Goal: Information Seeking & Learning: Learn about a topic

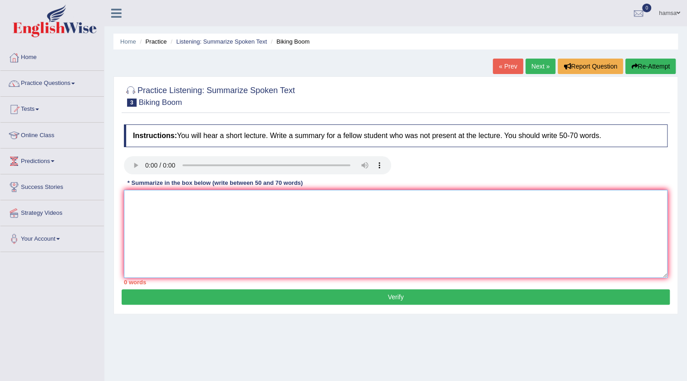
click at [302, 206] on textarea at bounding box center [396, 234] width 544 height 88
type textarea "t"
click at [210, 200] on textarea "The speaker provided comperhensive overview of cycling" at bounding box center [396, 234] width 544 height 88
click at [211, 199] on textarea "The speaker provided comperhensive overview of cycling" at bounding box center [396, 234] width 544 height 88
click at [211, 199] on textarea "The speaker provided comprhensive overview of cycling" at bounding box center [396, 234] width 544 height 88
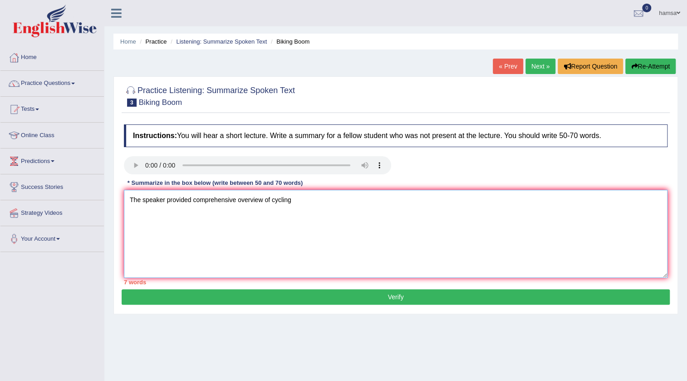
click at [309, 201] on textarea "The speaker provided comprehensive overview of cycling" at bounding box center [396, 234] width 544 height 88
click at [291, 201] on textarea "The speaker provided comprehensive overview of cycling, highligted several idea…" at bounding box center [396, 234] width 544 height 88
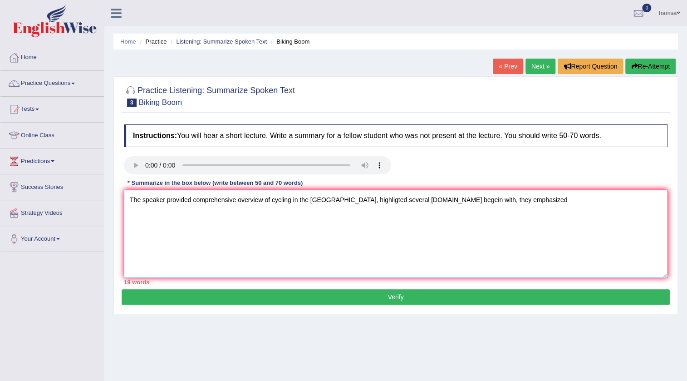
click at [528, 201] on textarea "The speaker provided comprehensive overview of cycling in the united states, hi…" at bounding box center [396, 234] width 544 height 88
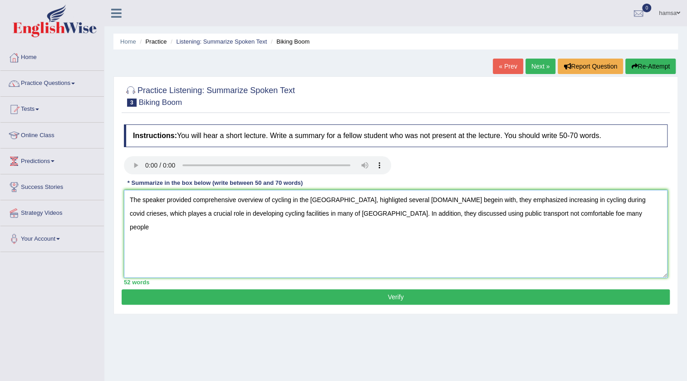
click at [547, 213] on textarea "The speaker provided comprehensive overview of cycling in the united states, hi…" at bounding box center [396, 234] width 544 height 88
click at [587, 218] on textarea "The speaker provided comprehensive overview of cycling in the united states, hi…" at bounding box center [396, 234] width 544 height 88
click at [636, 213] on textarea "The speaker provided comprehensive overview of cycling in the united states, hi…" at bounding box center [396, 234] width 544 height 88
click at [618, 213] on textarea "The speaker provided comprehensive overview of cycling in the united states, hi…" at bounding box center [396, 234] width 544 height 88
click at [134, 227] on textarea "The speaker provided comprehensive overview of cycling in the united states, hi…" at bounding box center [396, 234] width 544 height 88
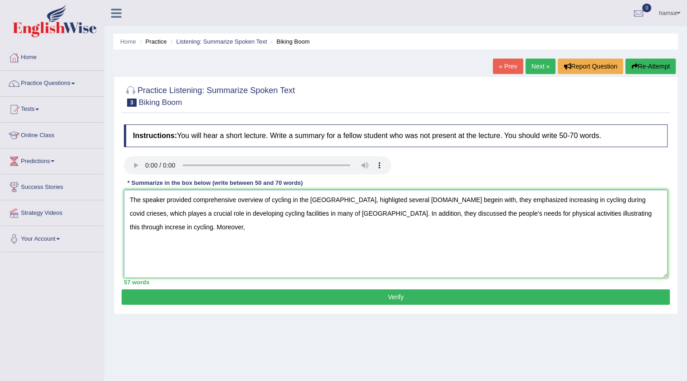
click at [161, 231] on textarea "The speaker provided comprehensive overview of cycling in the united states, hi…" at bounding box center [396, 234] width 544 height 88
click at [445, 203] on textarea "The speaker provided comprehensive overview of cycling in the united states, hi…" at bounding box center [396, 234] width 544 height 88
click at [269, 228] on textarea "The speaker provided comprehensive overview of cycling in the united states, hi…" at bounding box center [396, 234] width 544 height 88
type textarea "The speaker provided comprehensive overview of cycling in the united states, hi…"
click at [413, 297] on button "Verify" at bounding box center [396, 296] width 549 height 15
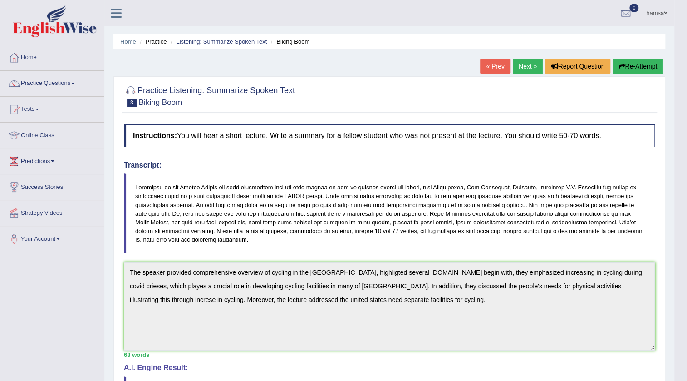
click at [518, 65] on link "Next »" at bounding box center [528, 66] width 30 height 15
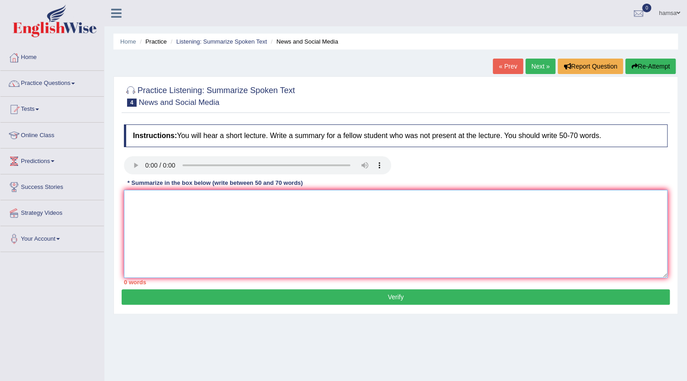
click at [193, 190] on textarea at bounding box center [396, 234] width 544 height 88
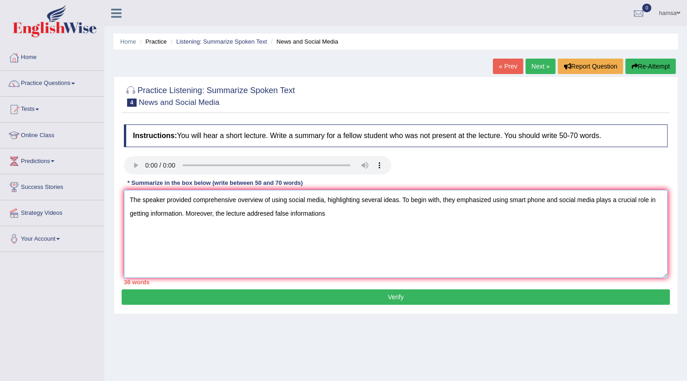
click at [272, 213] on textarea "The speaker provided comprehensive overview of using social media, highlighting…" at bounding box center [396, 234] width 544 height 88
click at [354, 216] on textarea "The speaker provided comprehensive overview of using social media, highlighting…" at bounding box center [396, 234] width 544 height 88
click at [275, 213] on textarea "The speaker provided comprehensive overview of using social media, highlighting…" at bounding box center [396, 234] width 544 height 88
click at [512, 213] on textarea "The speaker provided comprehensive overview of using social media, highlighting…" at bounding box center [396, 234] width 544 height 88
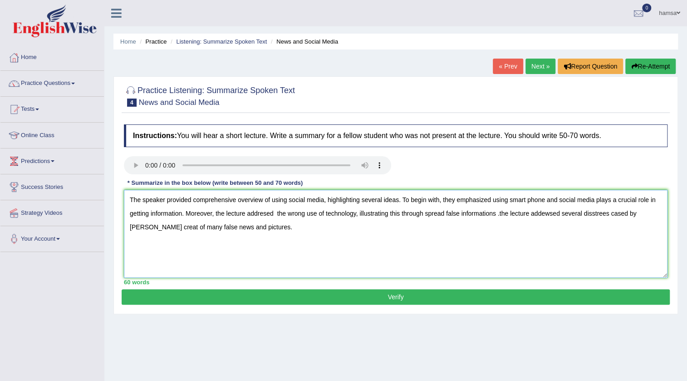
click at [277, 213] on textarea "The speaker provided comprehensive overview of using social media, highlighting…" at bounding box center [396, 234] width 544 height 88
click at [503, 213] on textarea "The speaker provided comprehensive overview of using social media, highlighting…" at bounding box center [396, 234] width 544 height 88
click at [551, 213] on textarea "The speaker provided comprehensive overview of using social media, highlighting…" at bounding box center [396, 234] width 544 height 88
click at [606, 213] on textarea "The speaker provided comprehensive overview of using social media, highlighting…" at bounding box center [396, 234] width 544 height 88
click at [620, 214] on textarea "The speaker provided comprehensive overview of using social media, highlighting…" at bounding box center [396, 234] width 544 height 88
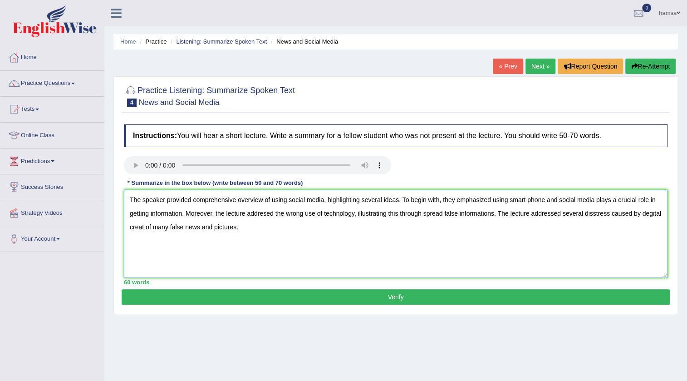
click at [147, 230] on textarea "The speaker provided comprehensive overview of using social media, highlighting…" at bounding box center [396, 234] width 544 height 88
type textarea "The speaker provided comprehensive overview of using social media, highlighting…"
click at [402, 294] on button "Verify" at bounding box center [396, 296] width 549 height 15
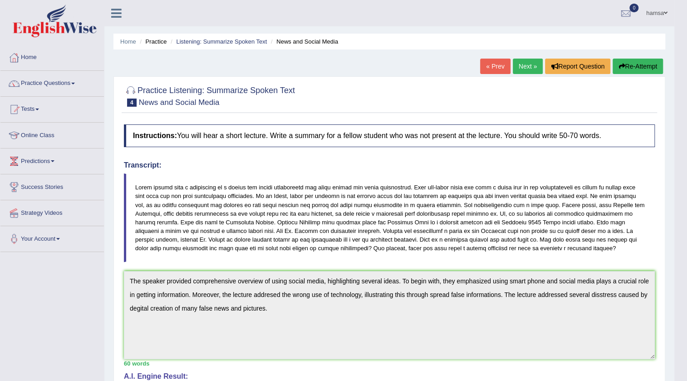
click at [521, 65] on link "Next »" at bounding box center [528, 66] width 30 height 15
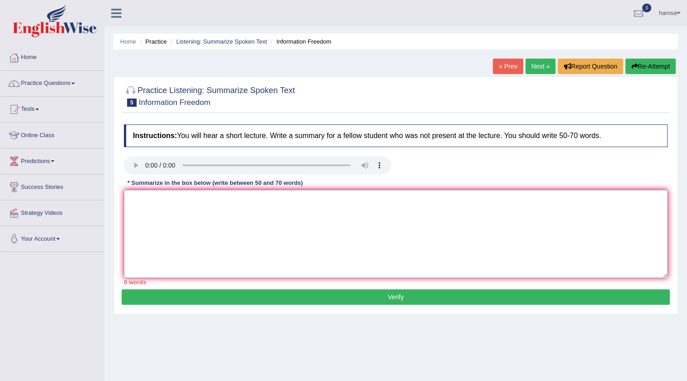
click at [169, 200] on textarea at bounding box center [396, 234] width 544 height 88
click at [209, 199] on textarea "The speaker provided comprhensive overview of" at bounding box center [396, 234] width 544 height 88
click at [275, 202] on textarea "The speaker provided comprehensive overview of" at bounding box center [396, 234] width 544 height 88
click at [357, 200] on textarea "The speaker provided comprehensive overview of the important of information for…" at bounding box center [396, 234] width 544 height 88
click at [400, 201] on textarea "The speaker provided comprehensive overview of the important of information to …" at bounding box center [396, 234] width 544 height 88
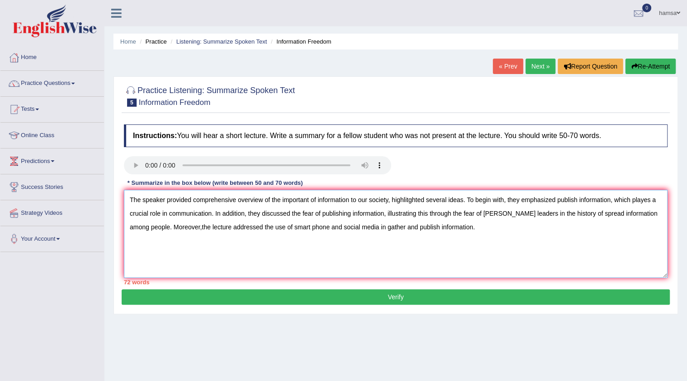
click at [388, 200] on textarea "The speaker provided comprehensive overview of the important of information to …" at bounding box center [396, 234] width 544 height 88
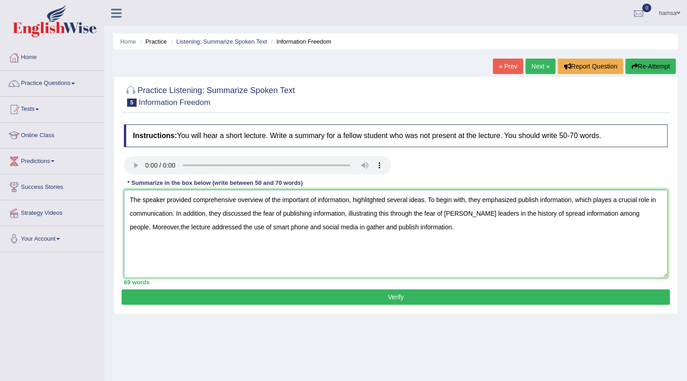
click at [441, 213] on textarea "The speaker provided comprehensive overview of the important of information, hi…" at bounding box center [396, 234] width 544 height 88
click at [493, 216] on textarea "The speaker provided comprehensive overview of the important of information, hi…" at bounding box center [396, 234] width 544 height 88
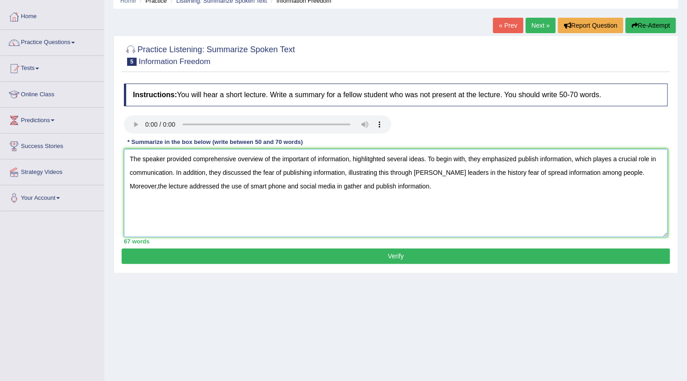
type textarea "The speaker provided comprehensive overview of the important of information, hi…"
click at [393, 259] on button "Verify" at bounding box center [396, 255] width 549 height 15
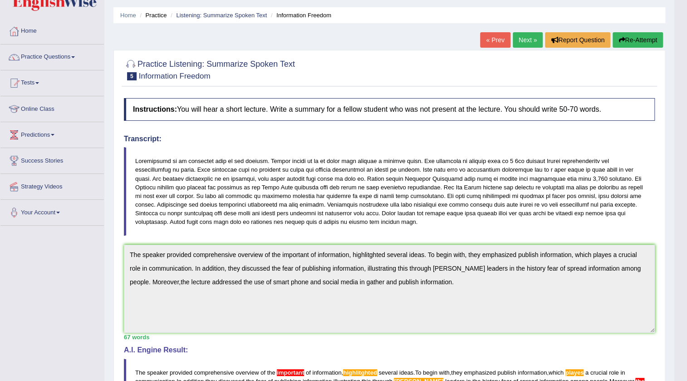
scroll to position [0, 0]
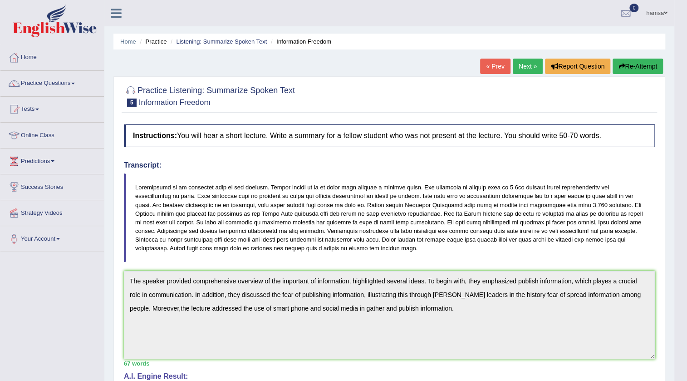
click at [526, 68] on link "Next »" at bounding box center [528, 66] width 30 height 15
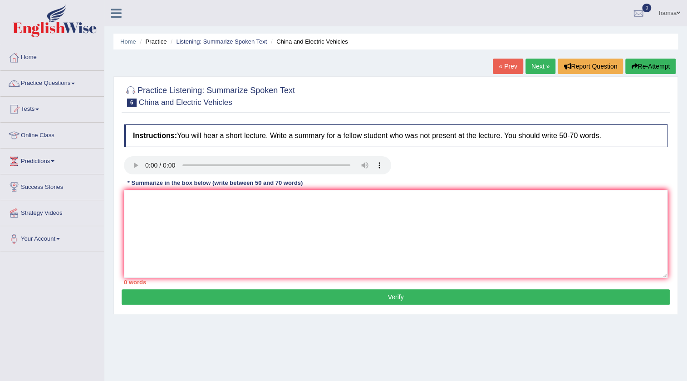
click at [39, 109] on span at bounding box center [37, 110] width 4 height 2
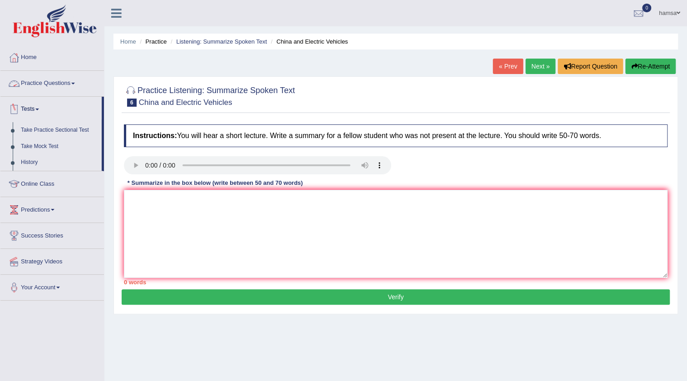
click at [56, 83] on link "Practice Questions" at bounding box center [52, 82] width 104 height 23
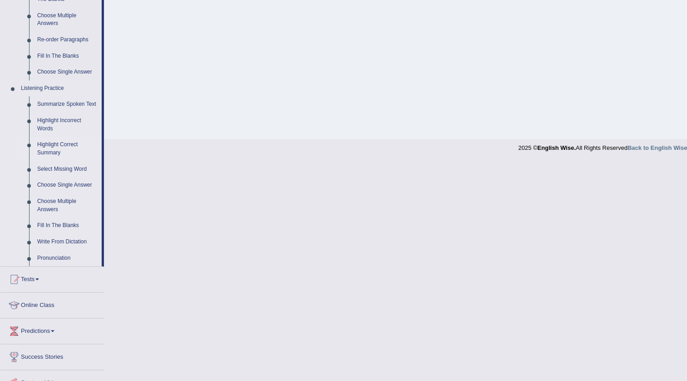
scroll to position [330, 0]
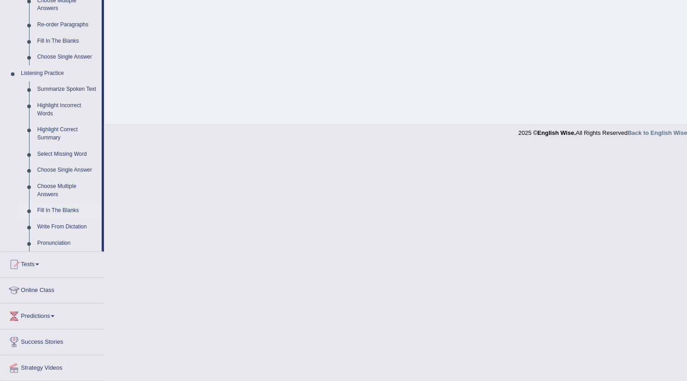
click at [46, 209] on link "Fill In The Blanks" at bounding box center [67, 211] width 69 height 16
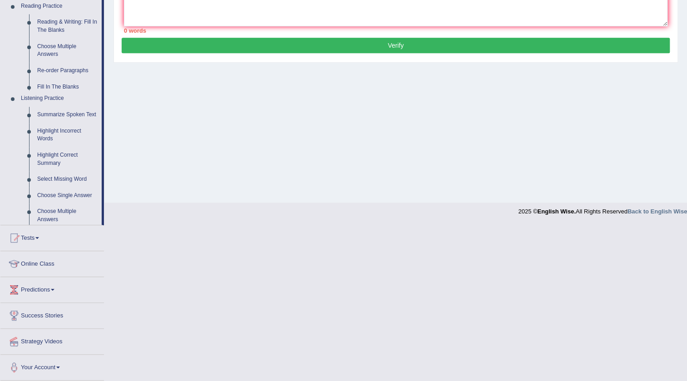
scroll to position [95, 0]
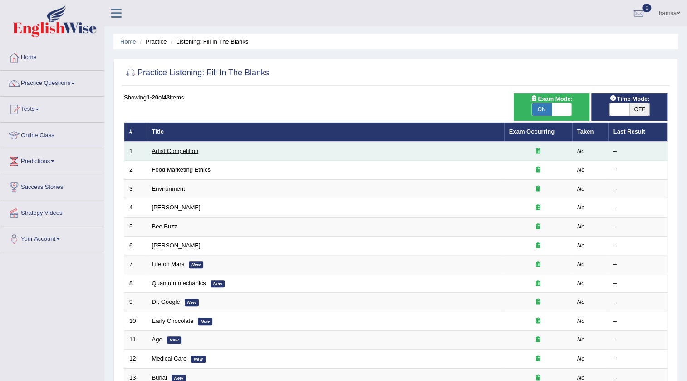
click at [196, 148] on link "Artist Competition" at bounding box center [175, 151] width 47 height 7
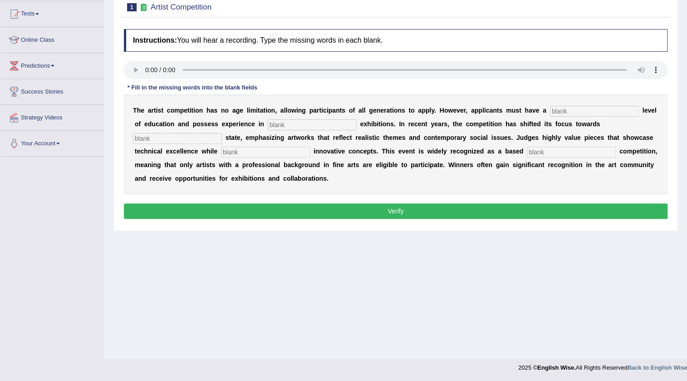
click at [563, 110] on input "text" at bounding box center [594, 111] width 89 height 11
type input "graduate"
click at [310, 124] on input "text" at bounding box center [312, 124] width 89 height 11
type input "sculpture"
click at [188, 138] on input "text" at bounding box center [177, 138] width 89 height 11
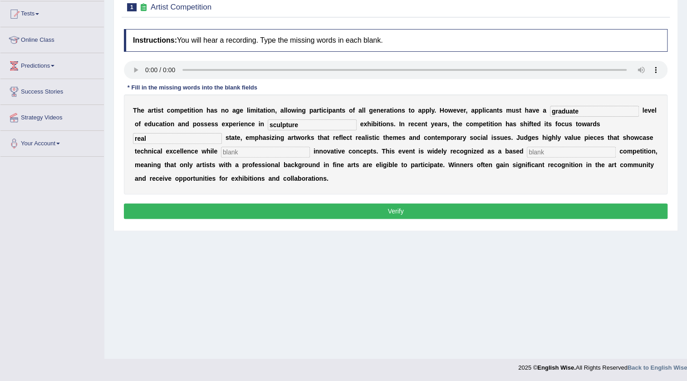
type input "real"
click at [241, 149] on input "text" at bounding box center [265, 152] width 89 height 11
type input "cooporating"
click at [541, 150] on input "text" at bounding box center [571, 152] width 89 height 11
type input "profession"
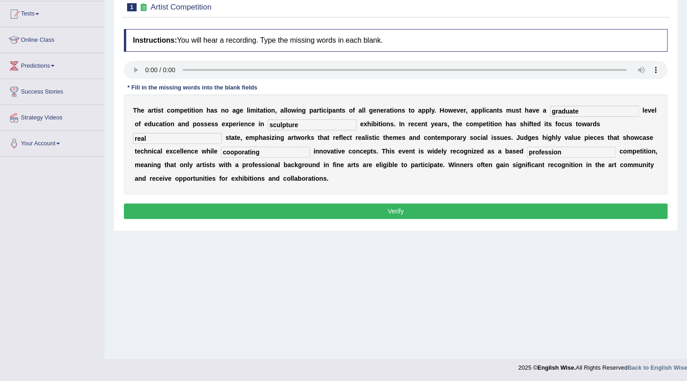
click at [399, 210] on button "Verify" at bounding box center [396, 210] width 544 height 15
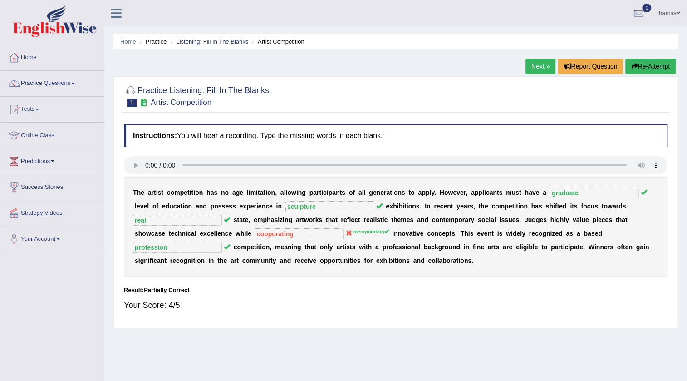
click at [538, 68] on link "Next »" at bounding box center [541, 66] width 30 height 15
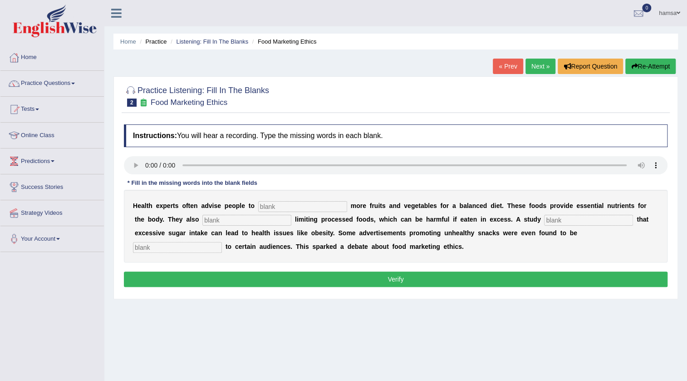
click at [278, 200] on div "H e a l t h e x p e r t s o f t e n a d v i s e p e o p l e t o m o r e f r u i…" at bounding box center [396, 226] width 544 height 73
click at [281, 207] on input "text" at bounding box center [302, 206] width 89 height 11
type input "consume"
click at [272, 218] on input "text" at bounding box center [247, 220] width 89 height 11
type input "recomended"
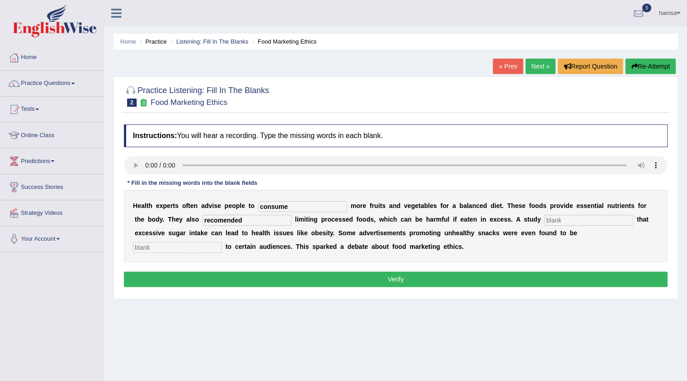
click at [566, 220] on input "text" at bounding box center [588, 220] width 89 height 11
type input "diagnosses"
click at [154, 248] on input "text" at bounding box center [177, 247] width 89 height 11
type input "offensive"
click at [401, 282] on button "Verify" at bounding box center [396, 279] width 544 height 15
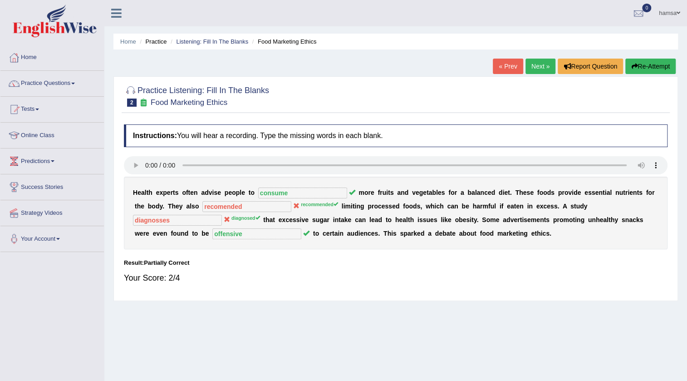
click at [529, 66] on link "Next »" at bounding box center [541, 66] width 30 height 15
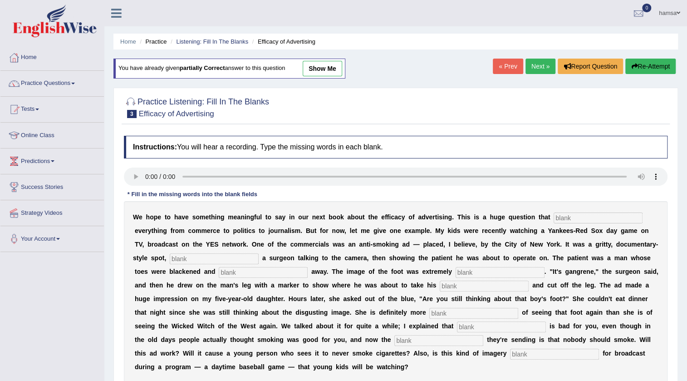
scroll to position [41, 0]
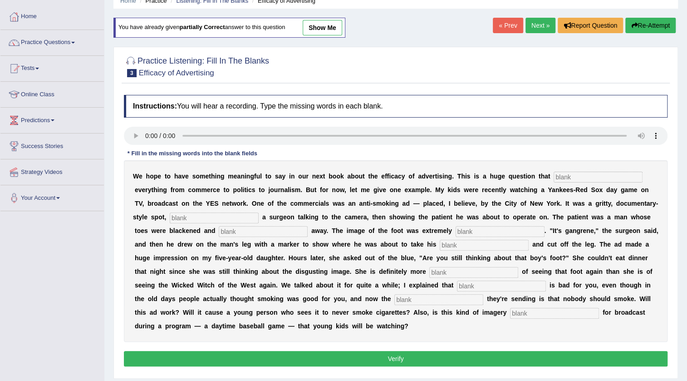
click at [579, 178] on input "text" at bounding box center [598, 177] width 89 height 11
type input "i"
type input "e"
type input "empact"
click at [188, 218] on input "text" at bounding box center [214, 218] width 89 height 11
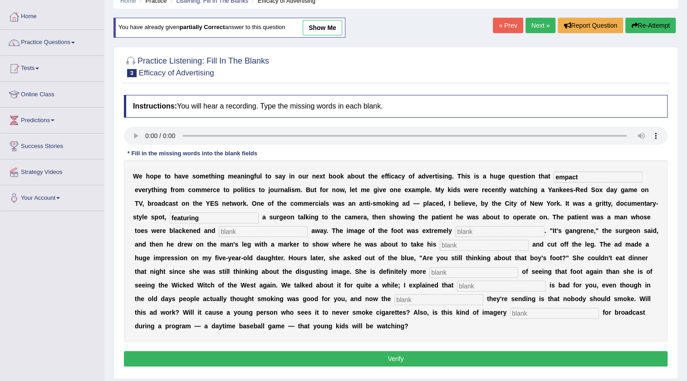
type input "featuring"
click at [231, 233] on input "text" at bounding box center [263, 231] width 89 height 11
click at [231, 231] on input "rooten" at bounding box center [263, 231] width 89 height 11
type input "roten"
click at [480, 229] on input "text" at bounding box center [500, 231] width 89 height 11
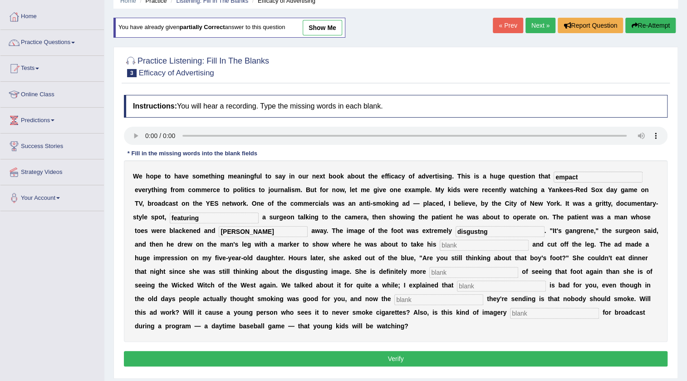
type input "disgustng"
click at [482, 247] on input "text" at bounding box center [484, 245] width 89 height 11
type input "haxer"
click at [481, 270] on input "text" at bounding box center [474, 272] width 89 height 11
type input "scared"
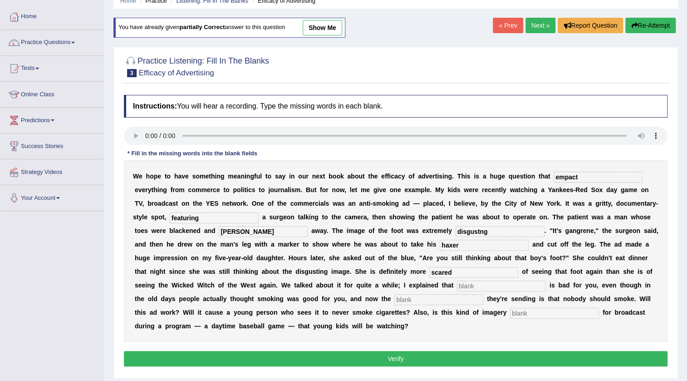
click at [502, 286] on input "text" at bounding box center [501, 286] width 89 height 11
type input "m"
type input "smooking"
click at [477, 297] on input "text" at bounding box center [439, 299] width 89 height 11
type input "message"
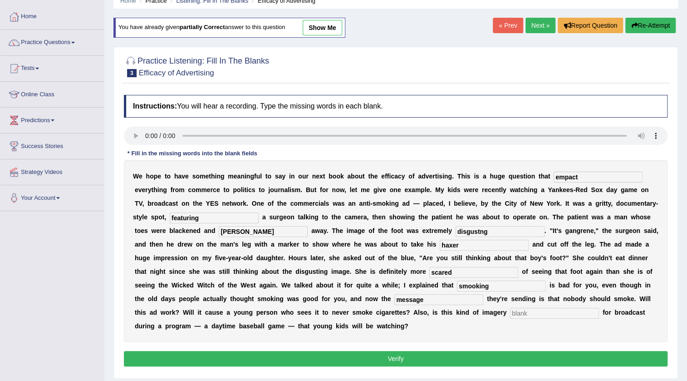
click at [569, 312] on input "text" at bounding box center [554, 313] width 89 height 11
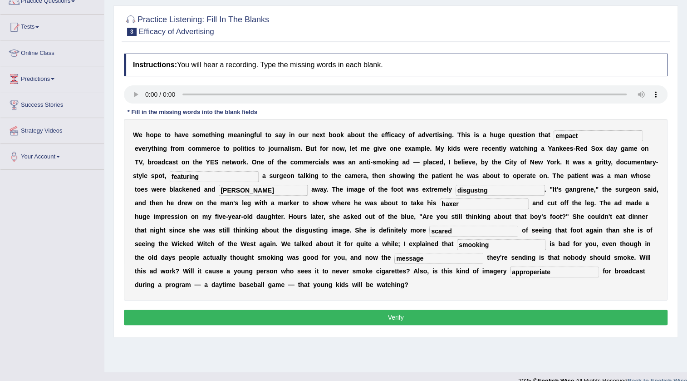
scroll to position [95, 0]
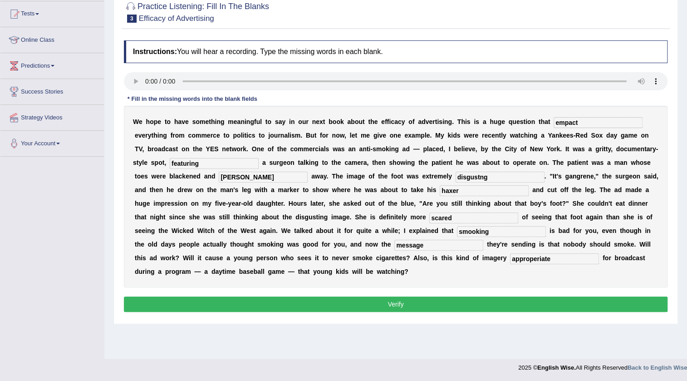
type input "approperiate"
click at [398, 307] on button "Verify" at bounding box center [396, 304] width 544 height 15
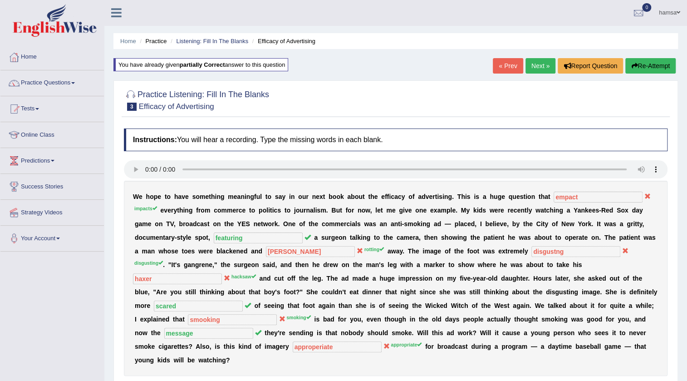
scroll to position [0, 0]
click at [537, 64] on link "Next »" at bounding box center [541, 66] width 30 height 15
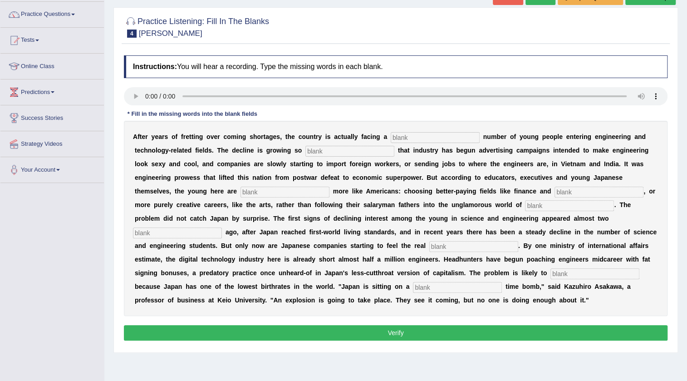
scroll to position [82, 0]
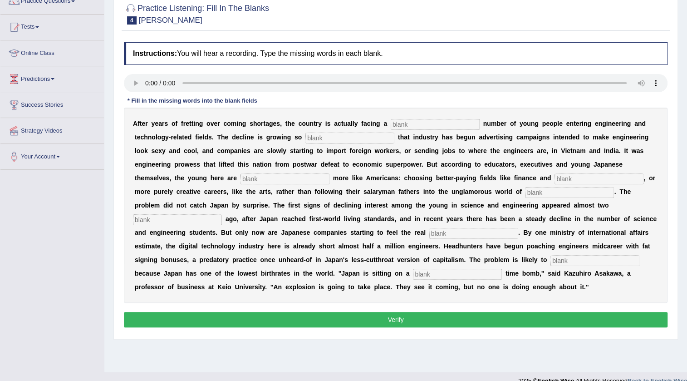
click at [412, 123] on input "text" at bounding box center [435, 124] width 89 height 11
type input "dwendeling"
click at [376, 139] on input "text" at bounding box center [350, 138] width 89 height 11
type input "drastic"
click at [267, 178] on input "text" at bounding box center [285, 178] width 89 height 11
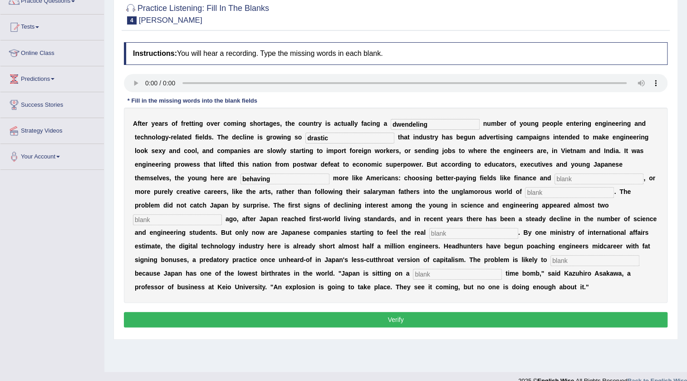
type input "behaving"
click at [588, 178] on input "text" at bounding box center [599, 178] width 89 height 11
type input "medicin"
click at [559, 190] on input "text" at bounding box center [569, 192] width 89 height 11
type input "manefucturing"
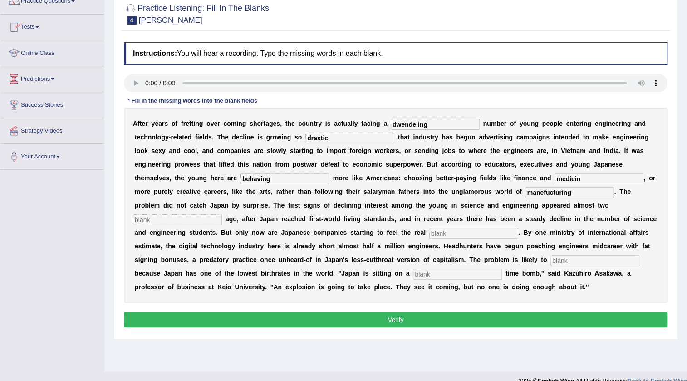
click at [178, 219] on input "text" at bounding box center [177, 219] width 89 height 11
type input "decade"
click at [484, 231] on input "text" at bounding box center [474, 233] width 89 height 11
type input "pinch"
click at [577, 259] on input "text" at bounding box center [595, 260] width 89 height 11
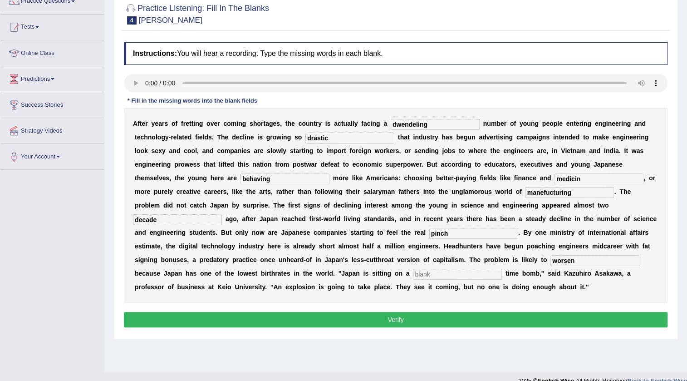
type input "worsen"
click at [467, 272] on input "text" at bounding box center [457, 274] width 89 height 11
type input "demographic"
click at [404, 323] on button "Verify" at bounding box center [396, 319] width 544 height 15
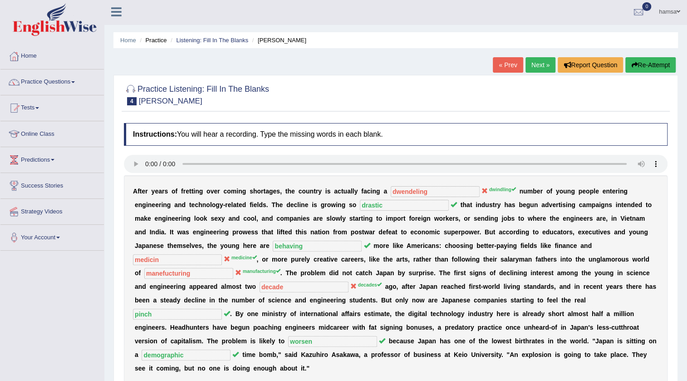
scroll to position [0, 0]
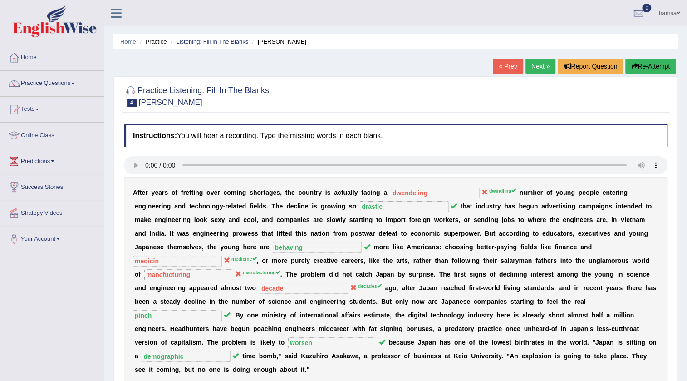
click at [540, 67] on link "Next »" at bounding box center [541, 66] width 30 height 15
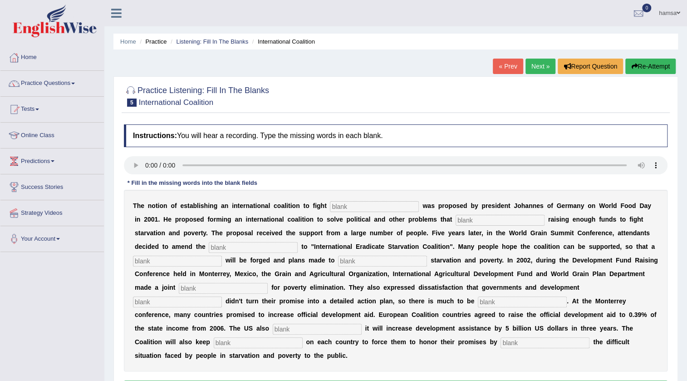
click at [352, 204] on input "text" at bounding box center [374, 206] width 89 height 11
type input "[MEDICAL_DATA]"
click at [477, 221] on input "text" at bounding box center [500, 220] width 89 height 11
type input "obstract"
click at [216, 248] on input "text" at bounding box center [253, 247] width 89 height 11
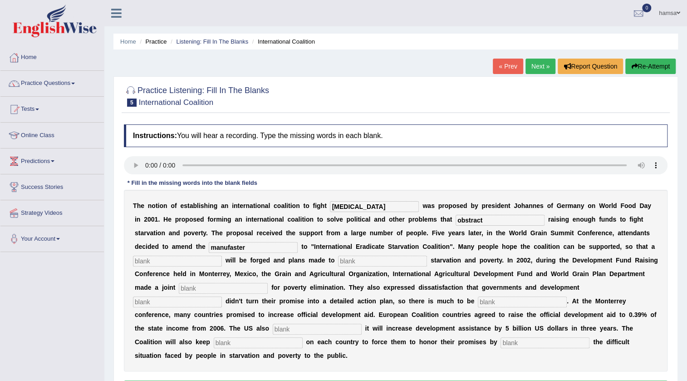
type input "manufaster"
click at [150, 261] on input "text" at bounding box center [177, 261] width 89 height 11
click at [153, 260] on input "resoulution" at bounding box center [177, 261] width 89 height 11
click at [159, 261] on input "resoulution" at bounding box center [177, 261] width 89 height 11
type input "resouletion"
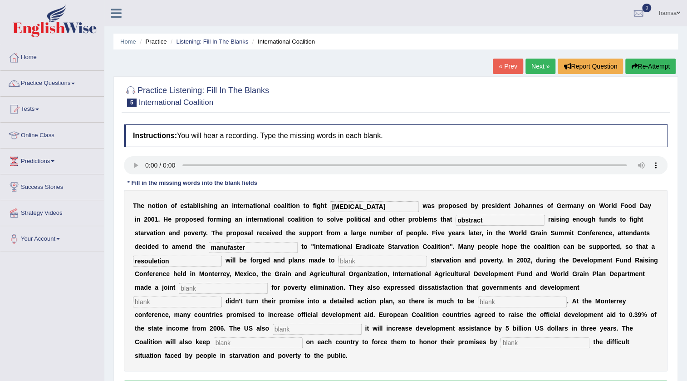
click at [386, 262] on input "text" at bounding box center [382, 261] width 89 height 11
type input "elemenate"
click at [227, 287] on input "text" at bounding box center [223, 288] width 89 height 11
type input "[PERSON_NAME]"
click at [208, 302] on input "text" at bounding box center [177, 302] width 89 height 11
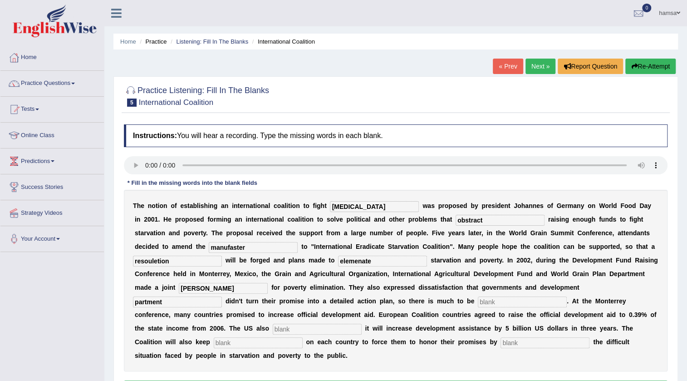
type input "partment"
click at [495, 303] on input "text" at bounding box center [522, 302] width 89 height 11
type input "announced"
click at [289, 328] on input "text" at bounding box center [317, 329] width 89 height 11
type input "desires"
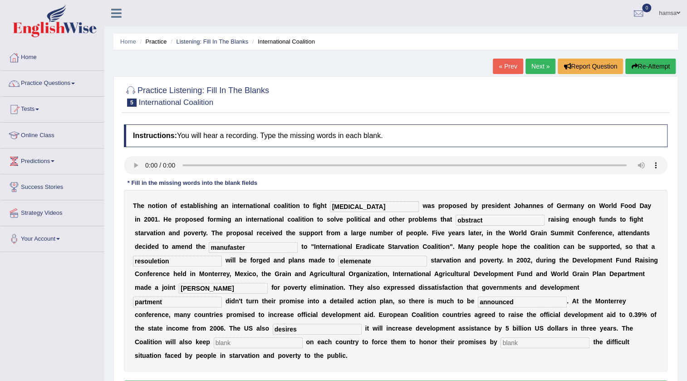
click at [531, 341] on input "text" at bounding box center [545, 342] width 89 height 11
type input "expossing"
click at [240, 343] on input "text" at bounding box center [258, 342] width 89 height 11
type input "pressure"
click at [299, 326] on input "desires" at bounding box center [317, 329] width 89 height 11
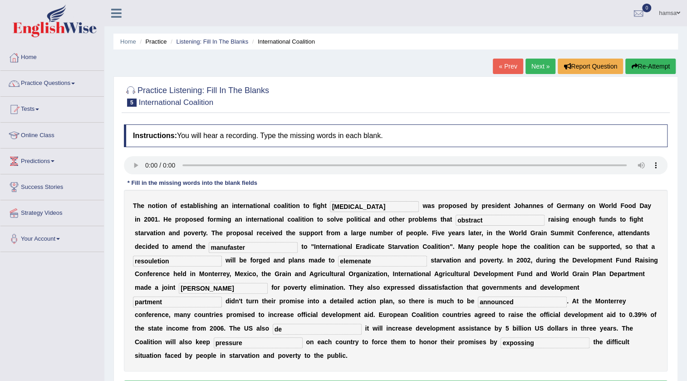
type input "d"
type input "announced"
click at [536, 300] on input "announced" at bounding box center [522, 302] width 89 height 11
type input "a"
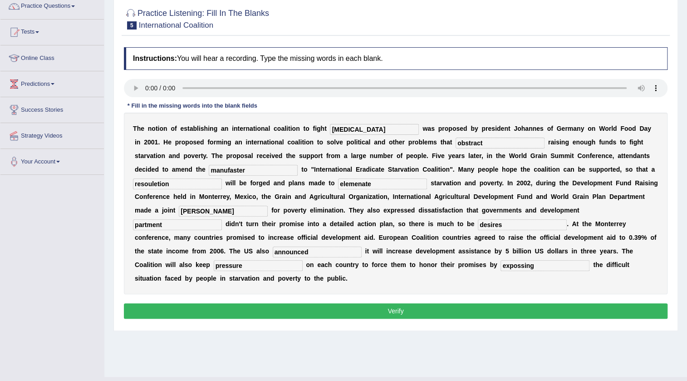
scroll to position [95, 0]
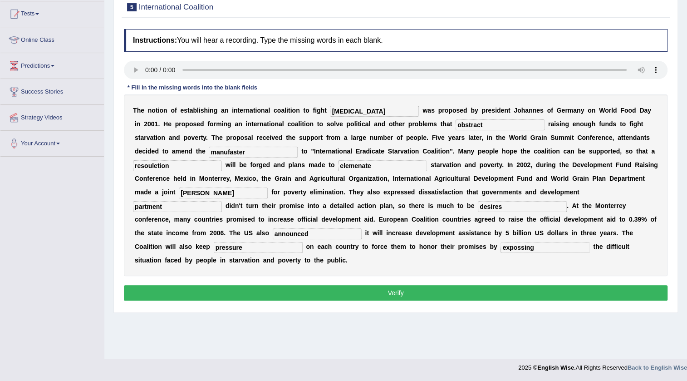
type input "desires"
click at [451, 295] on button "Verify" at bounding box center [396, 292] width 544 height 15
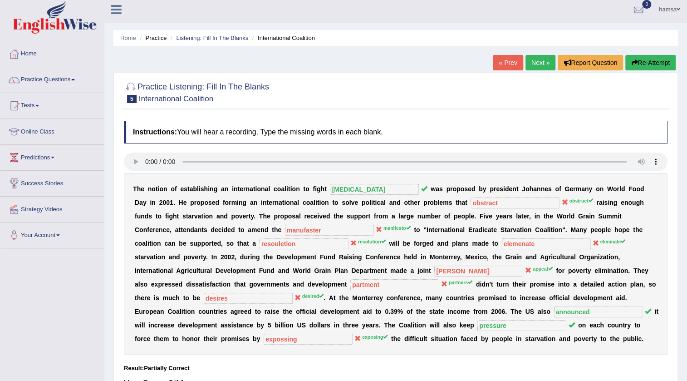
scroll to position [0, 0]
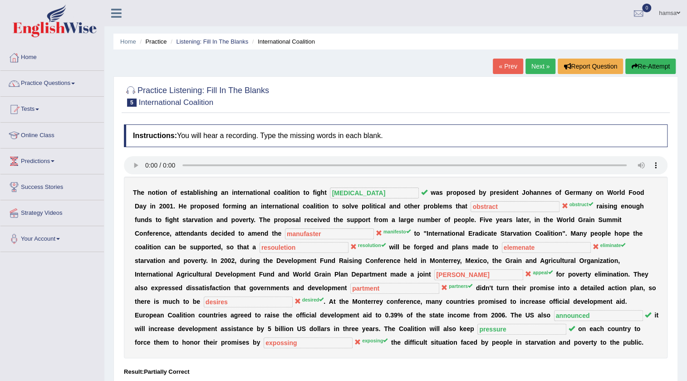
click at [531, 67] on link "Next »" at bounding box center [541, 66] width 30 height 15
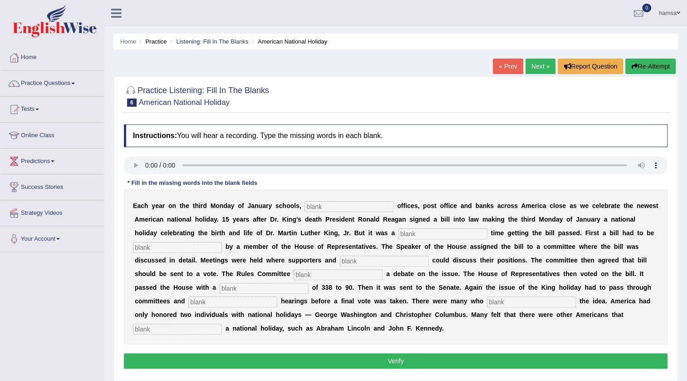
click at [327, 210] on input "text" at bounding box center [349, 206] width 89 height 11
click at [316, 208] on input "fedral" at bounding box center [349, 206] width 89 height 11
type input "federal"
click at [443, 234] on input "text" at bounding box center [443, 233] width 89 height 11
type input "tough"
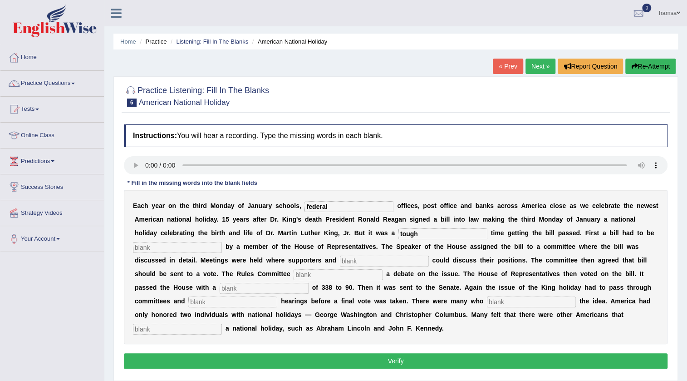
click at [200, 245] on input "text" at bounding box center [177, 247] width 89 height 11
type input "introduced"
click at [389, 259] on input "text" at bounding box center [384, 261] width 89 height 11
type input "opponens"
click at [369, 272] on input "text" at bounding box center [338, 274] width 89 height 11
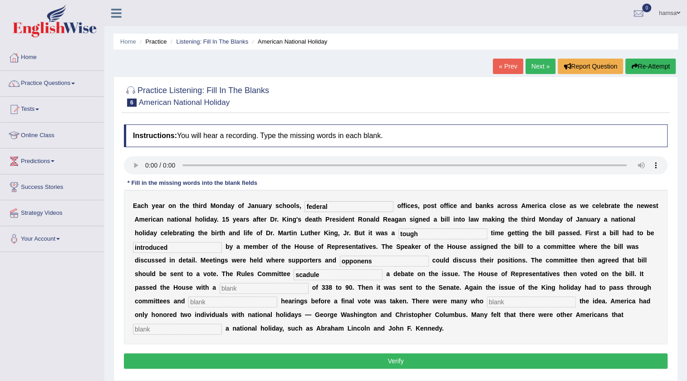
click at [337, 276] on input "scadule" at bounding box center [338, 274] width 89 height 11
click at [286, 288] on input "text" at bounding box center [264, 288] width 89 height 11
click at [341, 275] on input "scadgule" at bounding box center [338, 274] width 89 height 11
click at [334, 275] on input "scadule" at bounding box center [338, 274] width 89 height 11
type input "scadule"
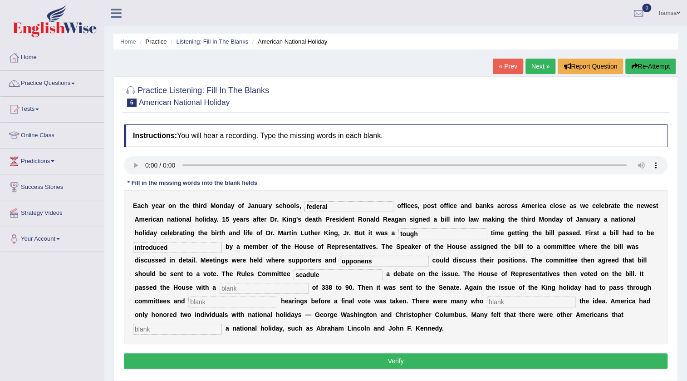
click at [267, 287] on input "text" at bounding box center [264, 288] width 89 height 11
type input "vote"
click at [263, 301] on input "text" at bounding box center [232, 302] width 89 height 11
type input "the issue"
click at [547, 302] on input "text" at bounding box center [531, 302] width 89 height 11
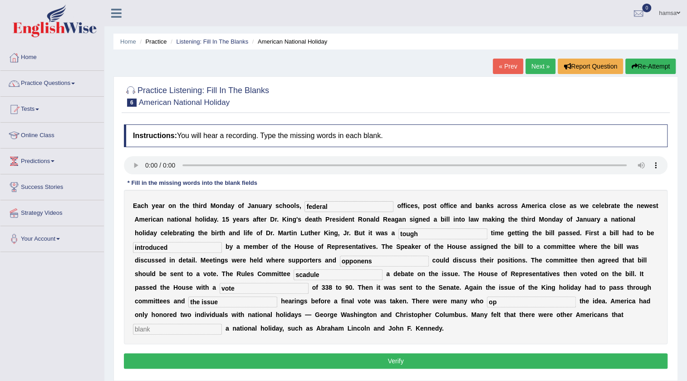
type input "o"
click at [178, 331] on input "text" at bounding box center [177, 329] width 89 height 11
type input "deserve"
click at [401, 361] on button "Verify" at bounding box center [396, 360] width 544 height 15
click at [568, 300] on input "text" at bounding box center [531, 302] width 89 height 11
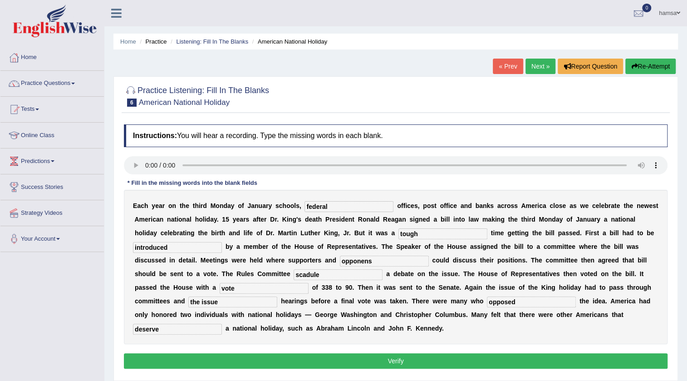
type input "opposed"
click at [394, 359] on button "Verify" at bounding box center [396, 360] width 544 height 15
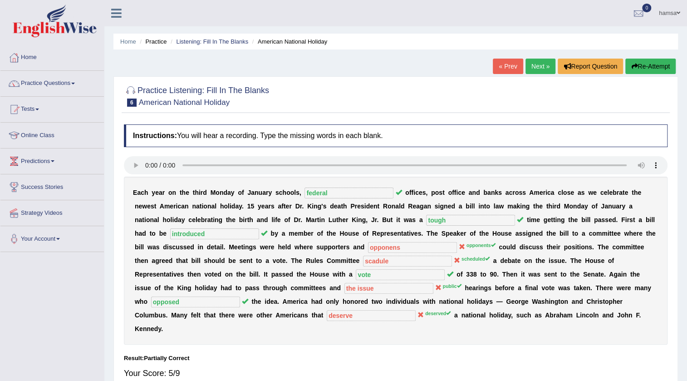
click at [534, 64] on link "Next »" at bounding box center [541, 66] width 30 height 15
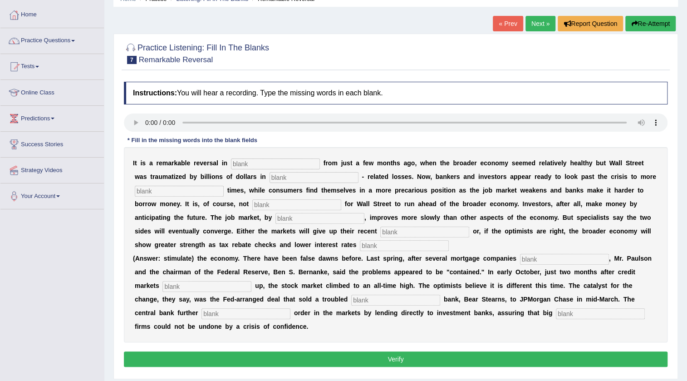
scroll to position [41, 0]
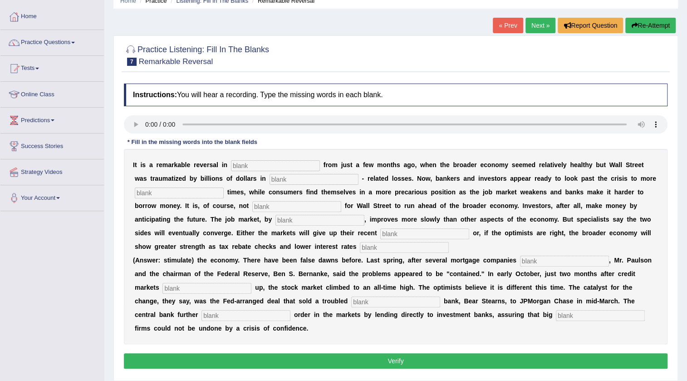
click at [242, 166] on input "text" at bounding box center [275, 165] width 89 height 11
type input "attetude"
click at [278, 178] on input "text" at bounding box center [314, 179] width 89 height 11
type input "mortgage"
click at [211, 193] on input "text" at bounding box center [179, 193] width 89 height 11
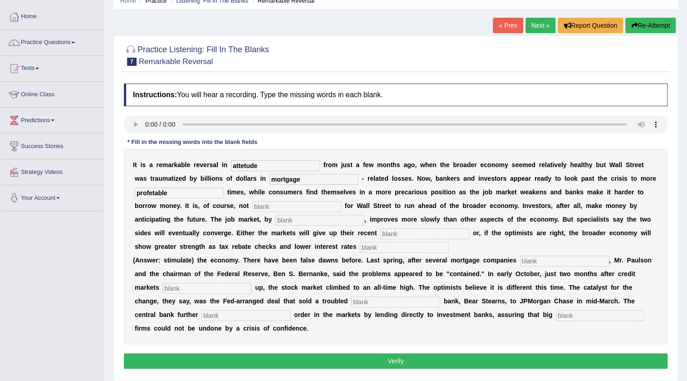
type input "profetable"
click at [262, 207] on input "text" at bounding box center [296, 206] width 89 height 11
type input "uncommun"
click at [289, 219] on input "text" at bounding box center [320, 220] width 89 height 11
type input "ganes"
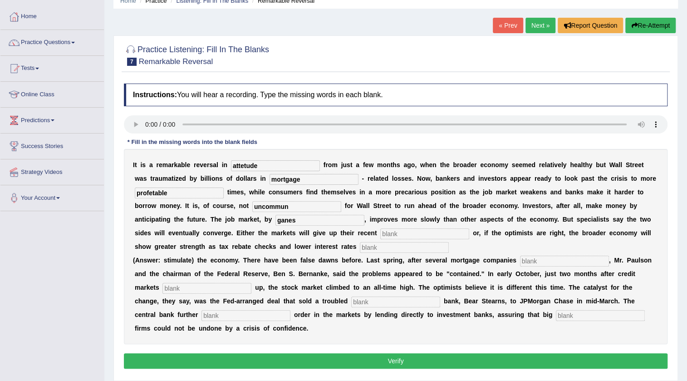
click at [420, 232] on input "text" at bounding box center [425, 233] width 89 height 11
type input "estemulate"
click at [420, 246] on input "text" at bounding box center [404, 247] width 89 height 11
click at [406, 247] on input "colapsed" at bounding box center [404, 247] width 89 height 11
type input "c"
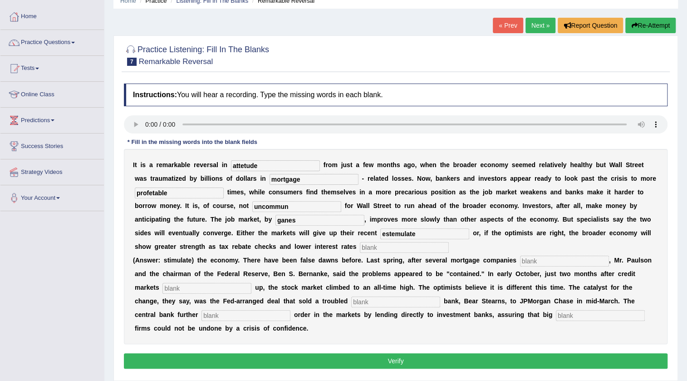
click at [569, 260] on input "text" at bounding box center [564, 261] width 89 height 11
type input "collapsed"
click at [177, 286] on input "text" at bounding box center [207, 288] width 89 height 11
type input "frozen up"
click at [375, 300] on input "text" at bounding box center [395, 302] width 89 height 11
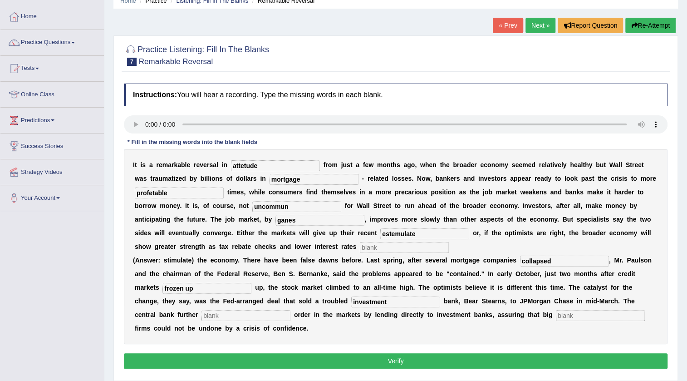
type input "investment"
click at [275, 314] on input "text" at bounding box center [246, 315] width 89 height 11
type input "security"
click at [581, 314] on input "text" at bounding box center [600, 315] width 89 height 11
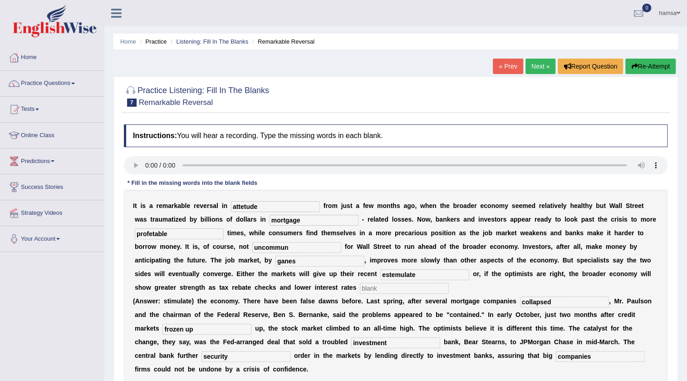
type input "companies"
click at [509, 69] on link "« Prev" at bounding box center [508, 66] width 30 height 15
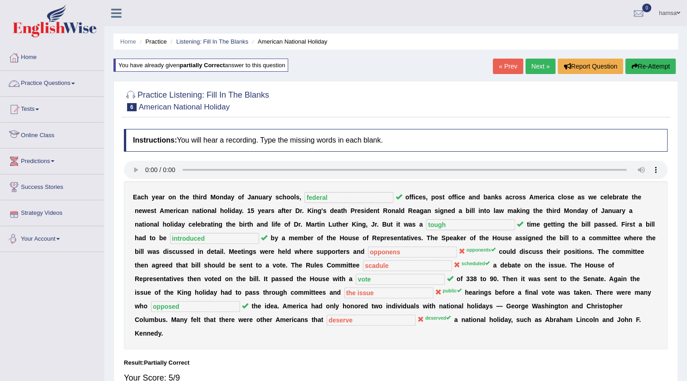
click at [49, 86] on link "Practice Questions" at bounding box center [52, 82] width 104 height 23
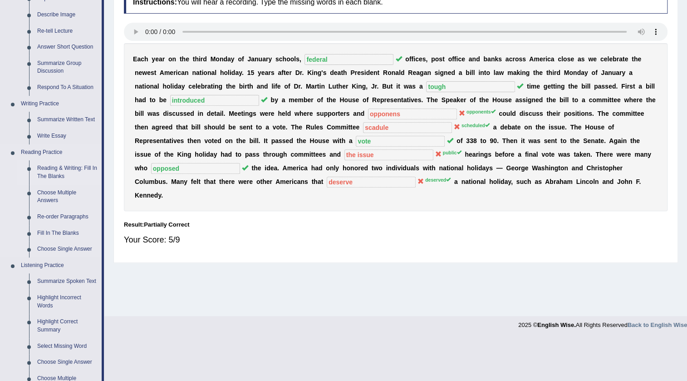
scroll to position [261, 0]
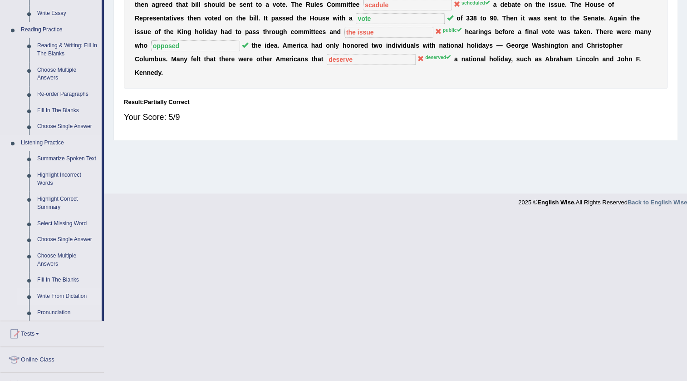
click at [82, 297] on link "Write From Dictation" at bounding box center [67, 296] width 69 height 16
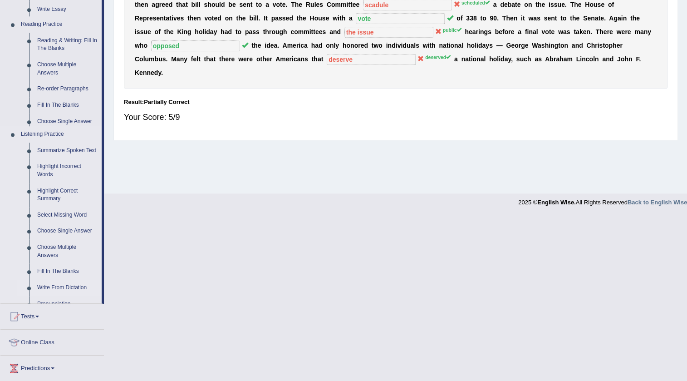
scroll to position [95, 0]
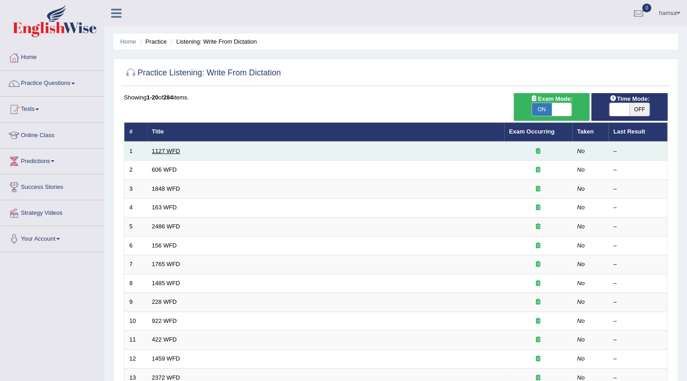
click at [161, 153] on link "1127 WFD" at bounding box center [166, 151] width 28 height 7
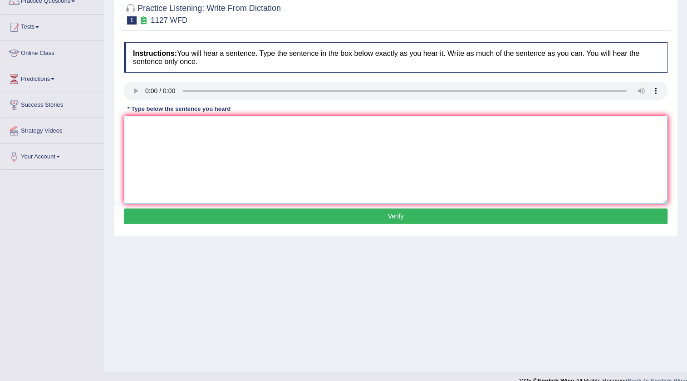
scroll to position [82, 0]
click at [188, 166] on textarea at bounding box center [396, 160] width 544 height 88
click at [326, 130] on textarea at bounding box center [396, 160] width 544 height 88
click at [134, 133] on textarea at bounding box center [396, 160] width 544 height 88
type textarea "A university degree is a requirment to entre many professions."
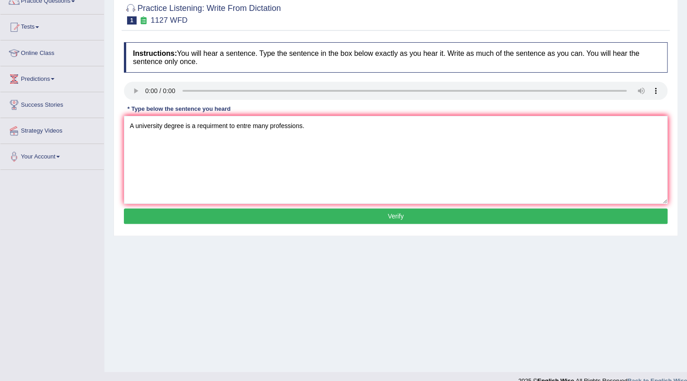
click at [397, 213] on button "Verify" at bounding box center [396, 215] width 544 height 15
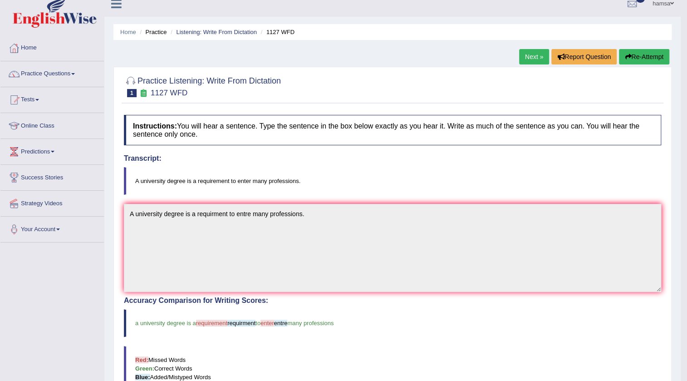
scroll to position [0, 0]
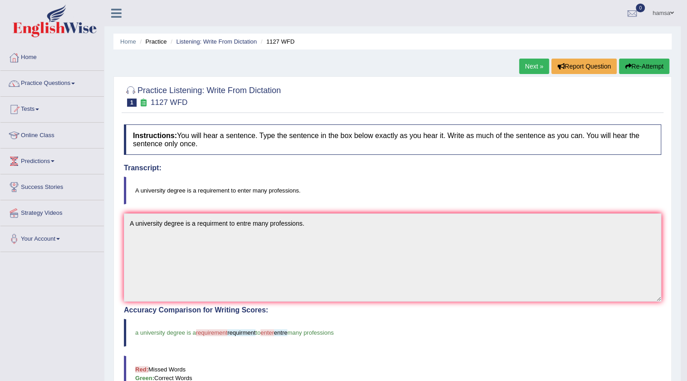
click at [533, 65] on link "Next »" at bounding box center [534, 66] width 30 height 15
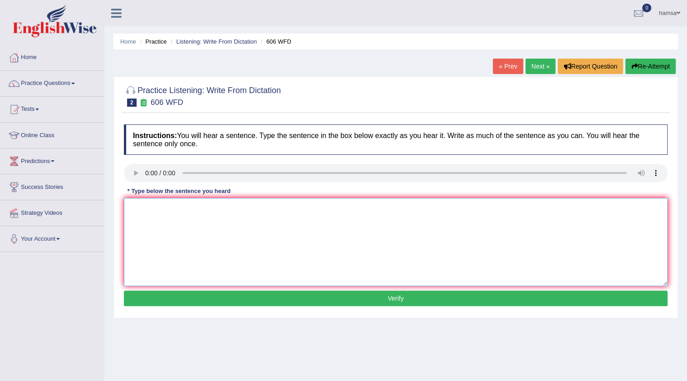
click at [156, 216] on textarea at bounding box center [396, 242] width 544 height 88
click at [131, 208] on textarea "student will study the" at bounding box center [396, 242] width 544 height 88
click at [131, 209] on textarea "student will study the" at bounding box center [396, 242] width 544 height 88
click at [132, 209] on textarea "student will study the" at bounding box center [396, 242] width 544 height 88
click at [193, 207] on textarea "Student will study the" at bounding box center [396, 242] width 544 height 88
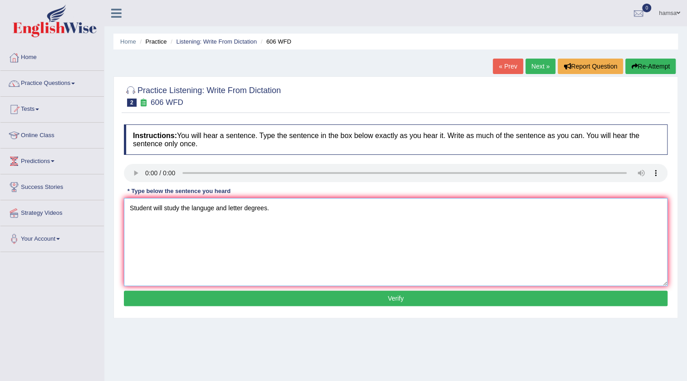
type textarea "Student will study the languge and letter degrees."
click at [395, 297] on button "Verify" at bounding box center [396, 298] width 544 height 15
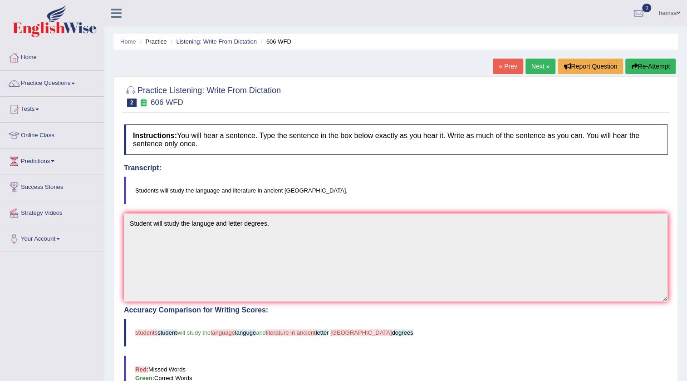
click at [537, 68] on link "Next »" at bounding box center [541, 66] width 30 height 15
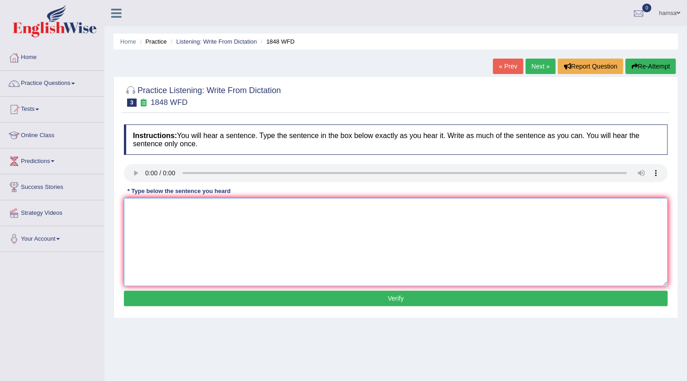
click at [143, 219] on textarea at bounding box center [396, 242] width 544 height 88
type textarea "s"
click at [195, 208] on textarea "Student must present avalid adintefication to enrole in this course." at bounding box center [396, 242] width 544 height 88
click at [219, 208] on textarea "Student must present a valid adintefication to enrole in this course." at bounding box center [396, 242] width 544 height 88
click at [231, 208] on textarea "Student must present a valid identintefication to enrole in this course." at bounding box center [396, 242] width 544 height 88
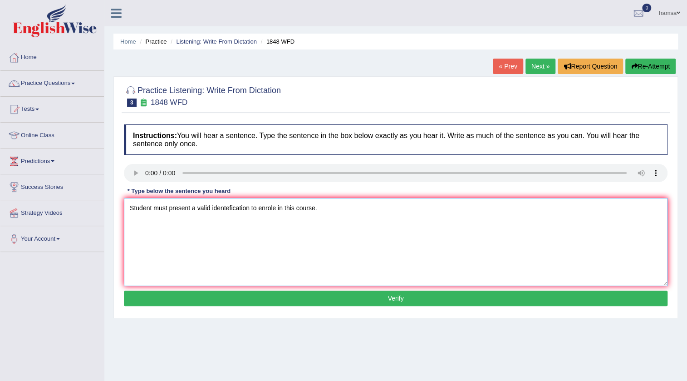
type textarea "Student must present a valid identefication to enrole in this course."
click at [387, 296] on button "Verify" at bounding box center [396, 298] width 544 height 15
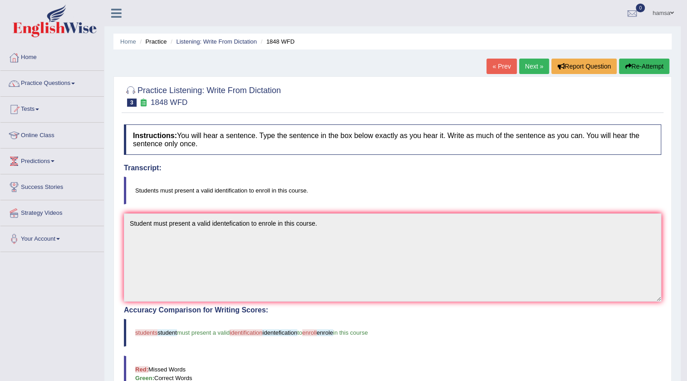
click at [643, 64] on button "Re-Attempt" at bounding box center [644, 66] width 50 height 15
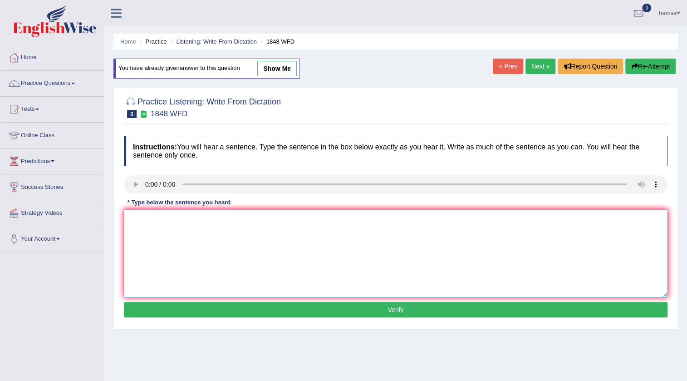
click at [168, 219] on textarea at bounding box center [396, 253] width 544 height 88
type textarea "s"
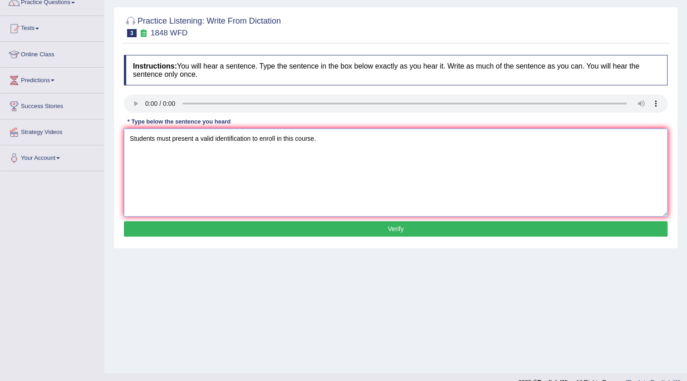
scroll to position [82, 0]
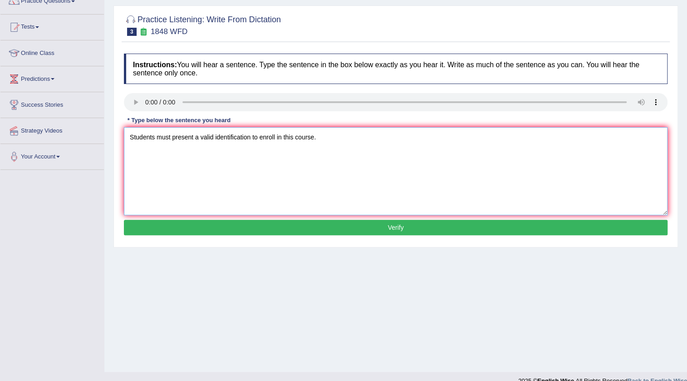
type textarea "Students must present a valid identification to enroll in this course."
click at [383, 227] on button "Verify" at bounding box center [396, 227] width 544 height 15
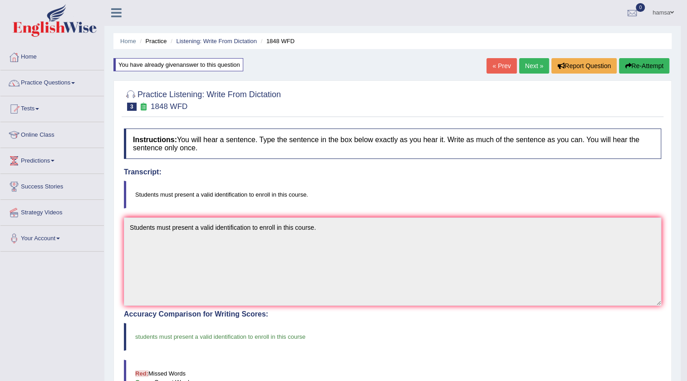
scroll to position [0, 0]
click at [529, 63] on link "Next »" at bounding box center [534, 66] width 30 height 15
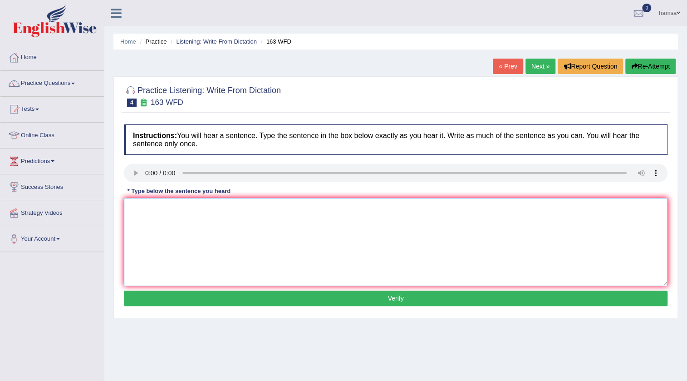
click at [145, 209] on textarea at bounding box center [396, 242] width 544 height 88
type textarea "A number of assignment will submitted to confrence."
click at [336, 295] on button "Verify" at bounding box center [396, 298] width 544 height 15
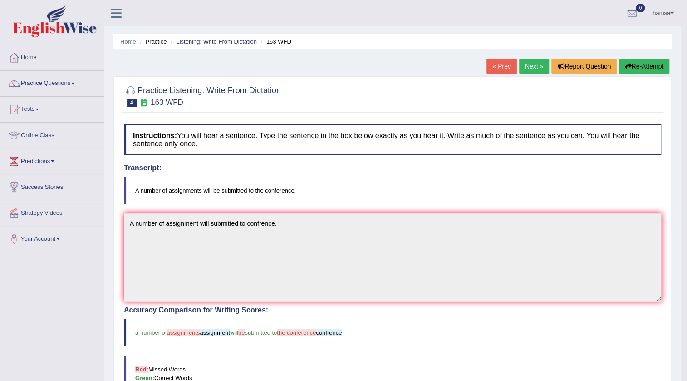
click at [536, 64] on link "Next »" at bounding box center [534, 66] width 30 height 15
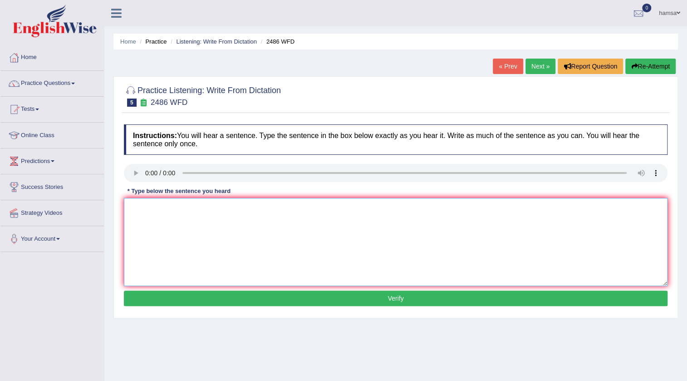
click at [131, 223] on textarea at bounding box center [396, 242] width 544 height 88
click at [269, 208] on textarea "It is quite clear that our face empression is diirent around the world." at bounding box center [396, 242] width 544 height 88
type textarea "It is quite clear that our face empression is diffrent around the world."
click at [383, 300] on button "Verify" at bounding box center [396, 298] width 544 height 15
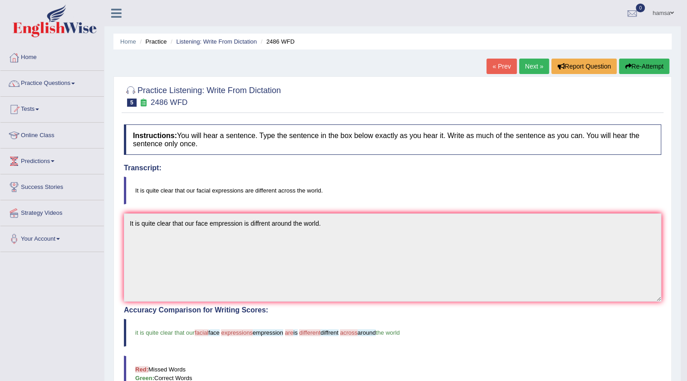
click at [527, 66] on link "Next »" at bounding box center [534, 66] width 30 height 15
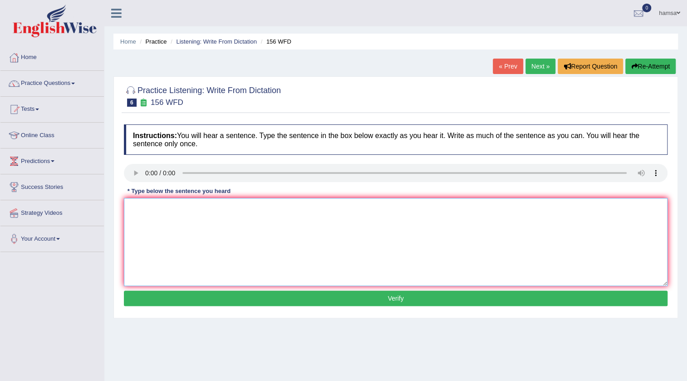
click at [143, 213] on textarea at bounding box center [396, 242] width 544 height 88
type textarea "All of your assignment are due by [PERSON_NAME]."
click at [409, 301] on button "Verify" at bounding box center [396, 298] width 544 height 15
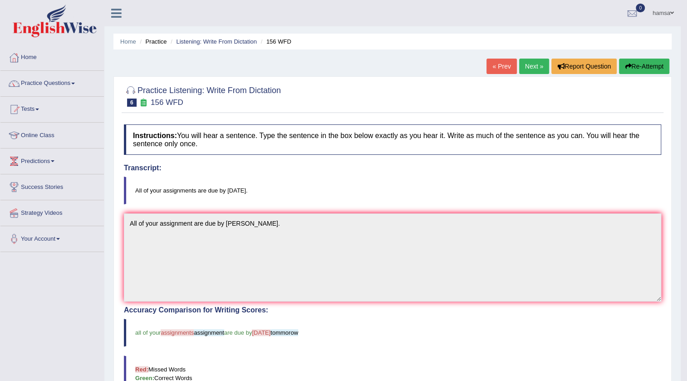
click at [525, 65] on link "Next »" at bounding box center [534, 66] width 30 height 15
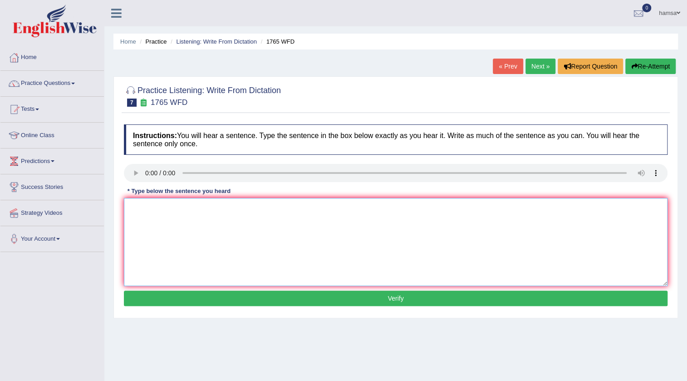
click at [149, 208] on textarea at bounding box center [396, 242] width 544 height 88
type textarea "Application forms for share accomudation must be completed two months in advanc…"
click at [395, 297] on button "Verify" at bounding box center [396, 298] width 544 height 15
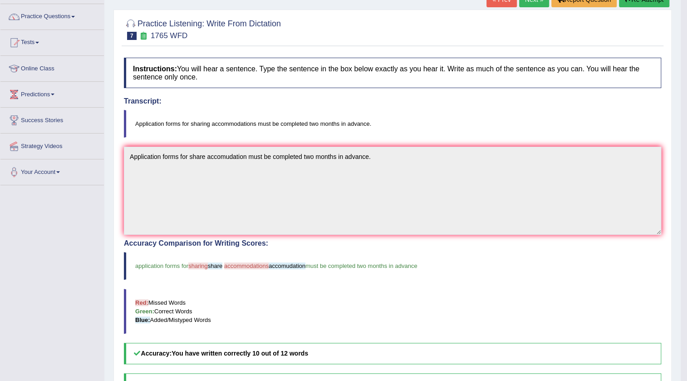
scroll to position [82, 0]
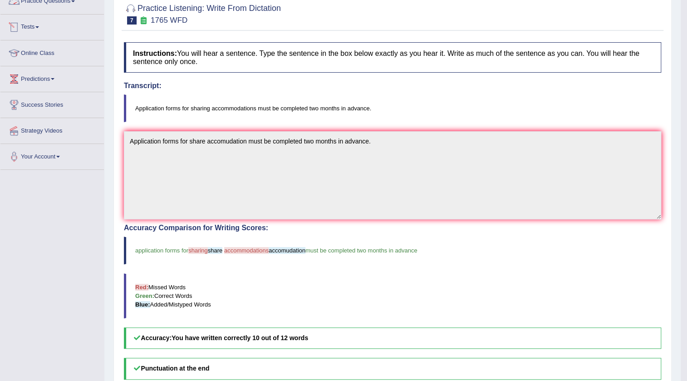
click at [71, 6] on link "Practice Questions" at bounding box center [52, 0] width 104 height 23
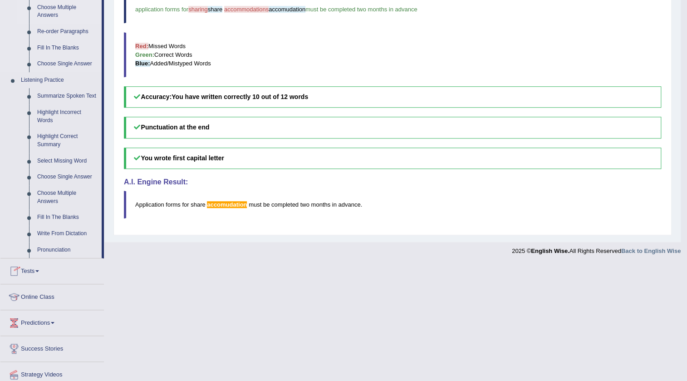
scroll to position [330, 0]
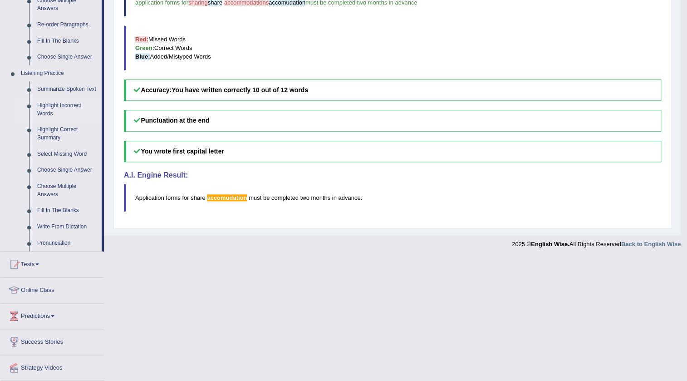
click at [75, 105] on link "Highlight Incorrect Words" at bounding box center [67, 110] width 69 height 24
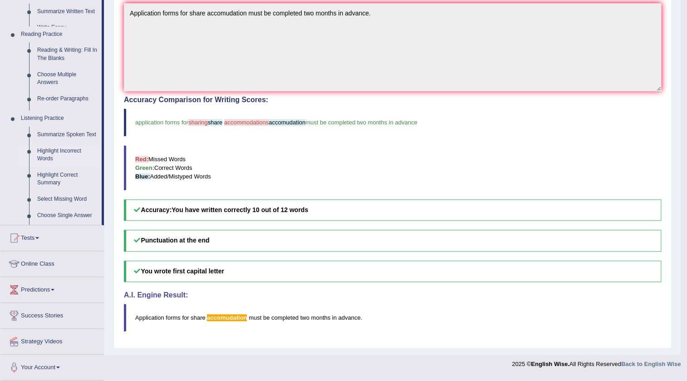
scroll to position [206, 0]
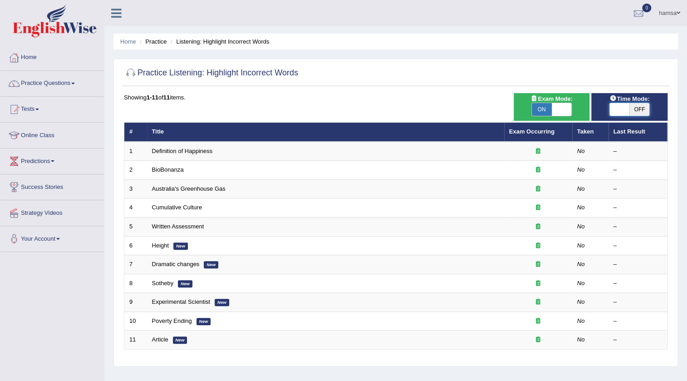
click at [611, 111] on span at bounding box center [620, 109] width 20 height 13
checkbox input "true"
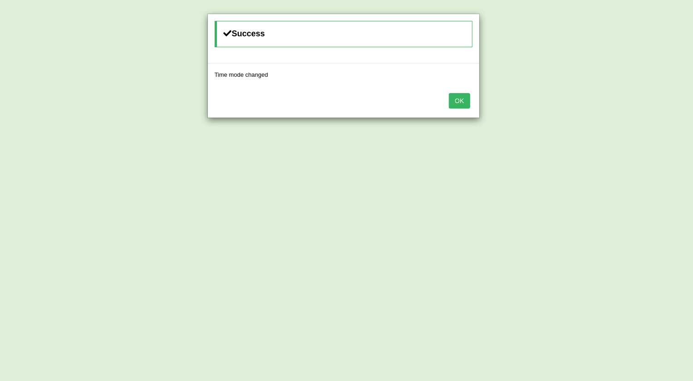
click at [461, 104] on button "OK" at bounding box center [459, 100] width 21 height 15
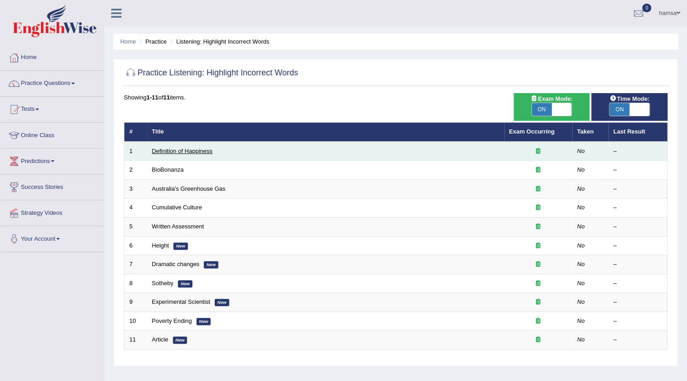
click at [165, 149] on link "Definition of Happiness" at bounding box center [182, 151] width 61 height 7
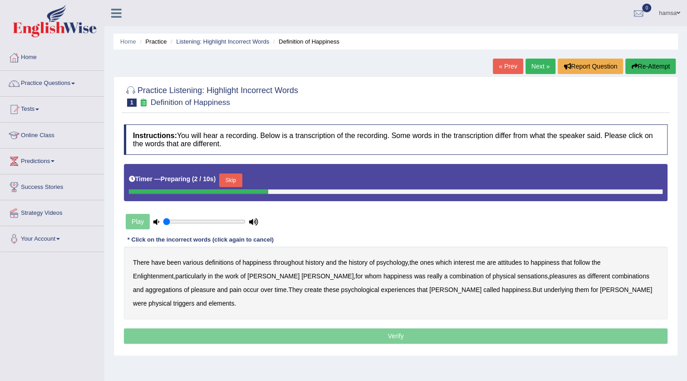
click at [254, 263] on b "happiness" at bounding box center [256, 262] width 29 height 7
click at [658, 67] on button "Re-Attempt" at bounding box center [651, 66] width 50 height 15
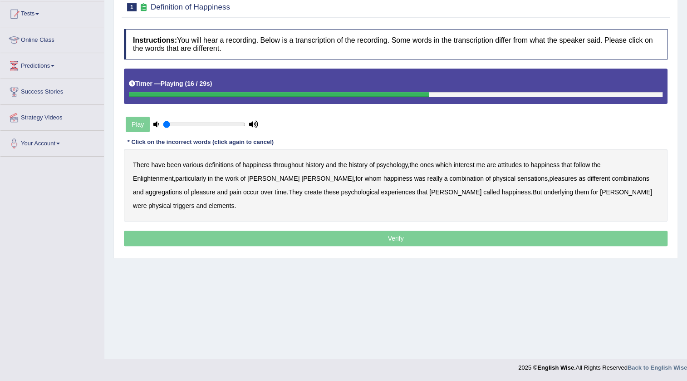
click at [518, 177] on b "sensations" at bounding box center [533, 178] width 30 height 7
click at [304, 191] on b "create" at bounding box center [313, 191] width 18 height 7
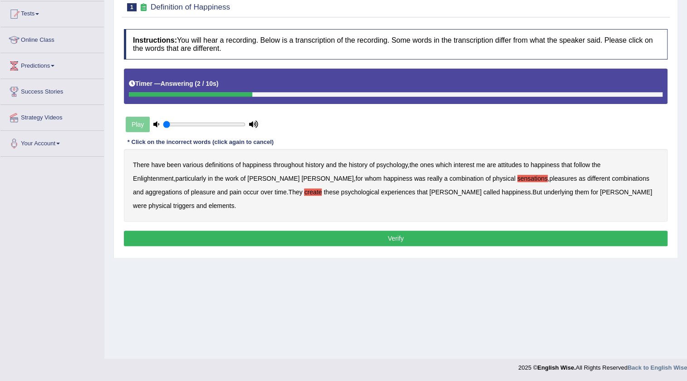
click at [235, 202] on b "elements" at bounding box center [222, 205] width 26 height 7
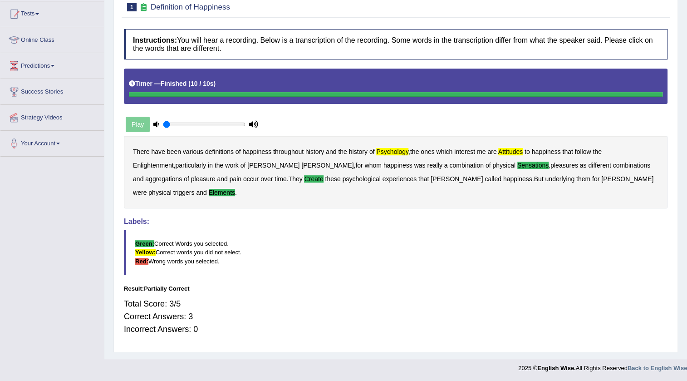
click at [139, 125] on div "Play" at bounding box center [192, 124] width 136 height 23
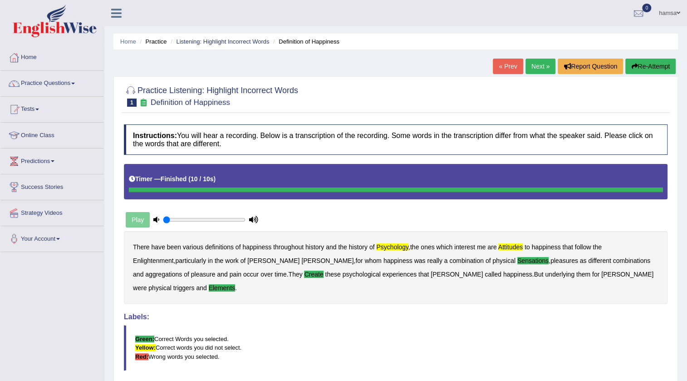
click at [649, 69] on button "Re-Attempt" at bounding box center [651, 66] width 50 height 15
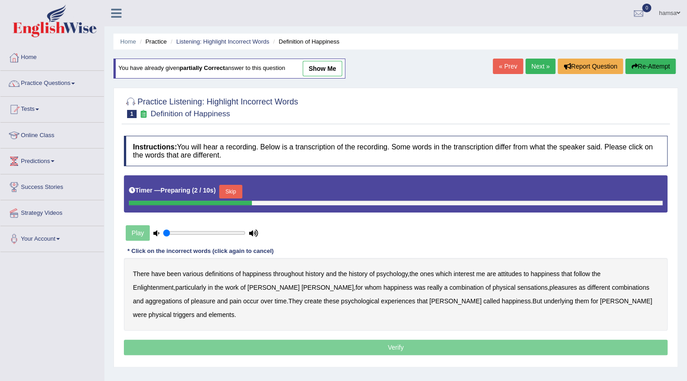
scroll to position [41, 0]
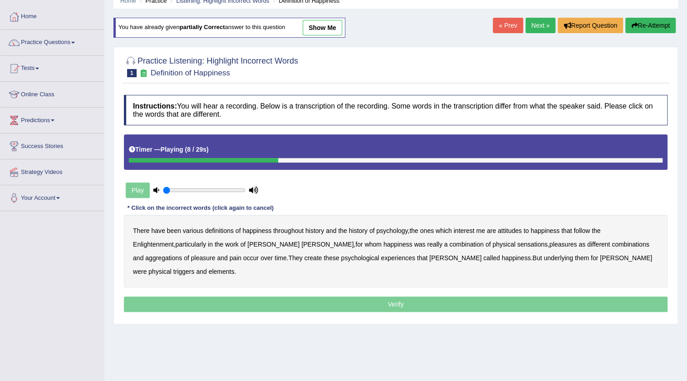
click at [451, 231] on b "which" at bounding box center [444, 230] width 16 height 7
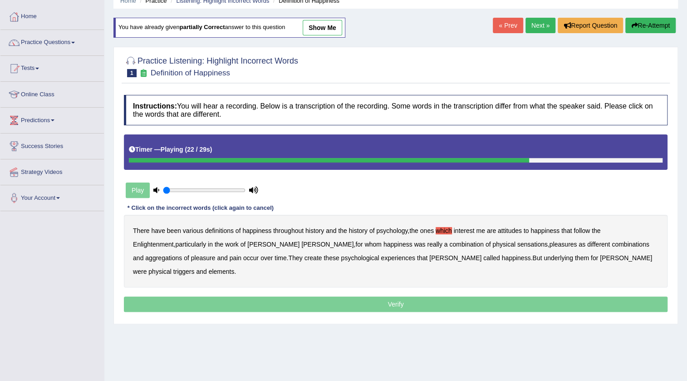
click at [304, 257] on b "create" at bounding box center [313, 257] width 18 height 7
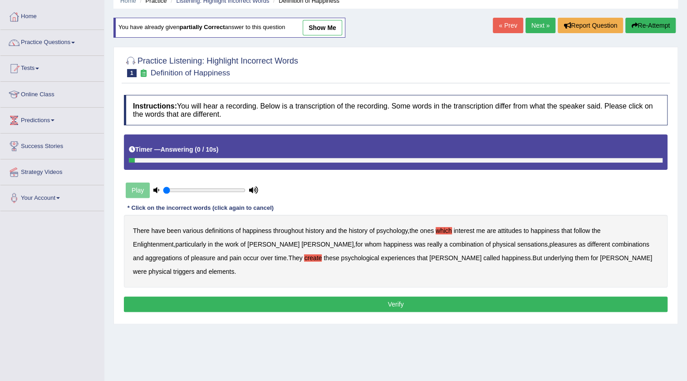
click at [235, 268] on b "elements" at bounding box center [222, 271] width 26 height 7
click at [225, 243] on b "work" at bounding box center [232, 244] width 14 height 7
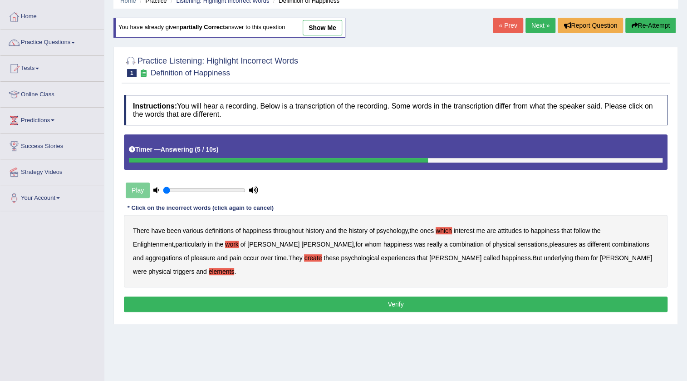
click at [397, 297] on button "Verify" at bounding box center [396, 304] width 544 height 15
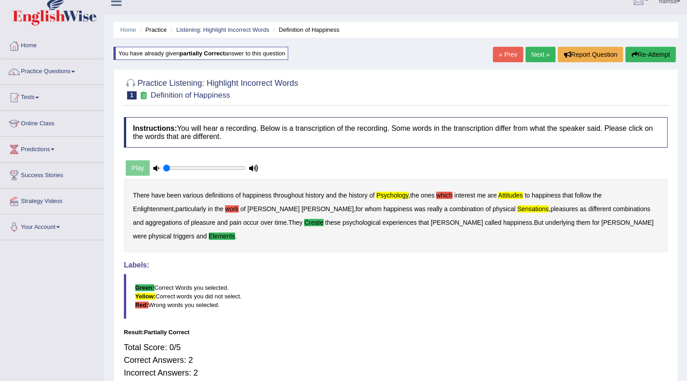
scroll to position [0, 0]
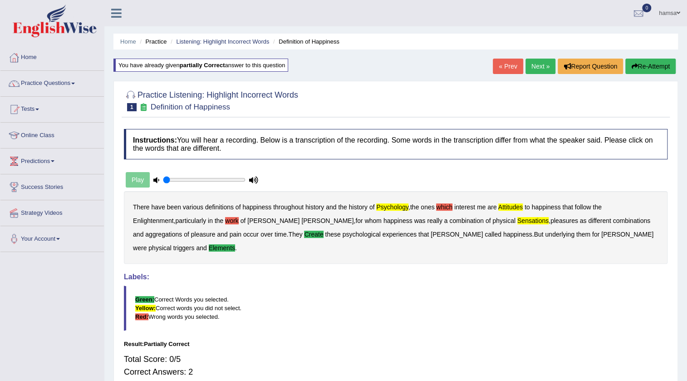
click at [536, 66] on link "Next »" at bounding box center [541, 66] width 30 height 15
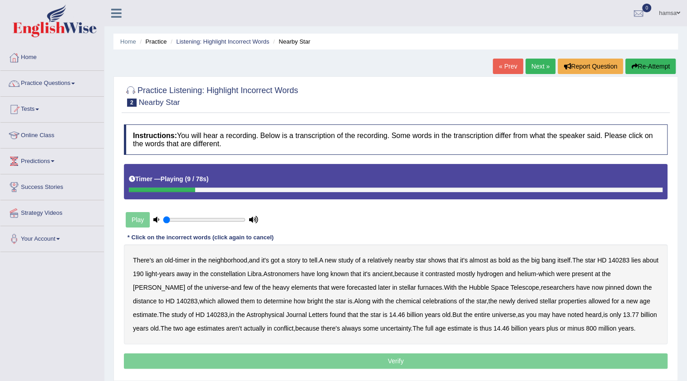
click at [510, 258] on b "bold" at bounding box center [505, 260] width 12 height 7
click at [347, 289] on b "forecasted" at bounding box center [362, 287] width 30 height 7
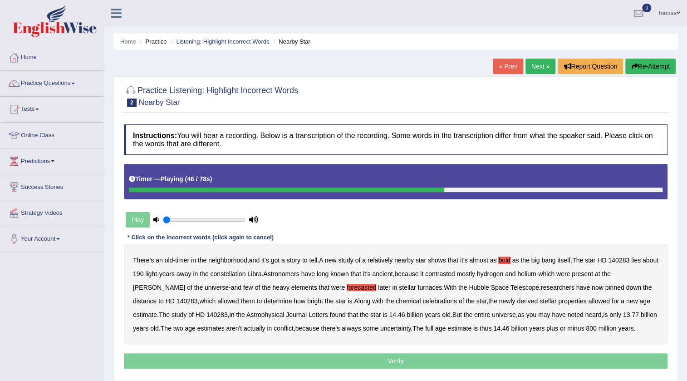
click at [396, 302] on b "chemical" at bounding box center [408, 300] width 25 height 7
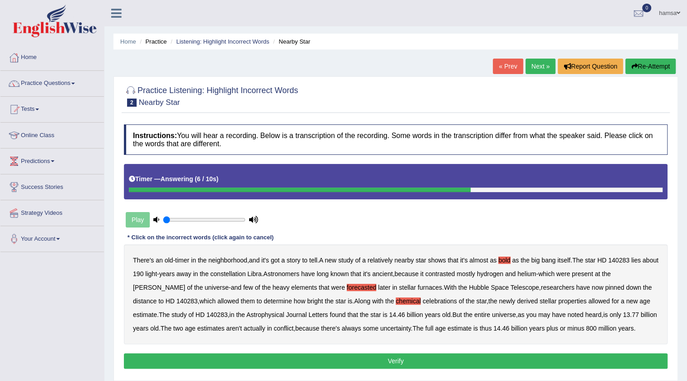
click at [403, 362] on button "Verify" at bounding box center [396, 360] width 544 height 15
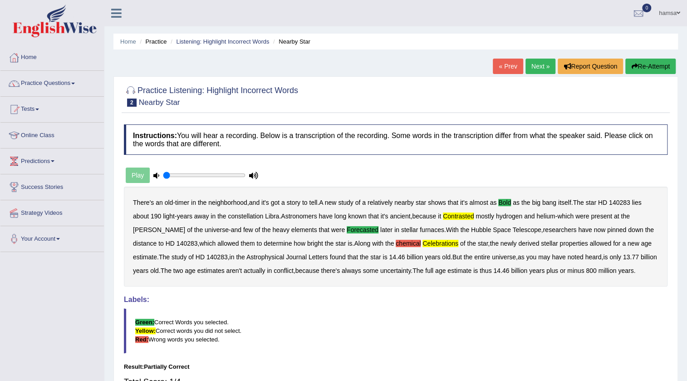
click at [539, 65] on link "Next »" at bounding box center [541, 66] width 30 height 15
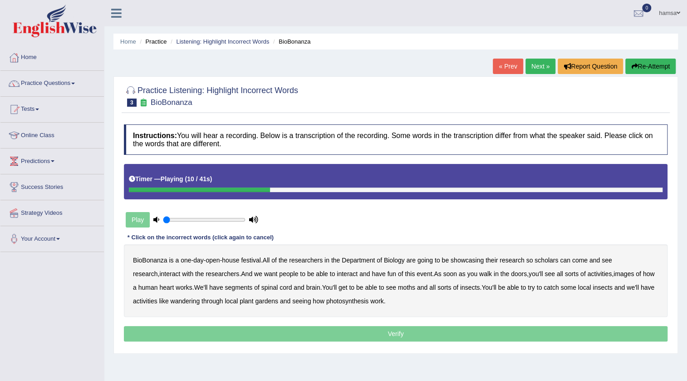
click at [540, 257] on b "scholars" at bounding box center [547, 260] width 24 height 7
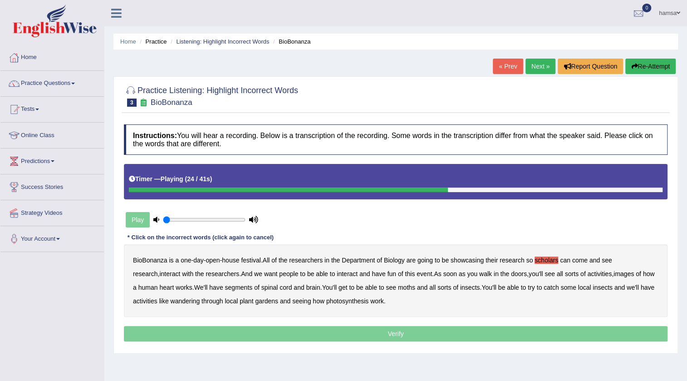
click at [614, 274] on b "images" at bounding box center [624, 273] width 20 height 7
click at [162, 287] on b "heart" at bounding box center [166, 287] width 15 height 7
click at [403, 286] on b "moths" at bounding box center [406, 287] width 17 height 7
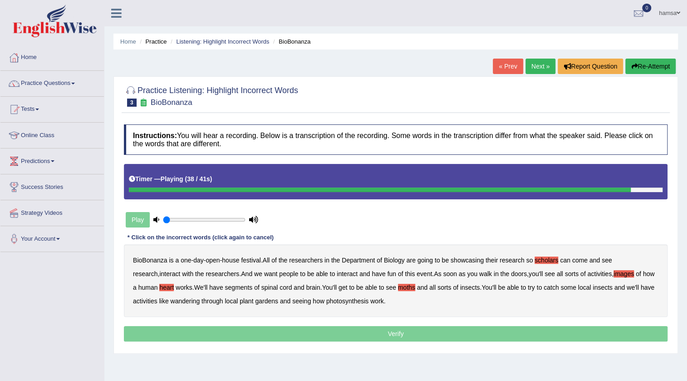
click at [180, 301] on b "wandering" at bounding box center [185, 300] width 30 height 7
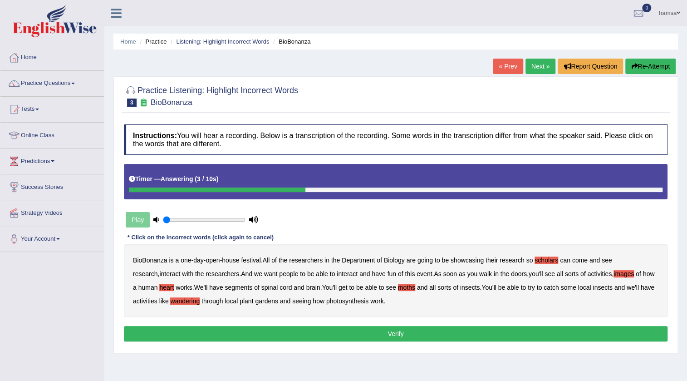
click at [381, 331] on button "Verify" at bounding box center [396, 333] width 544 height 15
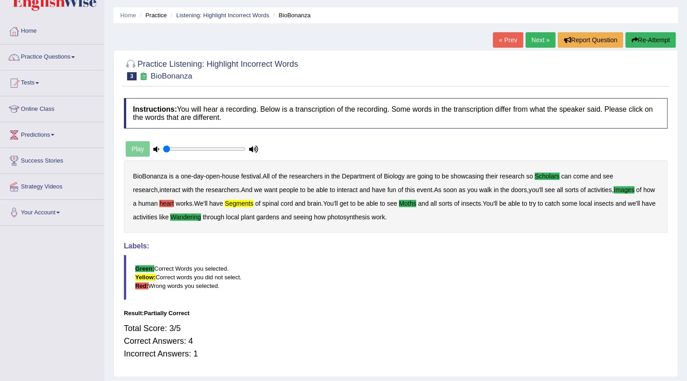
scroll to position [41, 0]
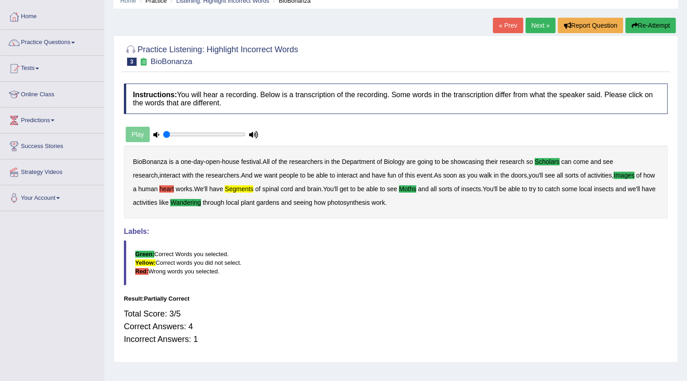
click at [540, 28] on link "Next »" at bounding box center [541, 25] width 30 height 15
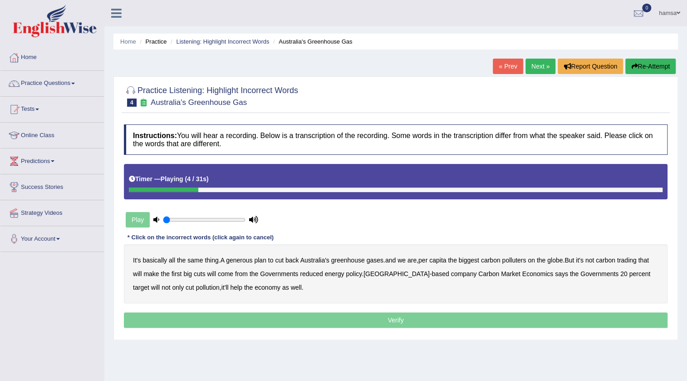
click at [249, 260] on b "generous" at bounding box center [239, 260] width 26 height 7
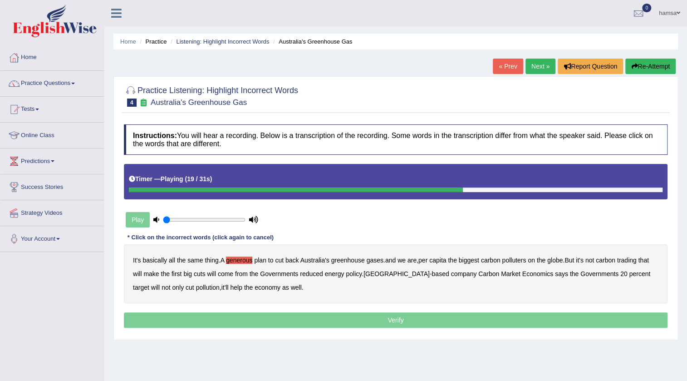
click at [276, 275] on b "Governments" at bounding box center [279, 273] width 38 height 7
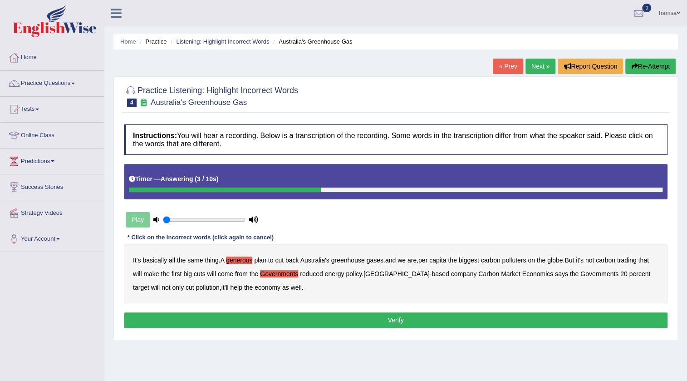
click at [647, 64] on button "Re-Attempt" at bounding box center [651, 66] width 50 height 15
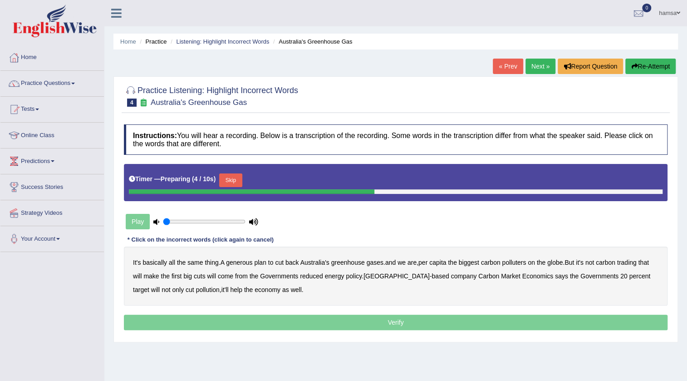
click at [236, 181] on button "Skip" at bounding box center [230, 180] width 23 height 14
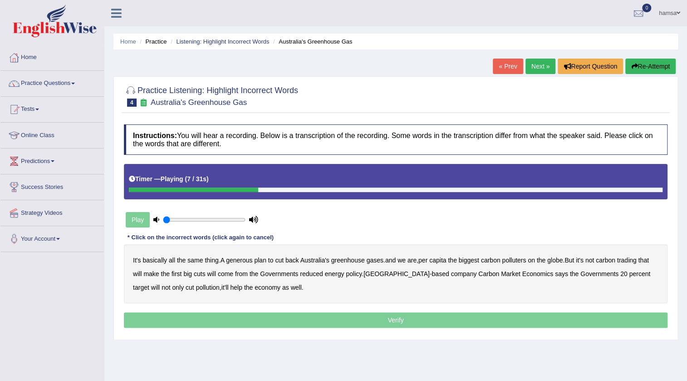
click at [146, 222] on div "Play" at bounding box center [192, 219] width 136 height 23
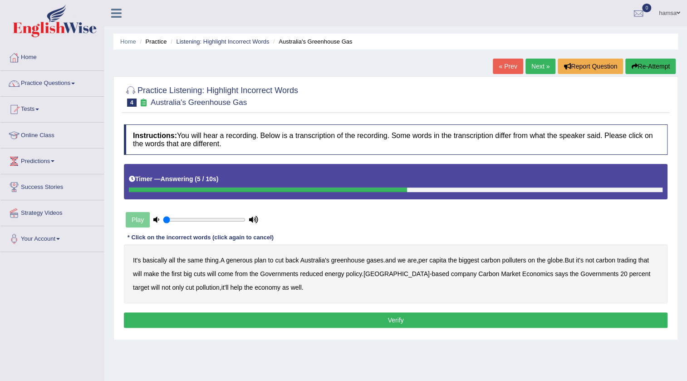
click at [499, 68] on link "« Prev" at bounding box center [508, 66] width 30 height 15
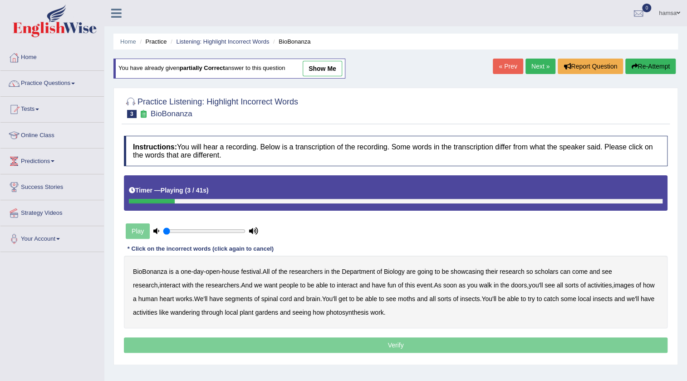
click at [155, 229] on icon at bounding box center [156, 231] width 6 height 6
click at [189, 229] on input "range" at bounding box center [204, 230] width 83 height 7
click at [541, 65] on link "Next »" at bounding box center [541, 66] width 30 height 15
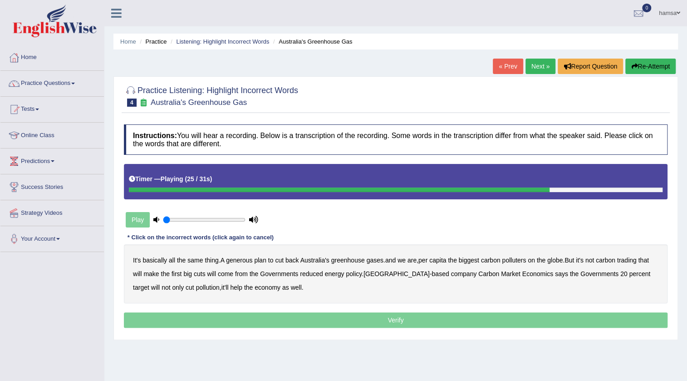
click at [641, 67] on button "Re-Attempt" at bounding box center [651, 66] width 50 height 15
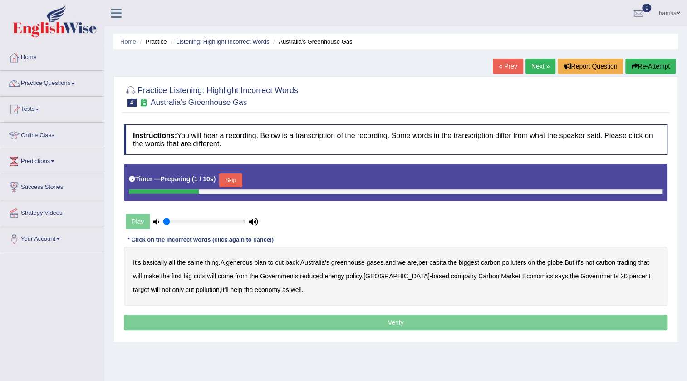
click at [237, 179] on button "Skip" at bounding box center [230, 180] width 23 height 14
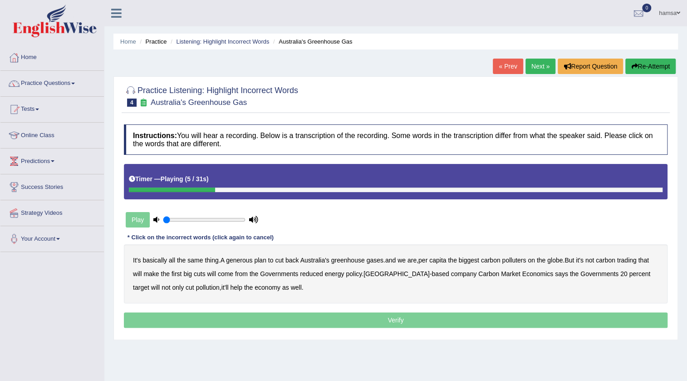
click at [532, 69] on link "Next »" at bounding box center [541, 66] width 30 height 15
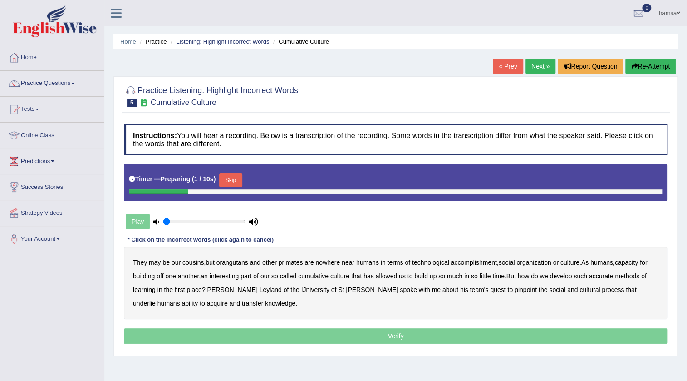
click at [227, 176] on button "Skip" at bounding box center [230, 180] width 23 height 14
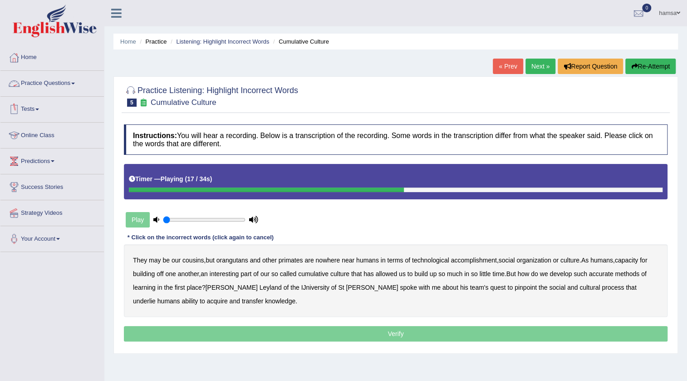
click at [57, 77] on link "Practice Questions" at bounding box center [52, 82] width 104 height 23
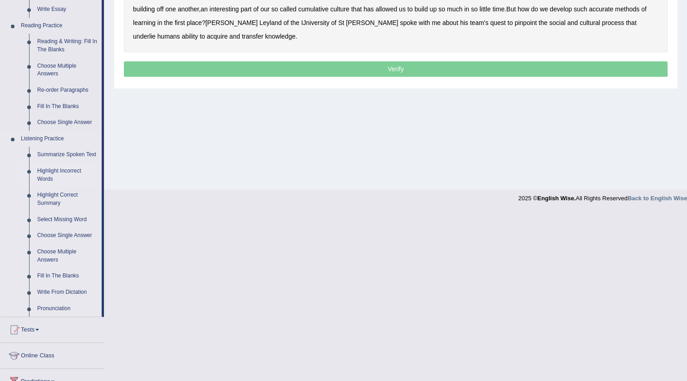
scroll to position [330, 0]
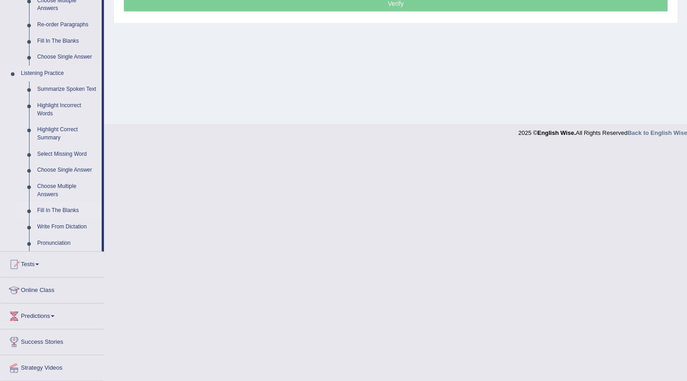
click at [55, 208] on link "Fill In The Blanks" at bounding box center [67, 211] width 69 height 16
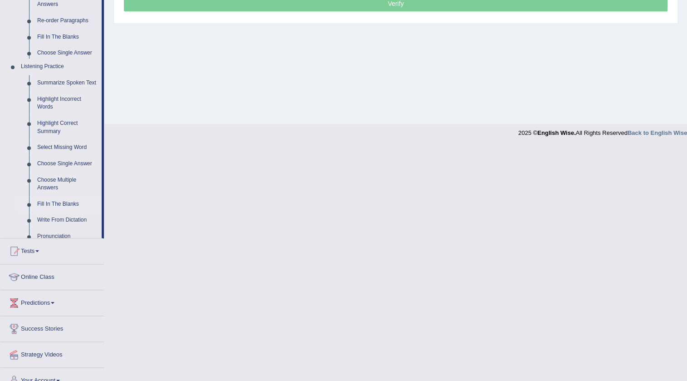
scroll to position [108, 0]
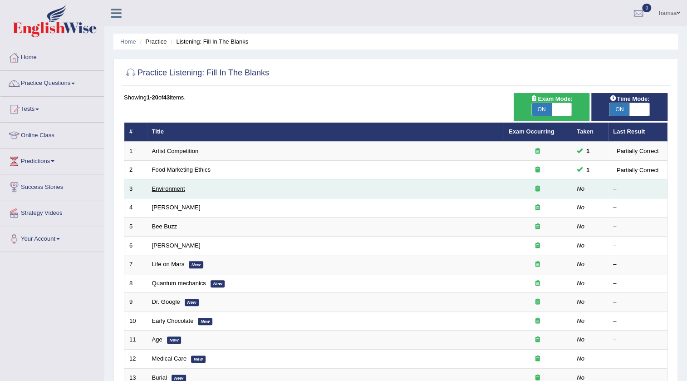
click at [158, 188] on link "Environment" at bounding box center [168, 188] width 33 height 7
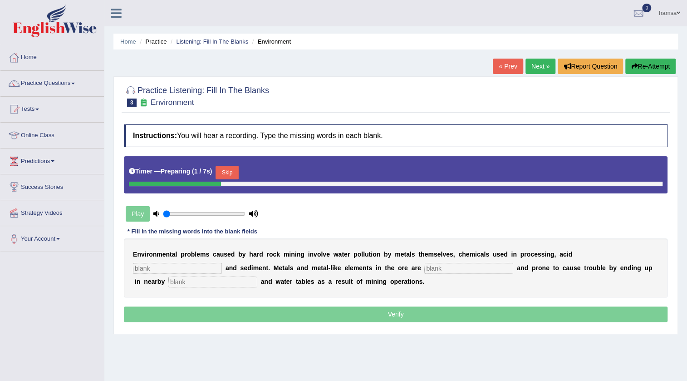
click at [235, 174] on button "Skip" at bounding box center [227, 173] width 23 height 14
click at [231, 173] on button "Skip" at bounding box center [227, 173] width 23 height 14
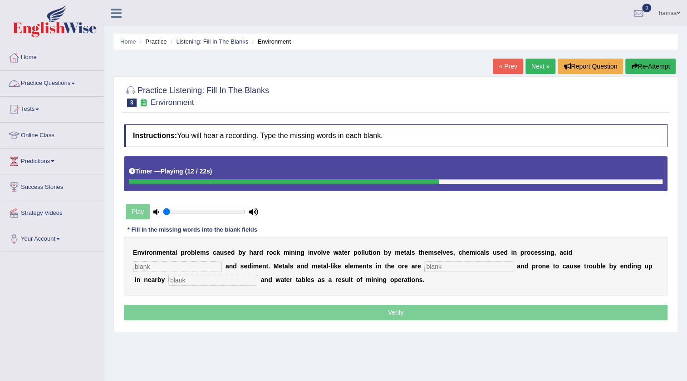
click at [61, 94] on li "Practice Questions Speaking Practice Read Aloud Repeat Sentence Describe Image …" at bounding box center [52, 84] width 104 height 26
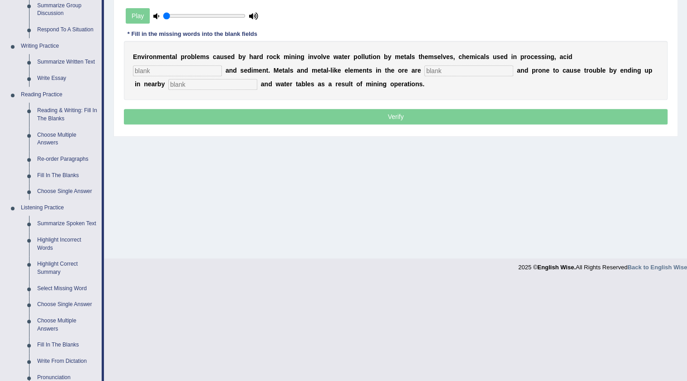
scroll to position [206, 0]
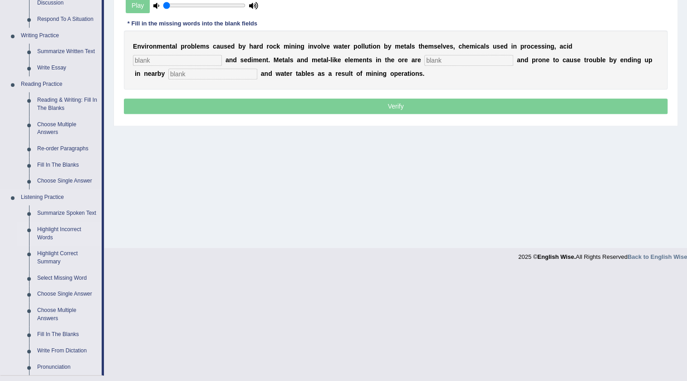
click at [60, 227] on link "Highlight Incorrect Words" at bounding box center [67, 234] width 69 height 24
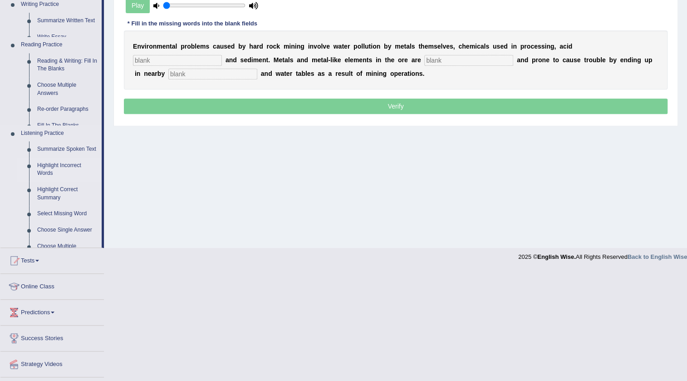
scroll to position [95, 0]
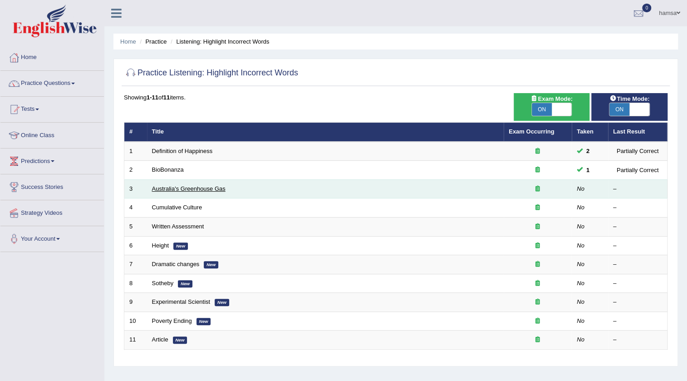
click at [159, 191] on link "Australia's Greenhouse Gas" at bounding box center [189, 188] width 74 height 7
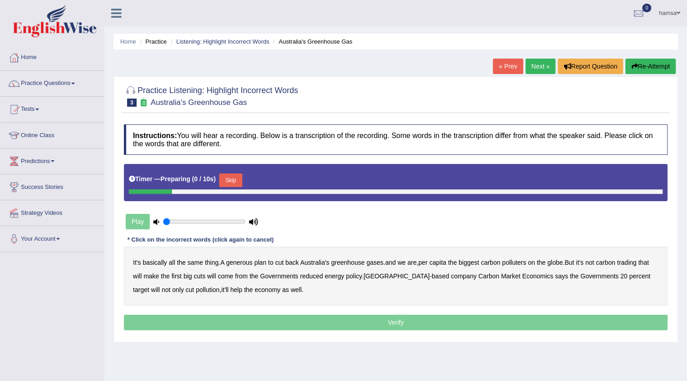
click at [228, 181] on button "Skip" at bounding box center [230, 180] width 23 height 14
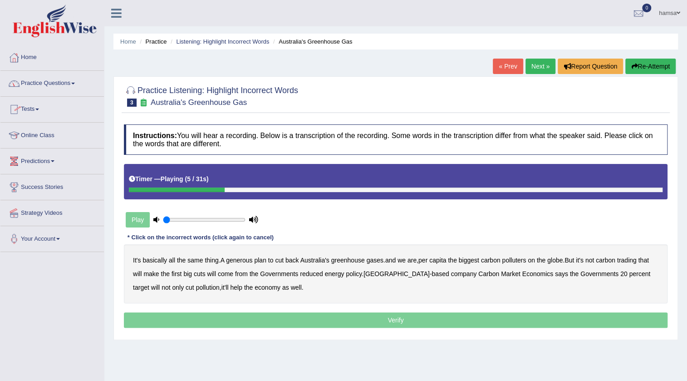
click at [240, 261] on b "generous" at bounding box center [239, 260] width 26 height 7
click at [563, 260] on b "globe" at bounding box center [555, 260] width 15 height 7
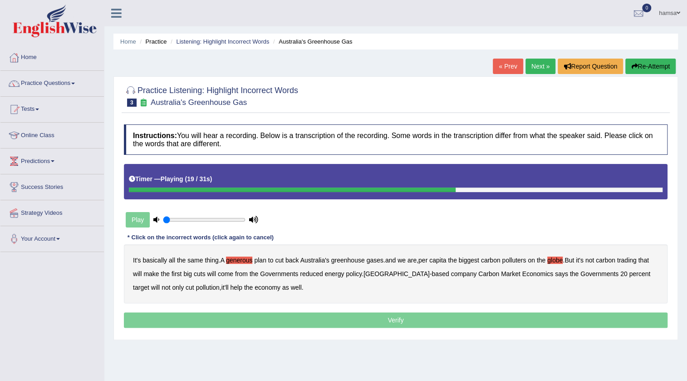
click at [277, 273] on b "Governments" at bounding box center [279, 273] width 38 height 7
click at [451, 273] on b "company" at bounding box center [464, 273] width 26 height 7
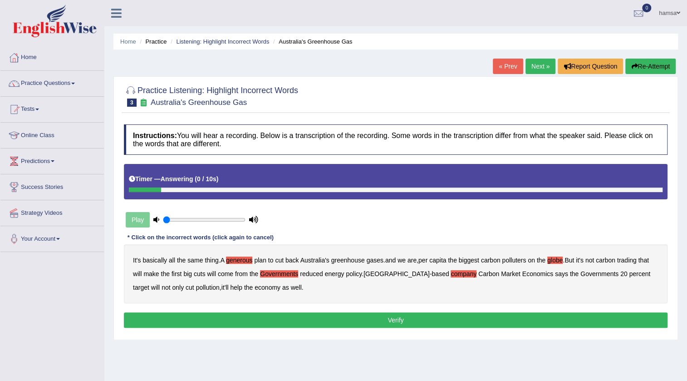
click at [404, 322] on button "Verify" at bounding box center [396, 319] width 544 height 15
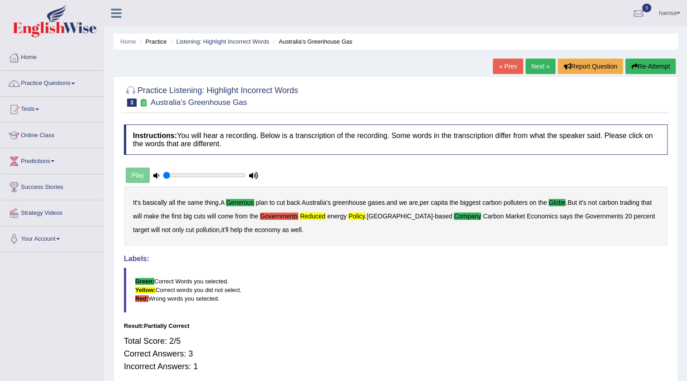
click at [538, 68] on link "Next »" at bounding box center [541, 66] width 30 height 15
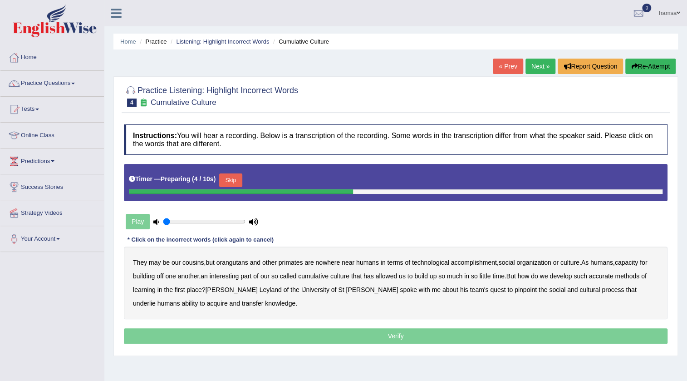
click at [237, 180] on button "Skip" at bounding box center [230, 180] width 23 height 14
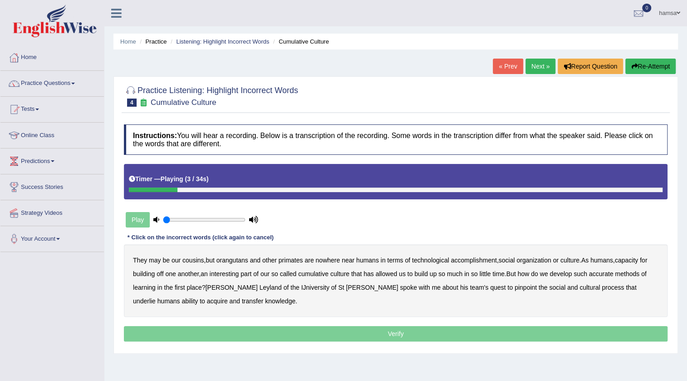
click at [235, 261] on b "orangutans" at bounding box center [233, 260] width 32 height 7
click at [465, 260] on b "accomplishment" at bounding box center [474, 260] width 46 height 7
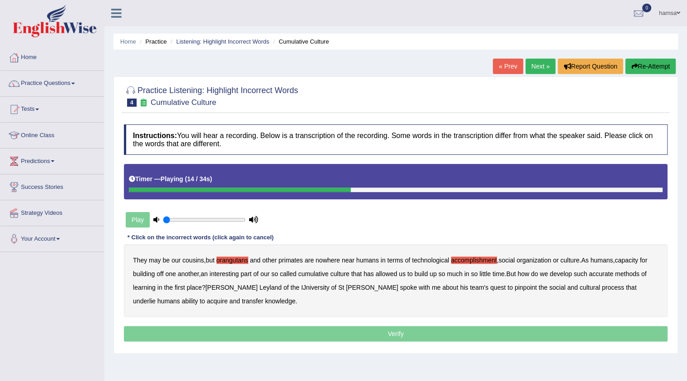
click at [225, 275] on b "interesting" at bounding box center [225, 273] width 30 height 7
click at [319, 273] on b "cumulative" at bounding box center [313, 273] width 30 height 7
click at [329, 273] on b "cumulative" at bounding box center [313, 273] width 30 height 7
click at [609, 274] on b "accurate" at bounding box center [601, 273] width 25 height 7
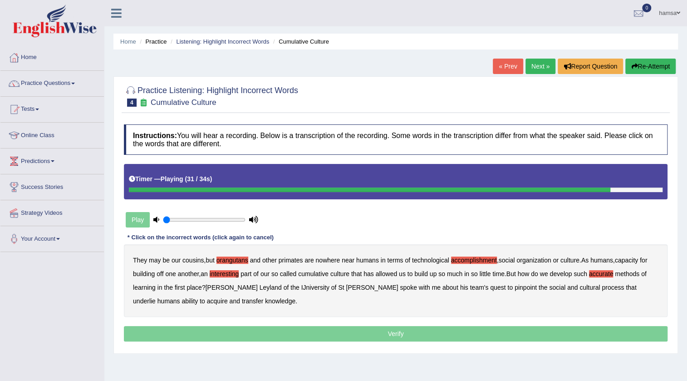
click at [515, 290] on b "pinpoint" at bounding box center [526, 287] width 22 height 7
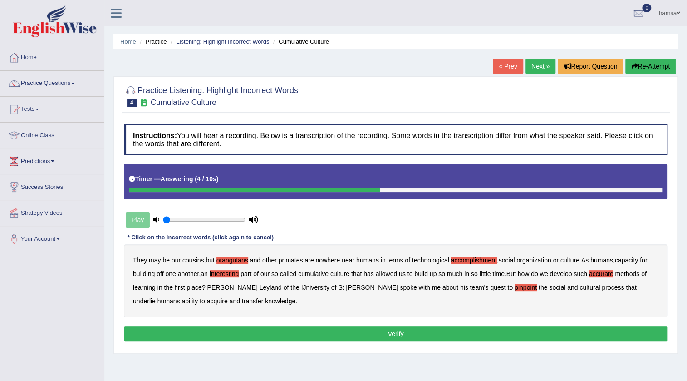
click at [401, 333] on button "Verify" at bounding box center [396, 333] width 544 height 15
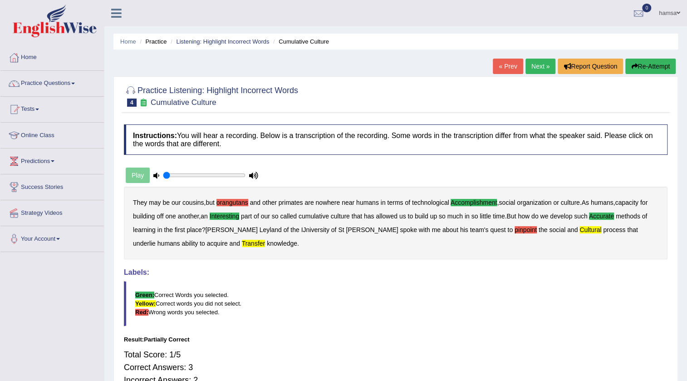
click at [629, 67] on button "Re-Attempt" at bounding box center [651, 66] width 50 height 15
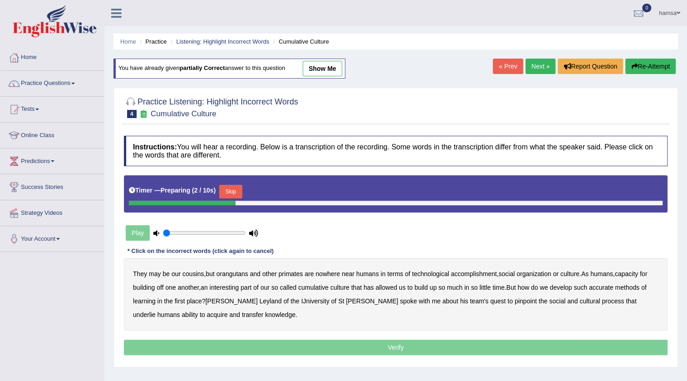
click at [235, 186] on button "Skip" at bounding box center [230, 192] width 23 height 14
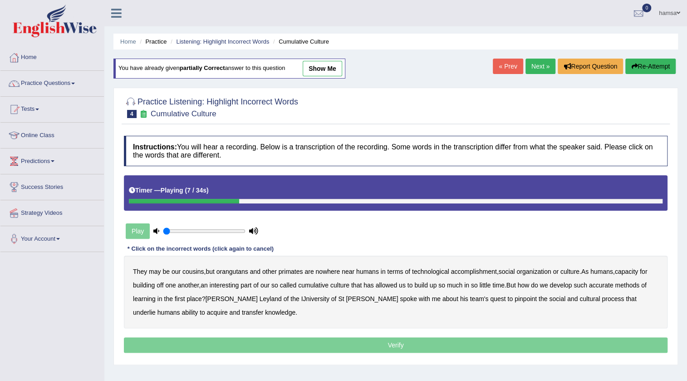
click at [485, 271] on b "accomplishment" at bounding box center [474, 271] width 46 height 7
click at [227, 284] on b "interesting" at bounding box center [225, 285] width 30 height 7
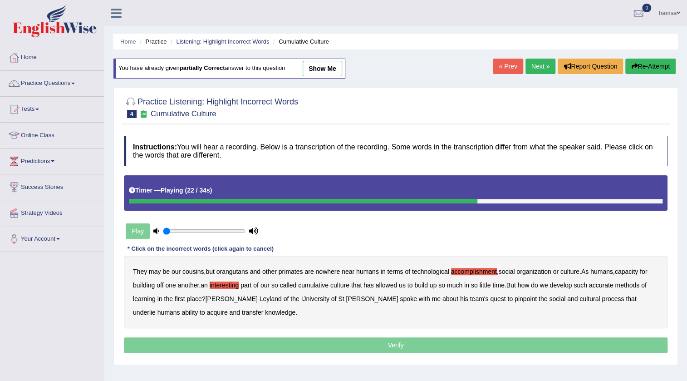
click at [611, 286] on b "accurate" at bounding box center [601, 285] width 25 height 7
click at [302, 300] on b "IJniversity" at bounding box center [316, 298] width 28 height 7
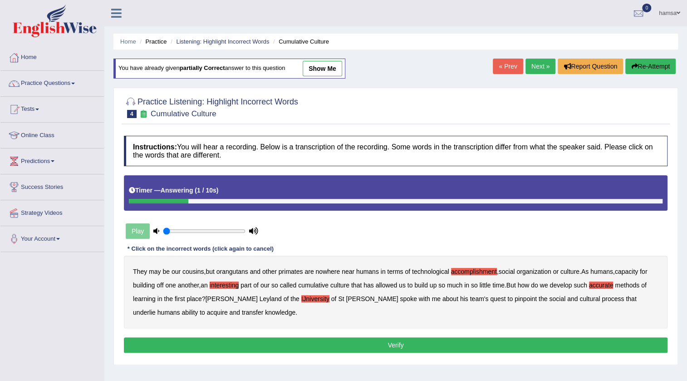
click at [378, 345] on button "Verify" at bounding box center [396, 344] width 544 height 15
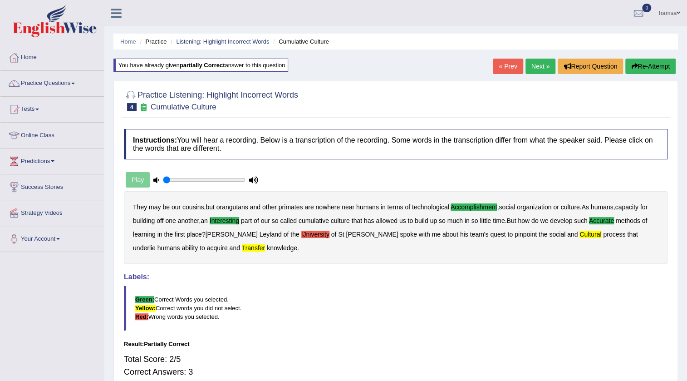
click at [542, 66] on link "Next »" at bounding box center [541, 66] width 30 height 15
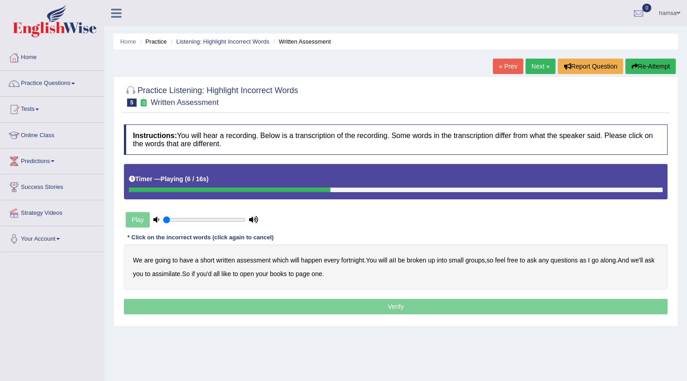
click at [423, 260] on b "broken" at bounding box center [417, 260] width 20 height 7
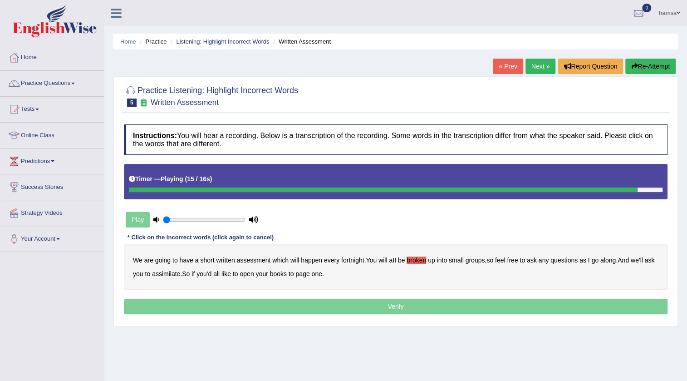
click at [639, 257] on b "we'll" at bounding box center [637, 260] width 12 height 7
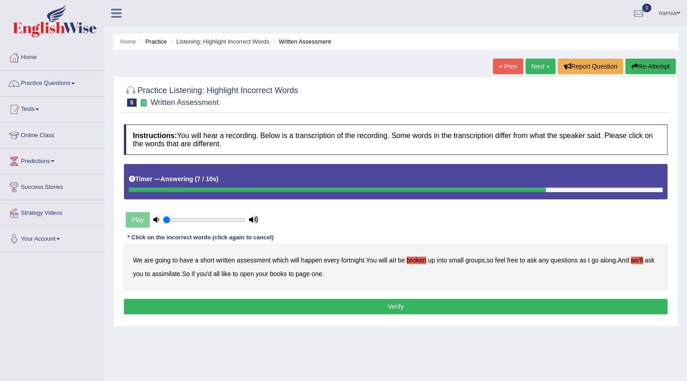
click at [410, 308] on button "Verify" at bounding box center [396, 306] width 544 height 15
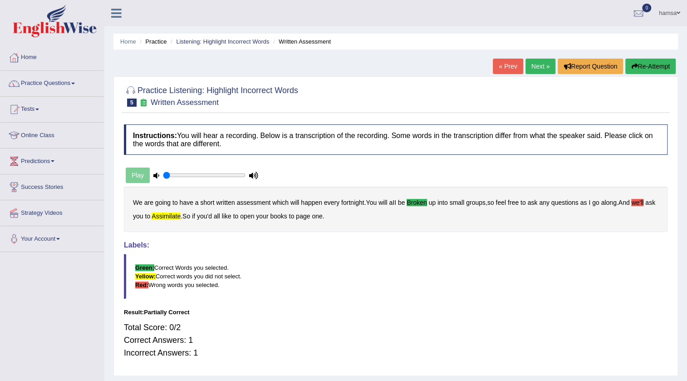
click at [532, 67] on link "Next »" at bounding box center [541, 66] width 30 height 15
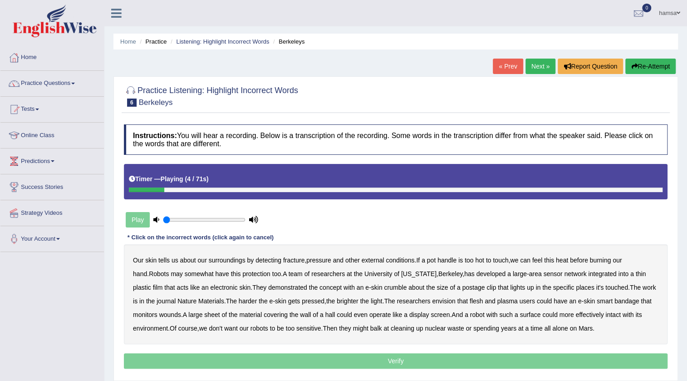
click at [292, 258] on b "fracture" at bounding box center [293, 260] width 21 height 7
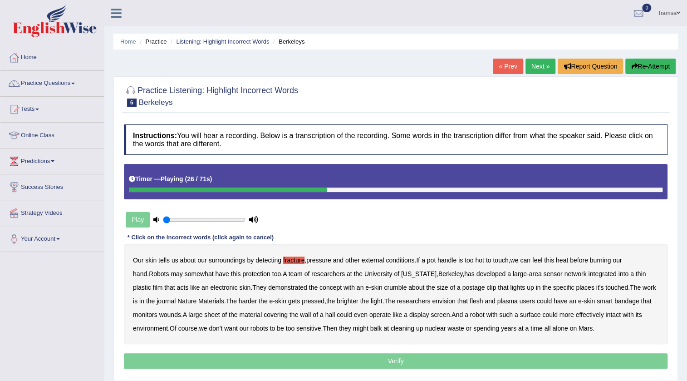
click at [384, 287] on b "crumble" at bounding box center [395, 287] width 23 height 7
click at [497, 297] on b "plasma" at bounding box center [507, 300] width 20 height 7
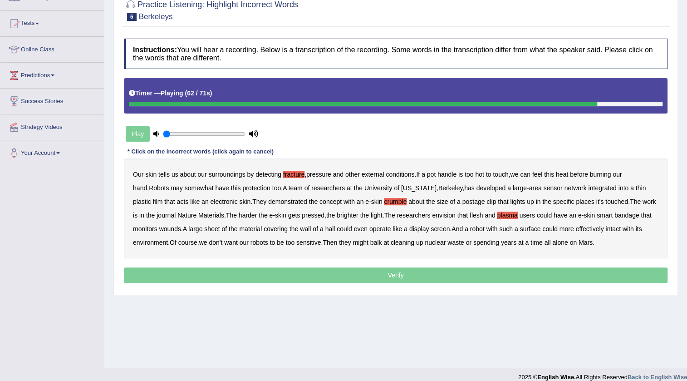
scroll to position [95, 0]
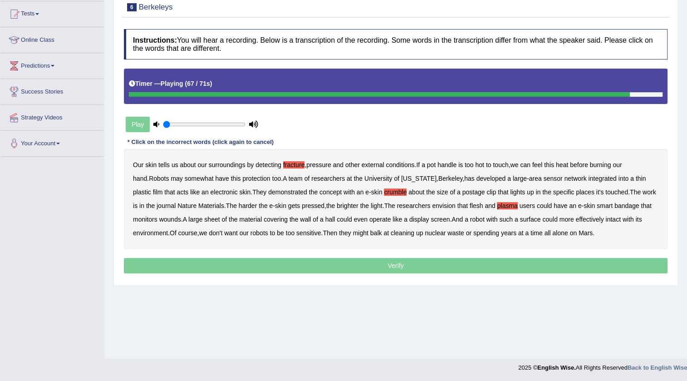
click at [400, 266] on p "Verify" at bounding box center [396, 265] width 544 height 15
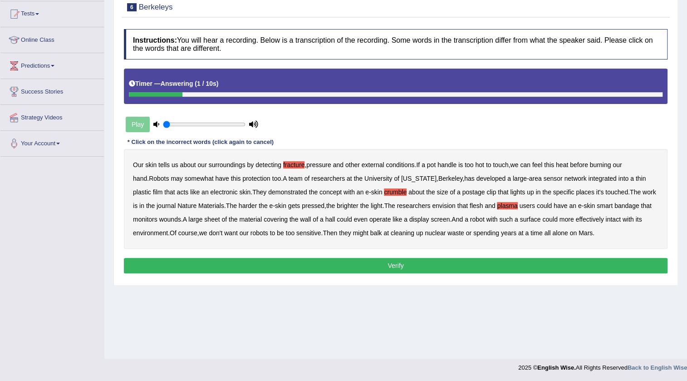
click at [400, 266] on button "Verify" at bounding box center [396, 265] width 544 height 15
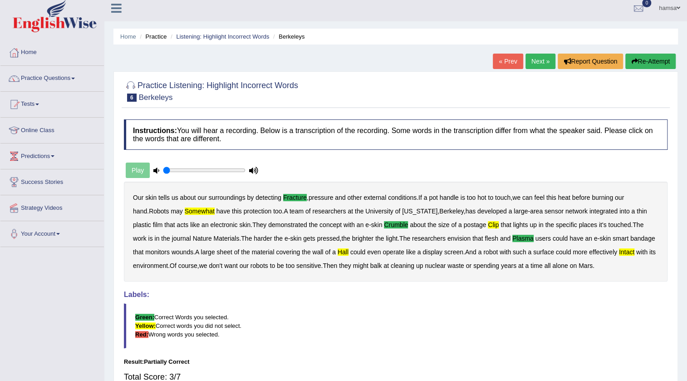
scroll to position [0, 0]
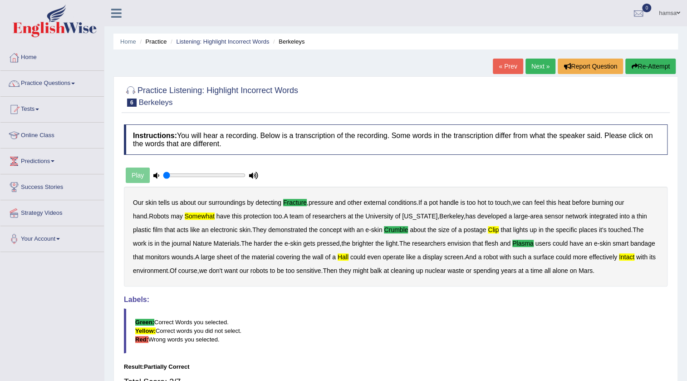
click at [531, 66] on link "Next »" at bounding box center [541, 66] width 30 height 15
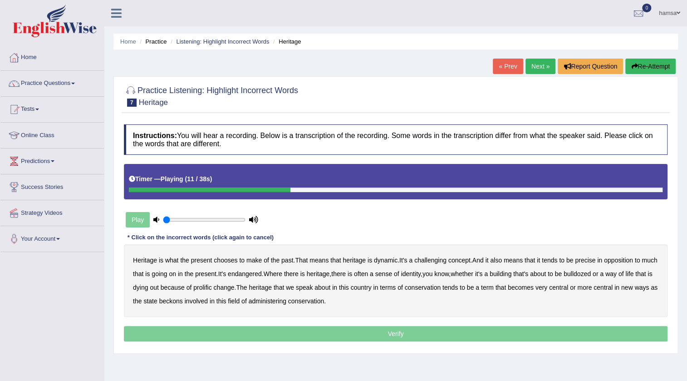
click at [444, 259] on b "challenging" at bounding box center [431, 260] width 32 height 7
click at [585, 259] on b "precise" at bounding box center [585, 260] width 20 height 7
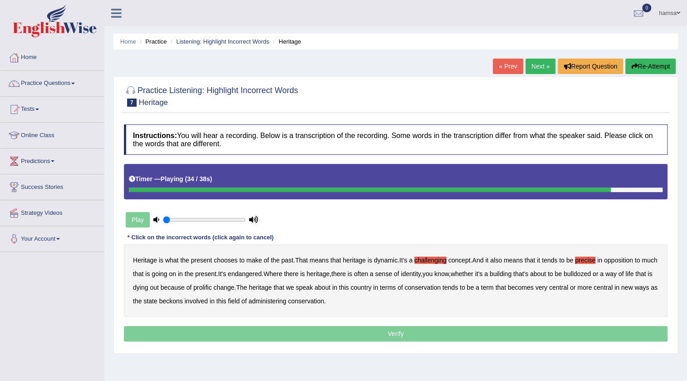
click at [183, 301] on b "beckons" at bounding box center [171, 300] width 24 height 7
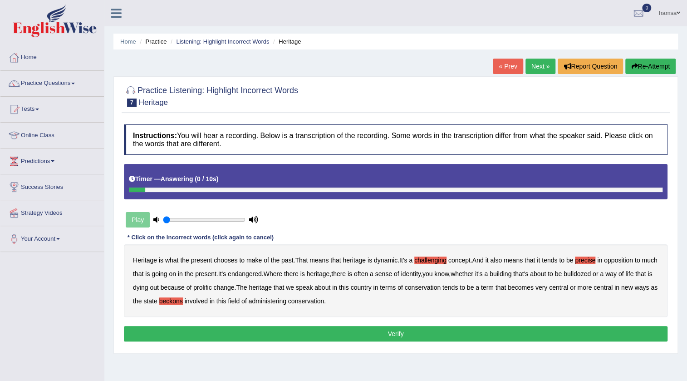
click at [385, 332] on button "Verify" at bounding box center [396, 333] width 544 height 15
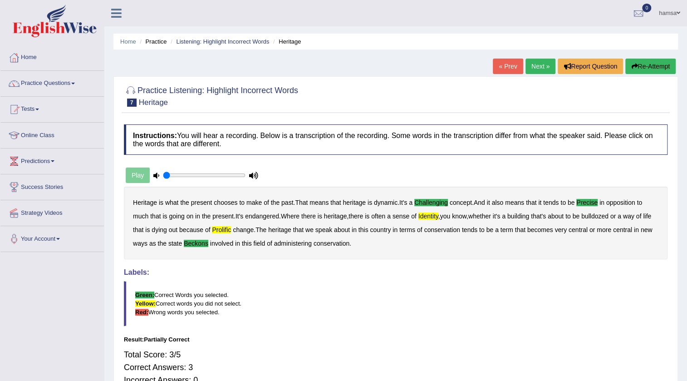
click at [529, 68] on link "Next »" at bounding box center [541, 66] width 30 height 15
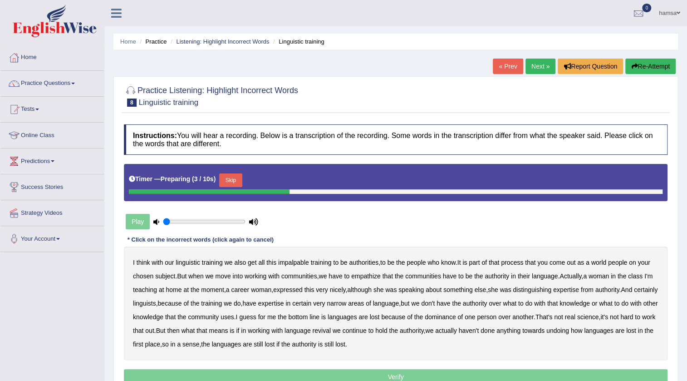
click at [240, 179] on button "Skip" at bounding box center [230, 180] width 23 height 14
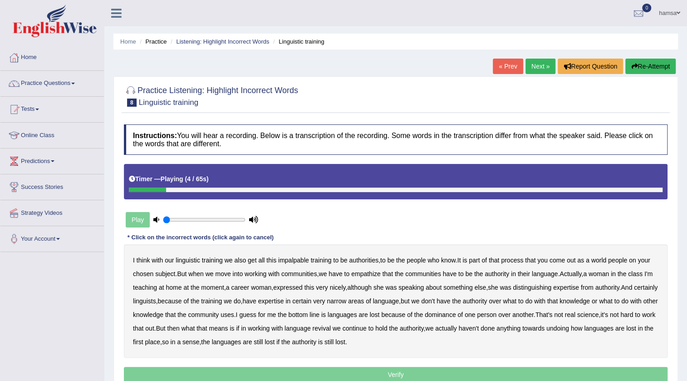
click at [303, 261] on b "impalpable" at bounding box center [293, 260] width 31 height 7
click at [618, 260] on b "people" at bounding box center [617, 260] width 19 height 7
click at [377, 277] on b "empathize" at bounding box center [366, 273] width 30 height 7
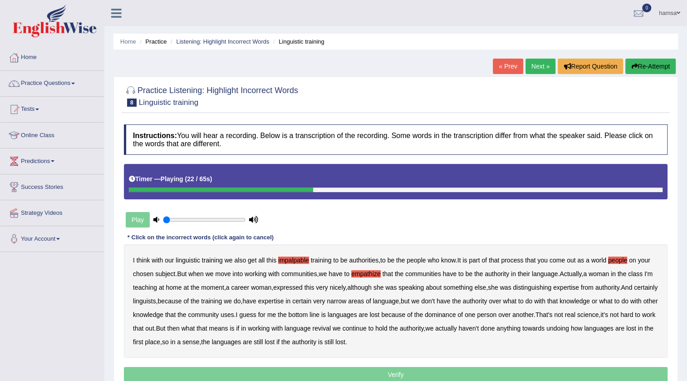
click at [182, 288] on b "home" at bounding box center [174, 287] width 16 height 7
click at [234, 315] on b "uses" at bounding box center [228, 314] width 14 height 7
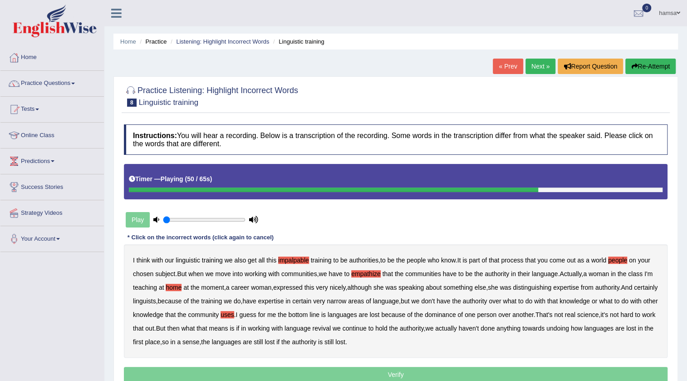
click at [576, 316] on b "real" at bounding box center [570, 314] width 10 height 7
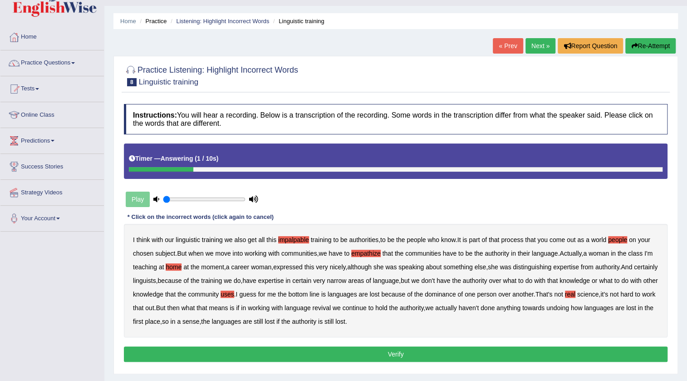
scroll to position [41, 0]
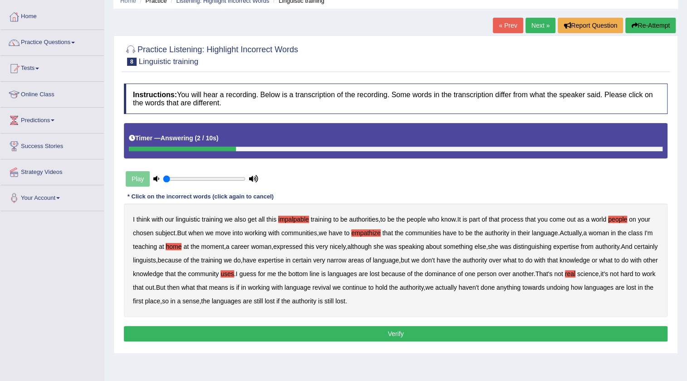
click at [401, 332] on button "Verify" at bounding box center [396, 333] width 544 height 15
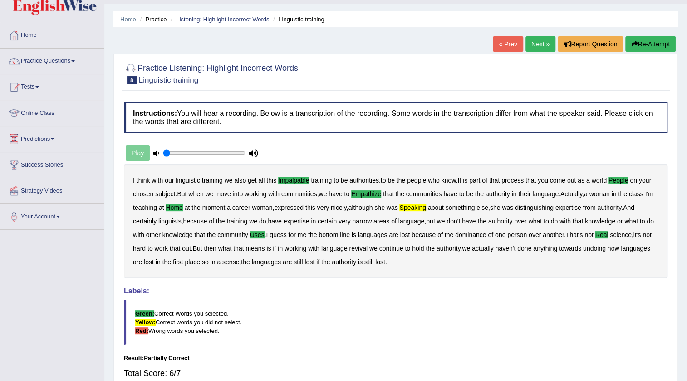
scroll to position [13, 0]
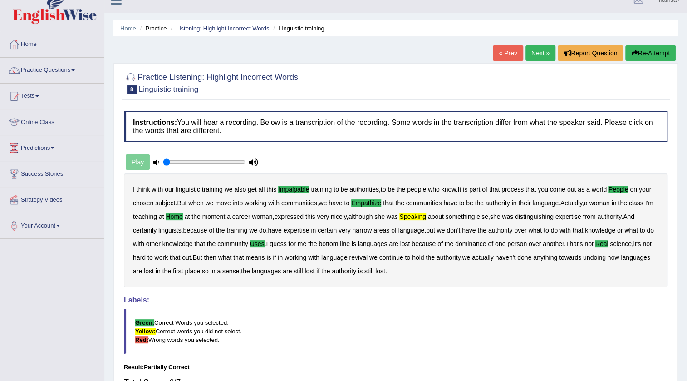
click at [541, 46] on link "Next »" at bounding box center [541, 52] width 30 height 15
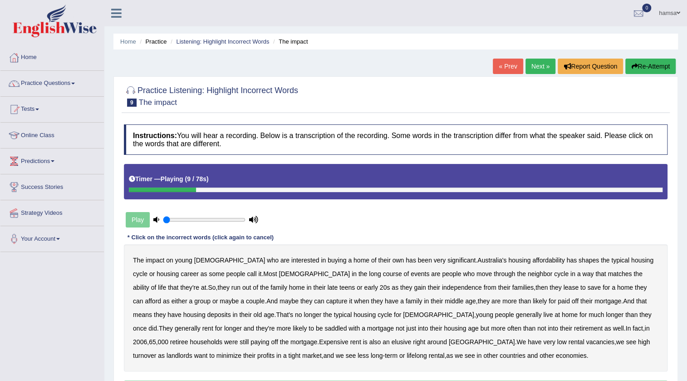
click at [567, 259] on b "has" at bounding box center [572, 260] width 10 height 7
click at [369, 274] on b "long" at bounding box center [375, 273] width 12 height 7
click at [528, 274] on b "neighbor" at bounding box center [540, 273] width 25 height 7
click at [149, 284] on b "ability" at bounding box center [141, 287] width 16 height 7
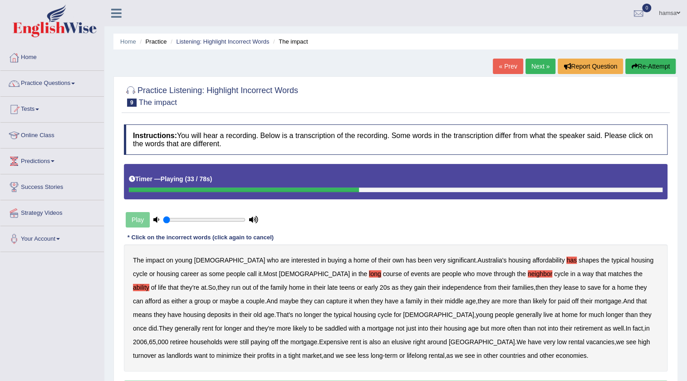
click at [326, 297] on b "capture" at bounding box center [336, 300] width 21 height 7
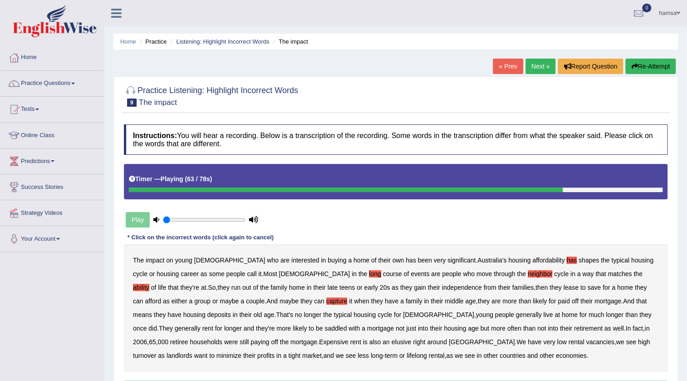
click at [319, 341] on b "Expensive" at bounding box center [334, 341] width 30 height 7
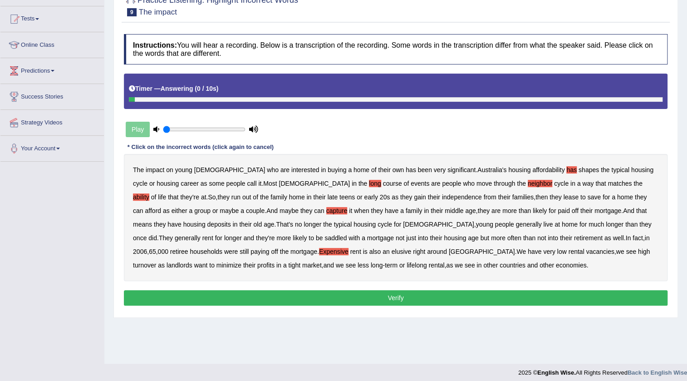
scroll to position [95, 0]
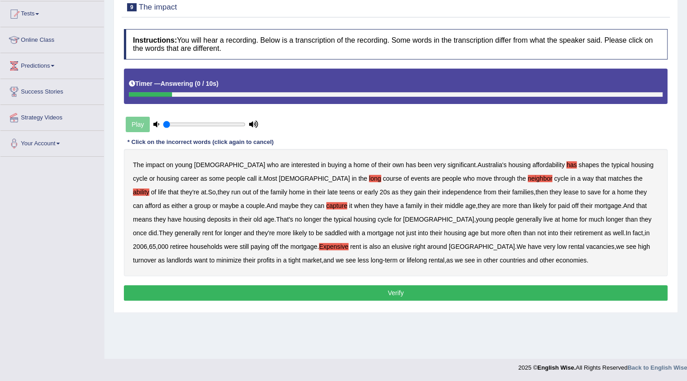
click at [367, 293] on button "Verify" at bounding box center [396, 292] width 544 height 15
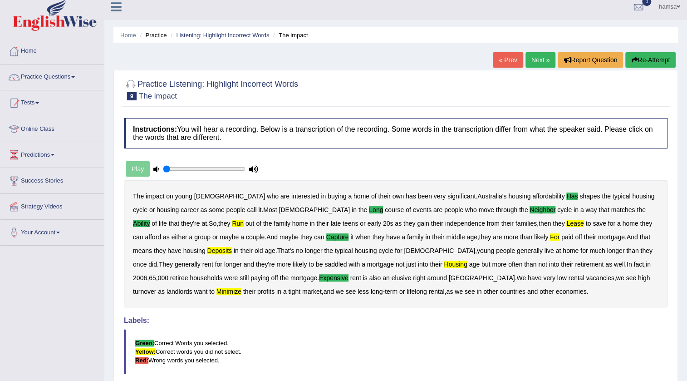
scroll to position [0, 0]
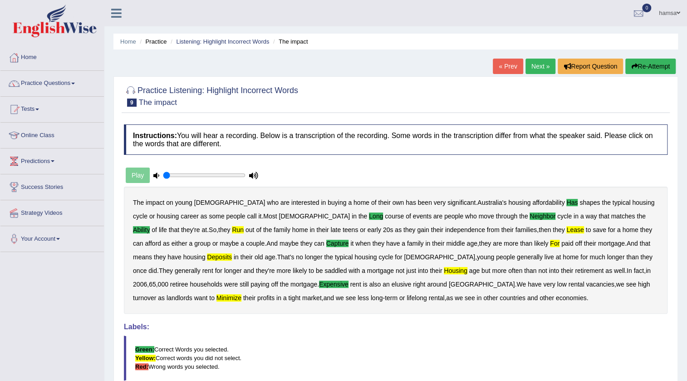
click at [541, 68] on link "Next »" at bounding box center [541, 66] width 30 height 15
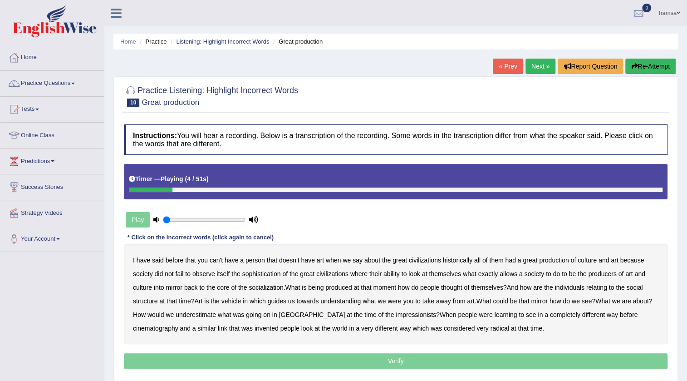
click at [259, 258] on b "person" at bounding box center [256, 260] width 20 height 7
click at [358, 259] on b "say" at bounding box center [358, 260] width 10 height 7
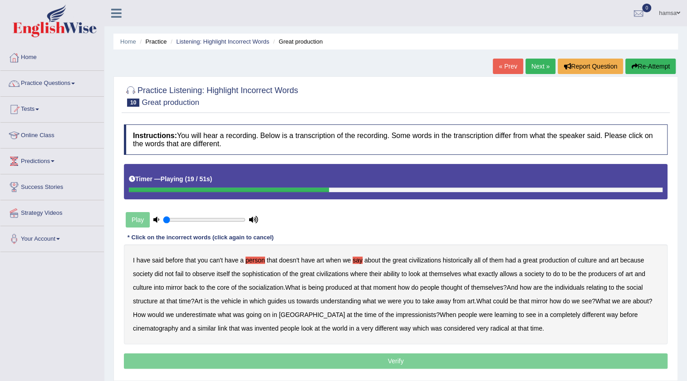
click at [494, 274] on b "exactly" at bounding box center [488, 273] width 20 height 7
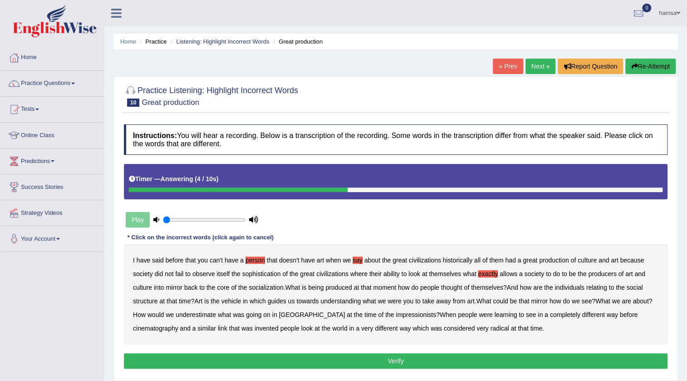
click at [651, 61] on button "Re-Attempt" at bounding box center [651, 66] width 50 height 15
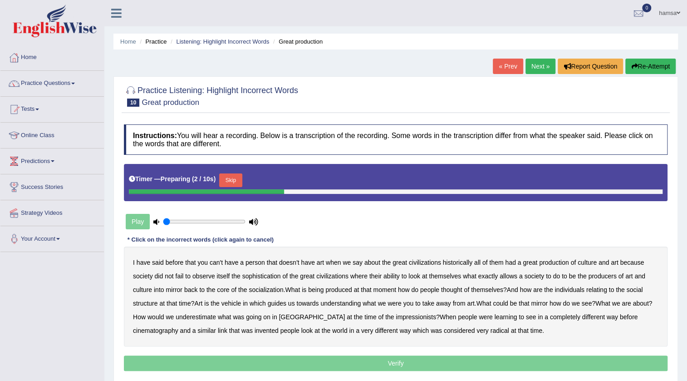
click at [232, 182] on button "Skip" at bounding box center [230, 180] width 23 height 14
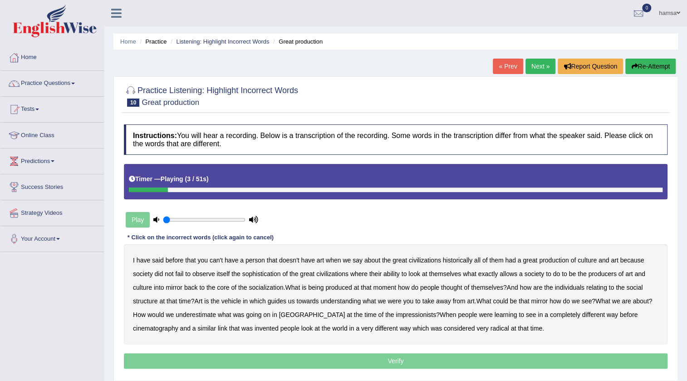
click at [261, 260] on b "person" at bounding box center [256, 260] width 20 height 7
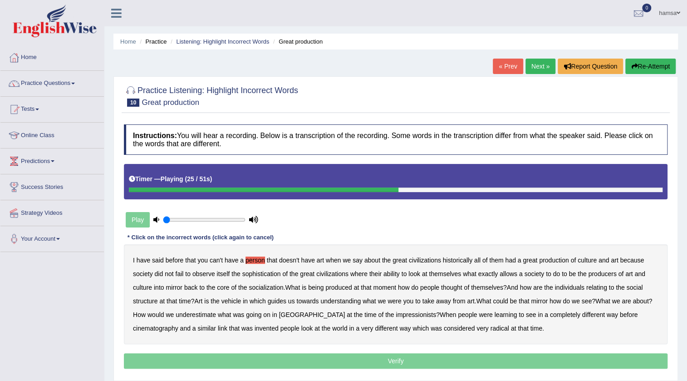
click at [451, 288] on b "thought" at bounding box center [451, 287] width 21 height 7
click at [502, 302] on b "could" at bounding box center [500, 300] width 15 height 7
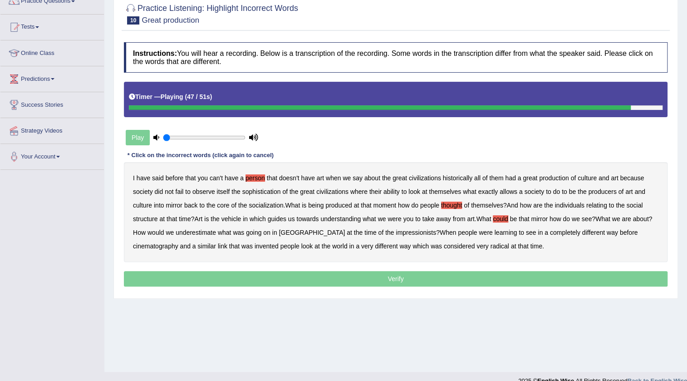
scroll to position [95, 0]
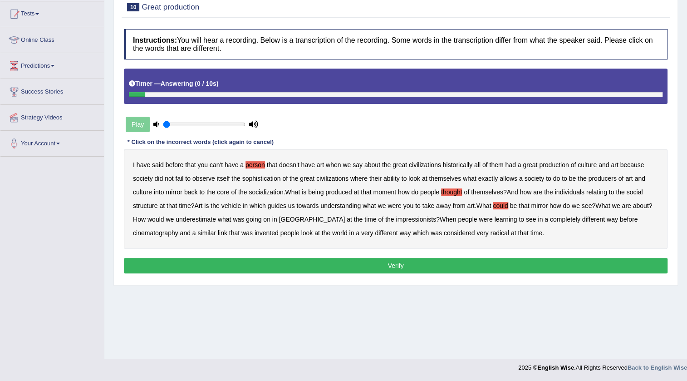
click at [386, 263] on button "Verify" at bounding box center [396, 265] width 544 height 15
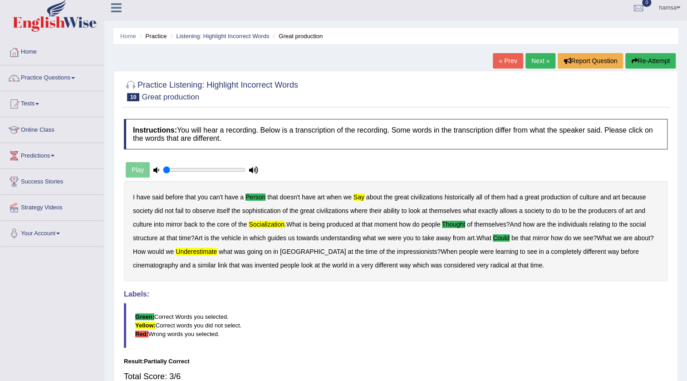
scroll to position [0, 0]
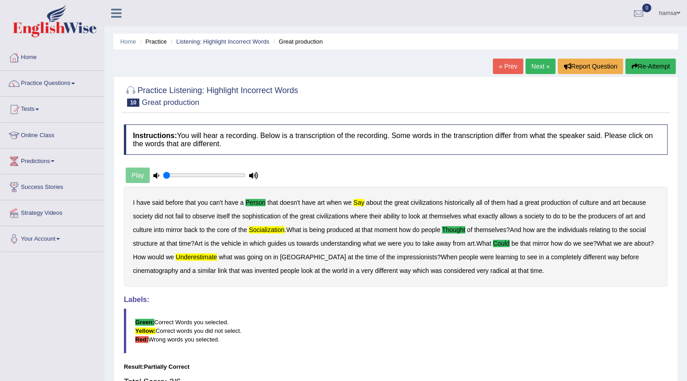
click at [543, 65] on link "Next »" at bounding box center [541, 66] width 30 height 15
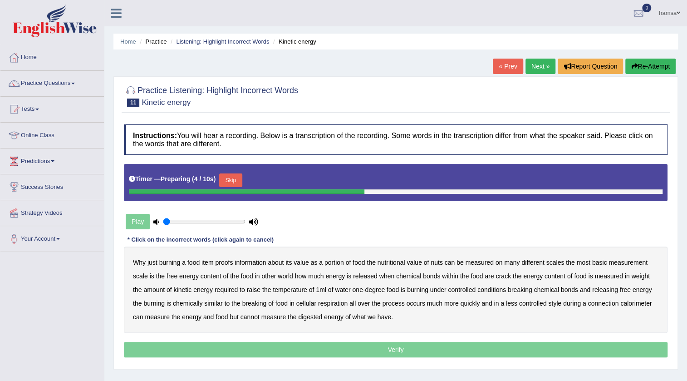
click at [228, 177] on button "Skip" at bounding box center [230, 180] width 23 height 14
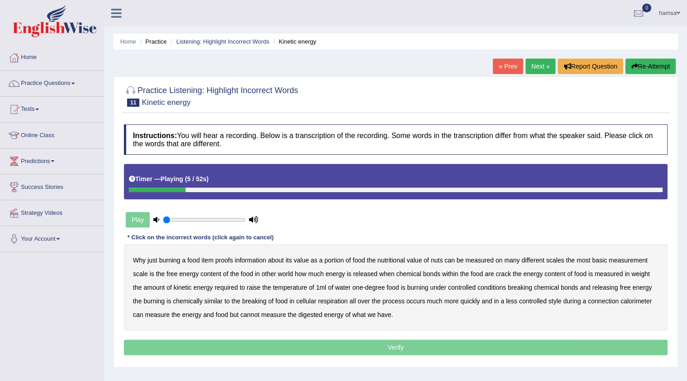
click at [223, 260] on b "proofs" at bounding box center [224, 260] width 18 height 7
click at [438, 260] on b "nuts" at bounding box center [437, 260] width 12 height 7
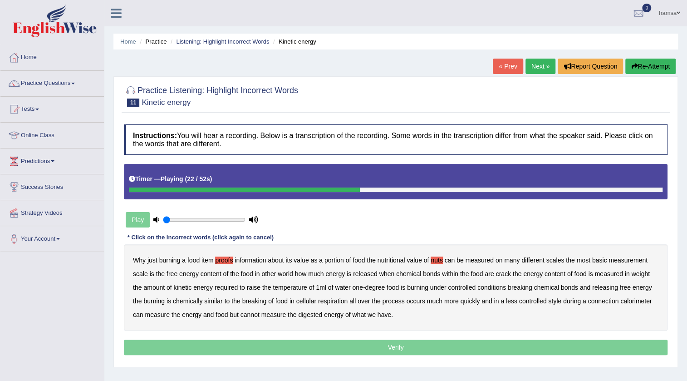
click at [504, 275] on b "crack" at bounding box center [503, 273] width 15 height 7
click at [638, 274] on b "weight" at bounding box center [641, 273] width 18 height 7
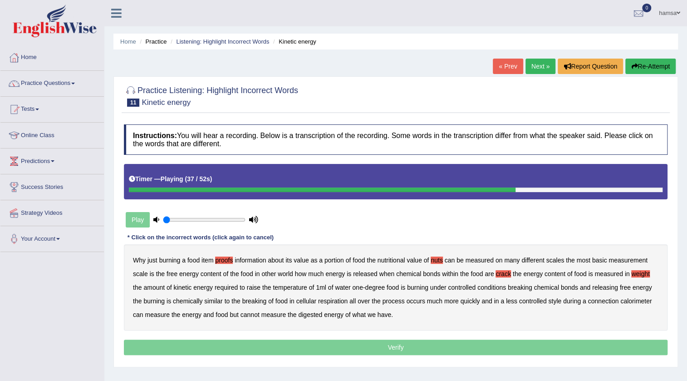
click at [249, 301] on b "breaking" at bounding box center [254, 300] width 25 height 7
click at [554, 300] on b "style" at bounding box center [555, 300] width 13 height 7
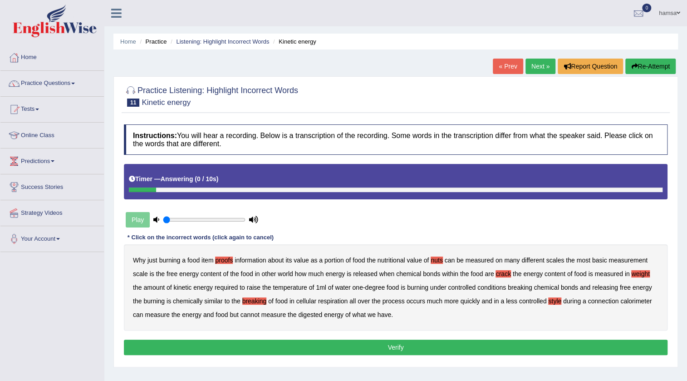
click at [403, 346] on button "Verify" at bounding box center [396, 347] width 544 height 15
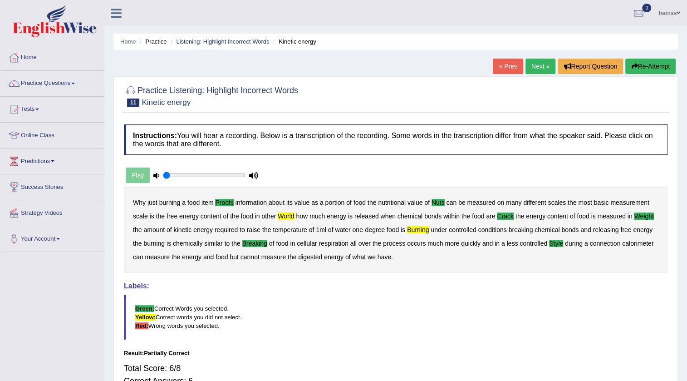
click at [542, 65] on link "Next »" at bounding box center [541, 66] width 30 height 15
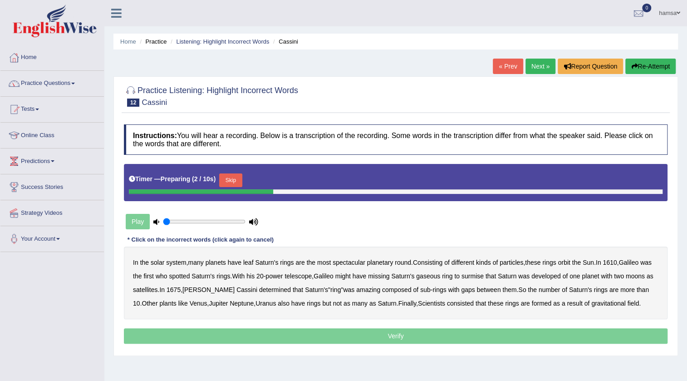
click at [234, 178] on button "Skip" at bounding box center [230, 180] width 23 height 14
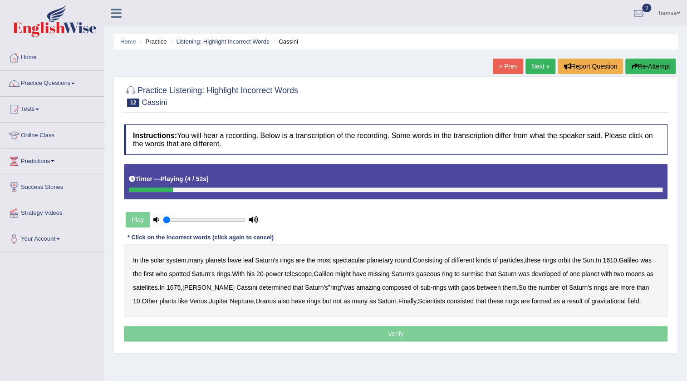
click at [251, 256] on div "In the solar system , many planets have leaf Saturn's rings are the most specta…" at bounding box center [396, 280] width 544 height 73
click at [252, 261] on b "leaf" at bounding box center [248, 260] width 10 height 7
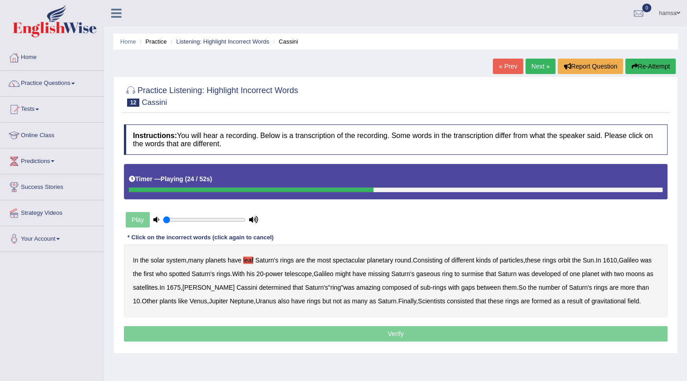
click at [561, 273] on b "developed" at bounding box center [547, 273] width 30 height 7
click at [381, 287] on b "amazing" at bounding box center [368, 287] width 24 height 7
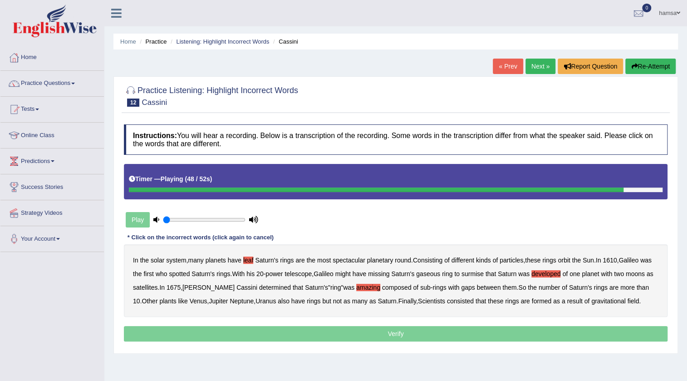
click at [474, 301] on b "consisted" at bounding box center [460, 300] width 27 height 7
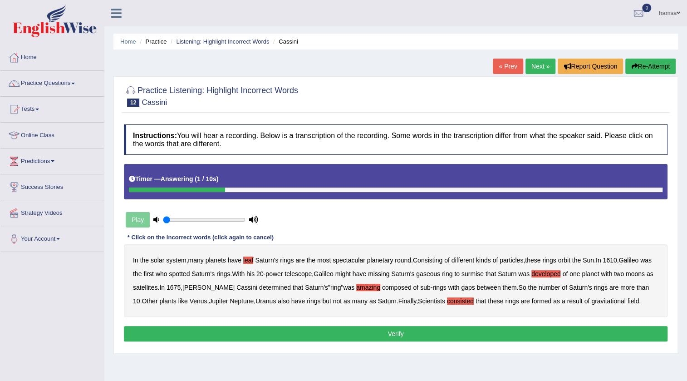
click at [278, 341] on button "Verify" at bounding box center [396, 333] width 544 height 15
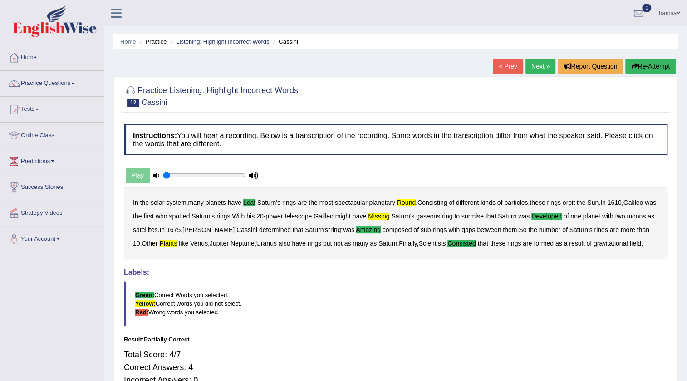
click at [529, 66] on link "Next »" at bounding box center [541, 66] width 30 height 15
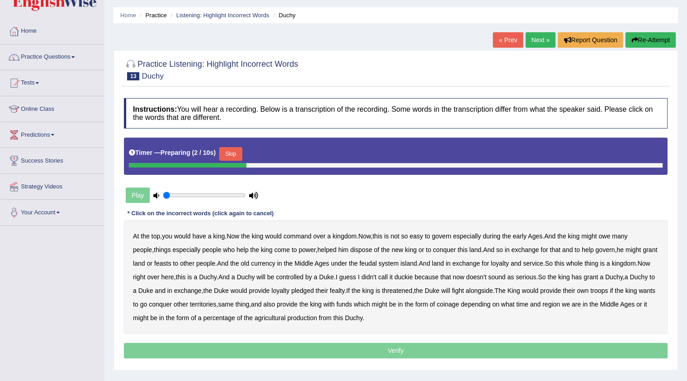
scroll to position [41, 0]
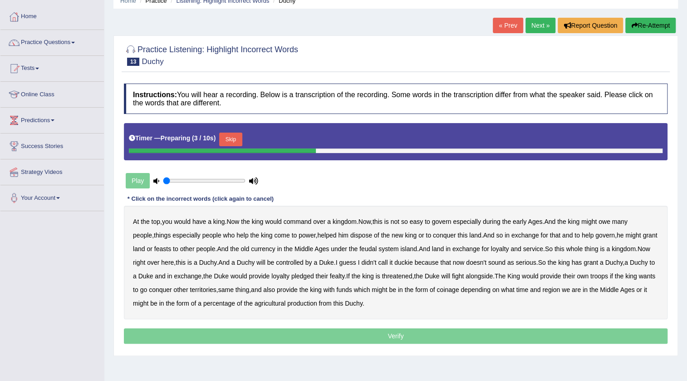
click at [239, 137] on button "Skip" at bounding box center [230, 140] width 23 height 14
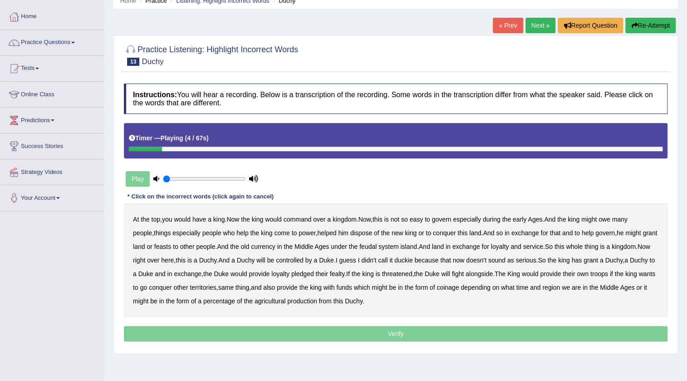
click at [292, 216] on b "command" at bounding box center [298, 219] width 28 height 7
click at [442, 218] on b "govern" at bounding box center [442, 219] width 20 height 7
click at [369, 233] on b "dispose" at bounding box center [362, 232] width 22 height 7
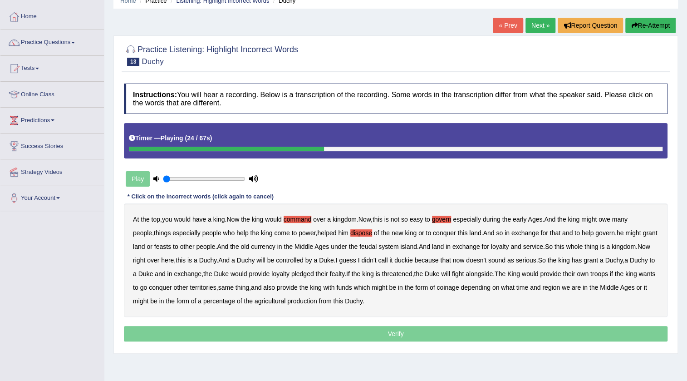
click at [249, 245] on b "old" at bounding box center [245, 246] width 9 height 7
click at [644, 26] on button "Re-Attempt" at bounding box center [651, 25] width 50 height 15
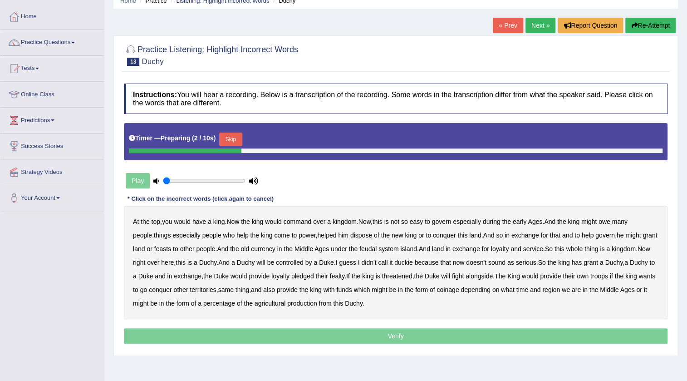
click at [229, 141] on button "Skip" at bounding box center [230, 140] width 23 height 14
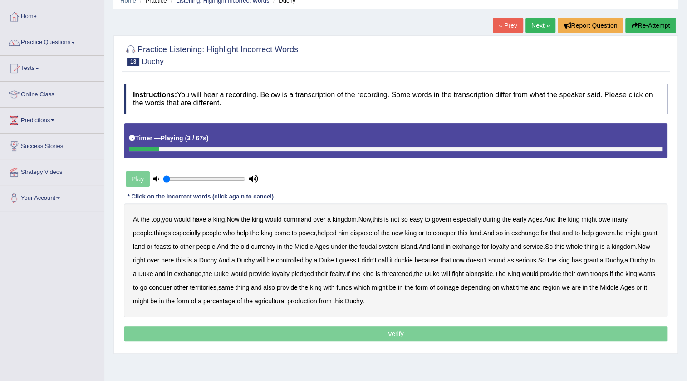
click at [312, 219] on b "command" at bounding box center [298, 219] width 28 height 7
click at [402, 230] on b "new" at bounding box center [398, 232] width 12 height 7
click at [249, 247] on b "old" at bounding box center [245, 246] width 9 height 7
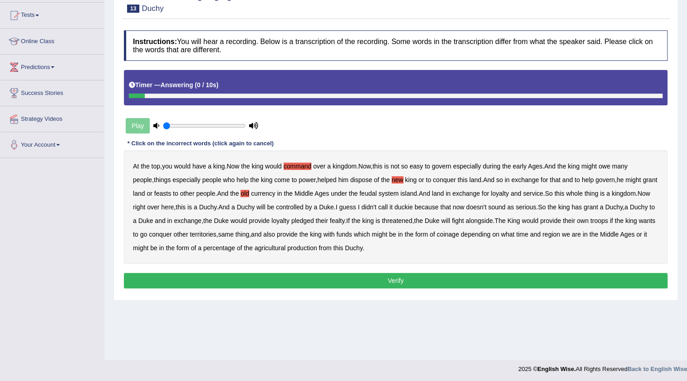
scroll to position [95, 0]
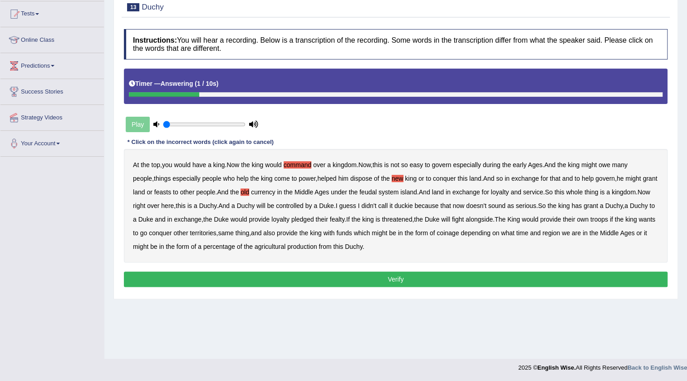
click at [386, 281] on button "Verify" at bounding box center [396, 279] width 544 height 15
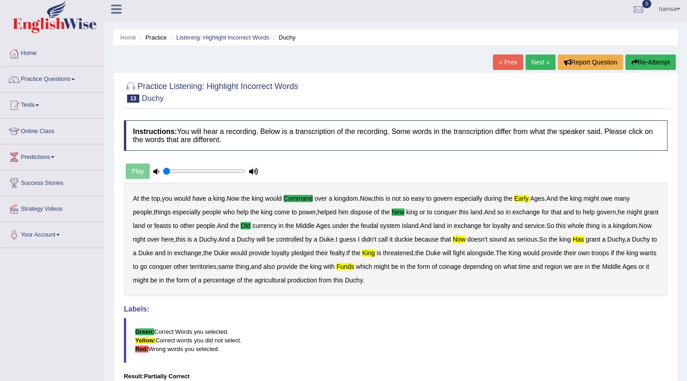
scroll to position [0, 0]
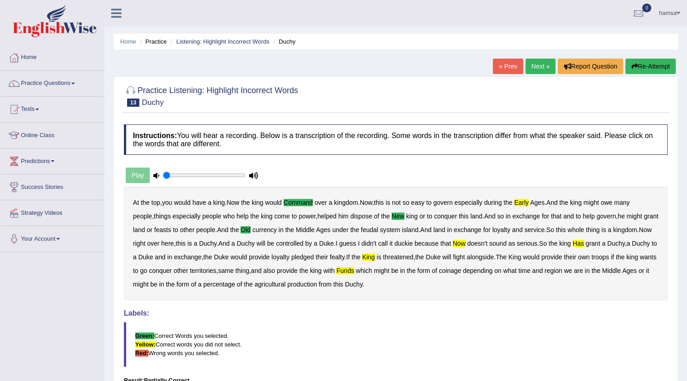
click at [540, 69] on link "Next »" at bounding box center [541, 66] width 30 height 15
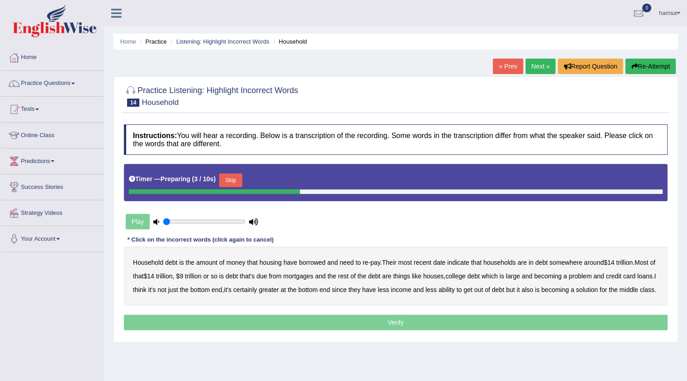
click at [227, 180] on button "Skip" at bounding box center [230, 180] width 23 height 14
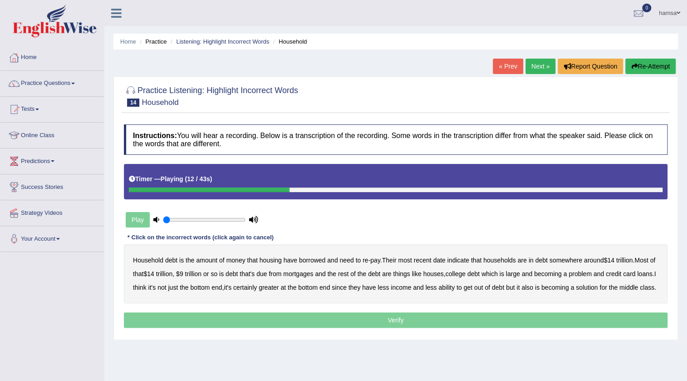
click at [650, 63] on button "Re-Attempt" at bounding box center [651, 66] width 50 height 15
click at [290, 260] on b "have" at bounding box center [291, 260] width 14 height 7
click at [277, 259] on b "housing" at bounding box center [271, 260] width 22 height 7
click at [292, 259] on b "have" at bounding box center [291, 260] width 14 height 7
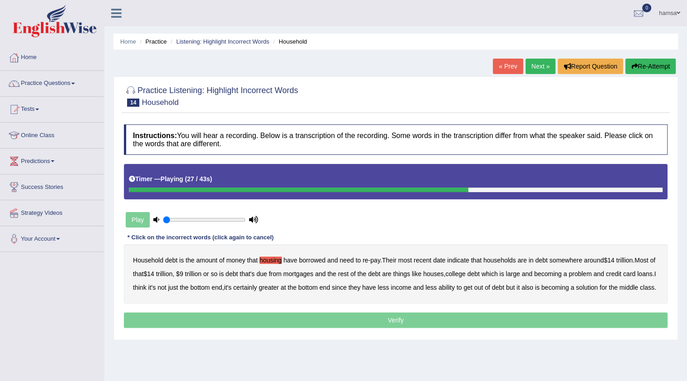
click at [444, 276] on b "houses" at bounding box center [433, 273] width 20 height 7
click at [638, 277] on b "loans" at bounding box center [645, 273] width 15 height 7
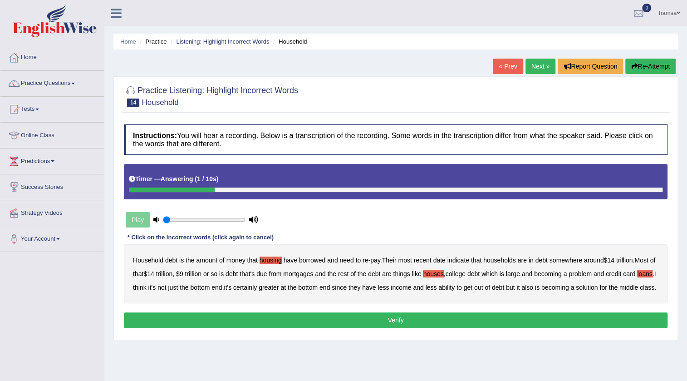
click at [598, 286] on b "solution" at bounding box center [587, 287] width 22 height 7
click at [378, 328] on button "Verify" at bounding box center [396, 319] width 544 height 15
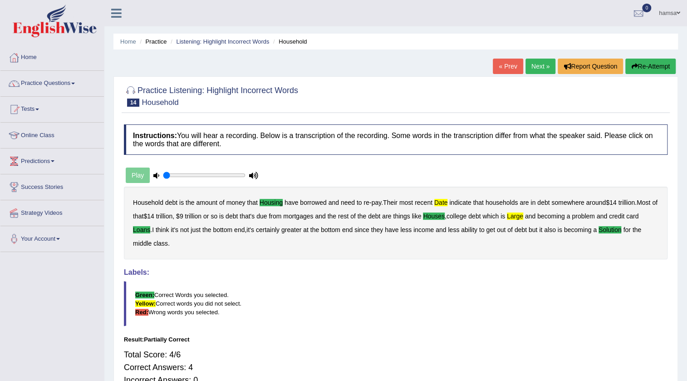
click at [527, 65] on link "Next »" at bounding box center [541, 66] width 30 height 15
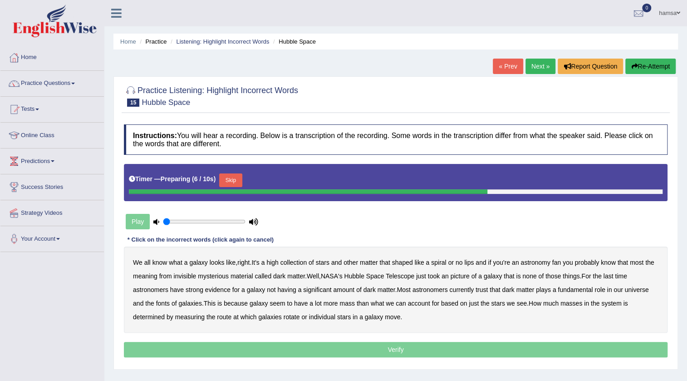
click at [240, 179] on button "Skip" at bounding box center [230, 180] width 23 height 14
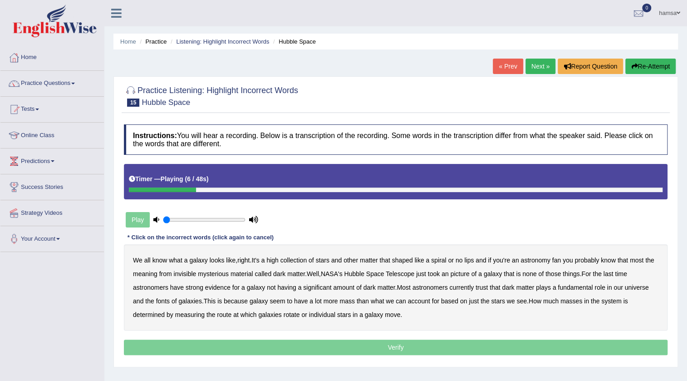
click at [272, 260] on b "high" at bounding box center [273, 260] width 12 height 7
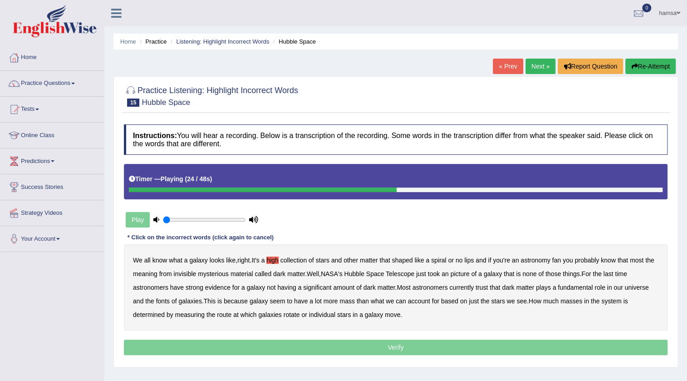
click at [613, 274] on b "last" at bounding box center [609, 273] width 10 height 7
click at [486, 285] on b "trust" at bounding box center [482, 287] width 12 height 7
click at [160, 303] on b "fonts" at bounding box center [163, 300] width 14 height 7
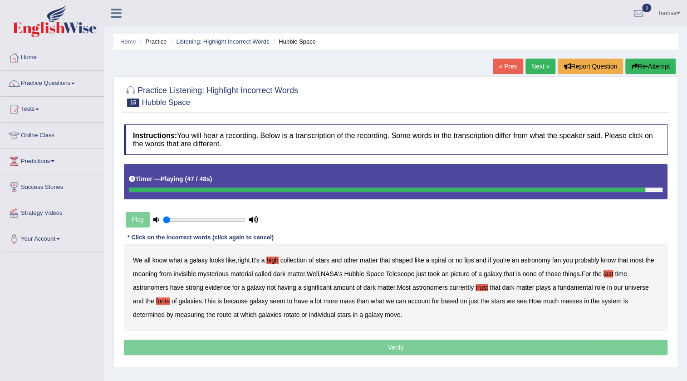
click at [227, 313] on b "route" at bounding box center [224, 314] width 15 height 7
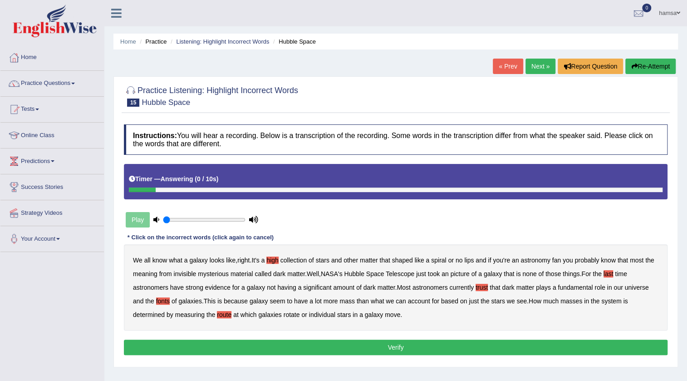
click at [396, 345] on button "Verify" at bounding box center [396, 347] width 544 height 15
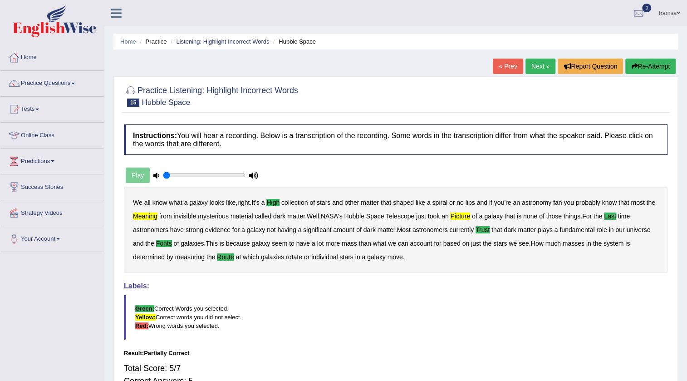
click at [109, 9] on link at bounding box center [116, 12] width 24 height 14
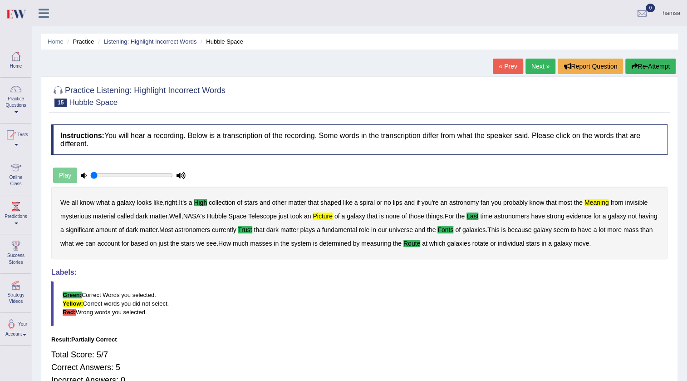
click at [668, 13] on link "hamsa" at bounding box center [671, 12] width 31 height 24
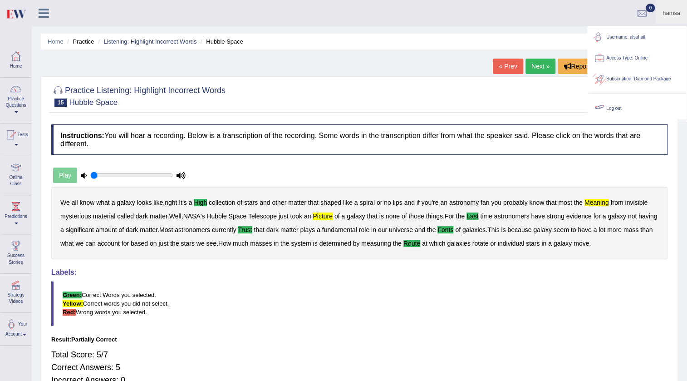
click at [627, 114] on link "Log out" at bounding box center [637, 108] width 98 height 21
